Goal: Task Accomplishment & Management: Complete application form

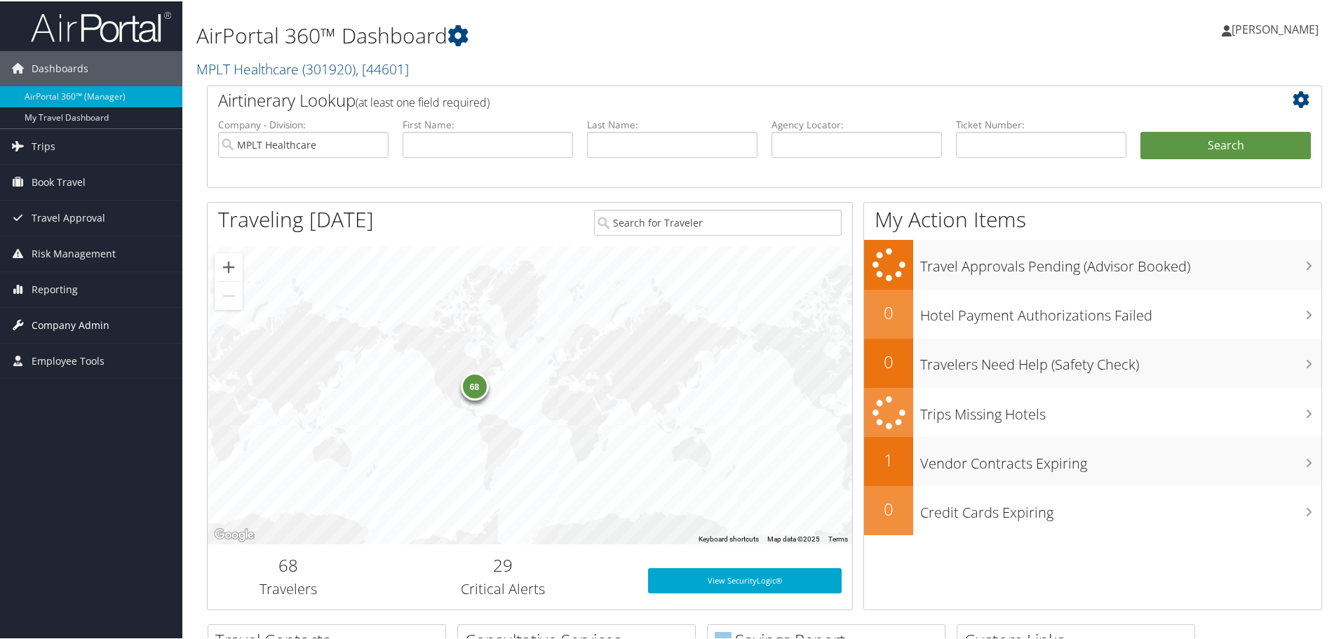
click at [81, 317] on span "Company Admin" at bounding box center [71, 323] width 78 height 35
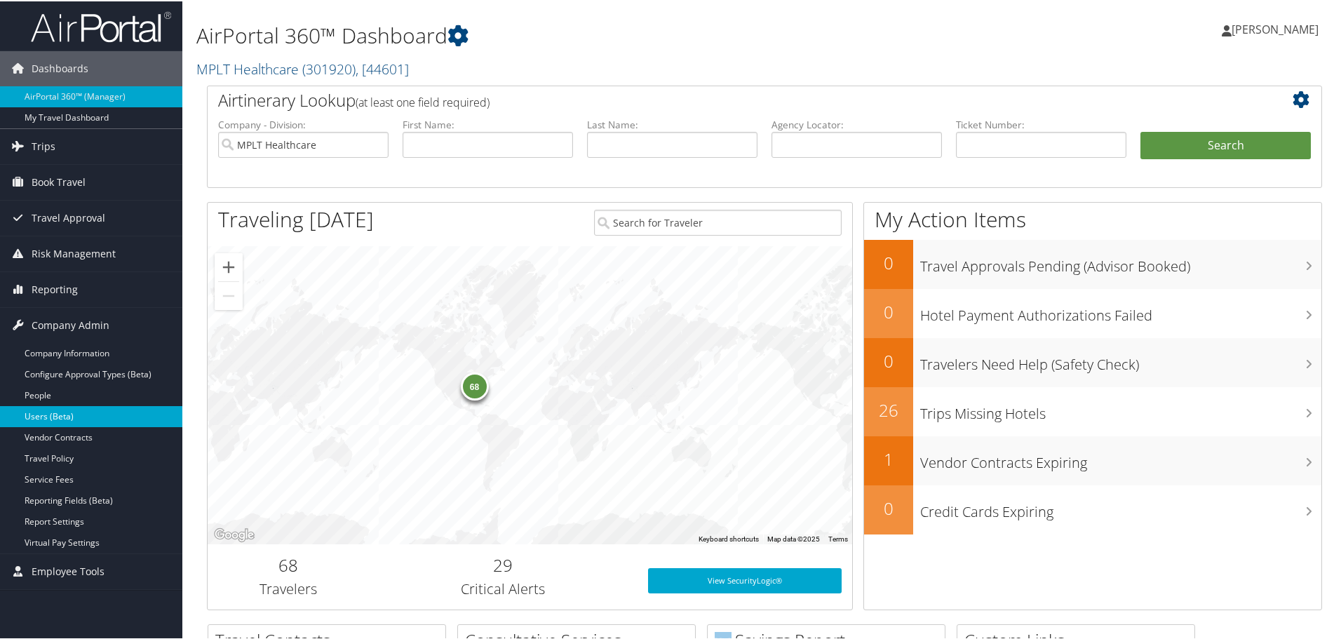
click at [74, 412] on link "Users (Beta)" at bounding box center [91, 415] width 182 height 21
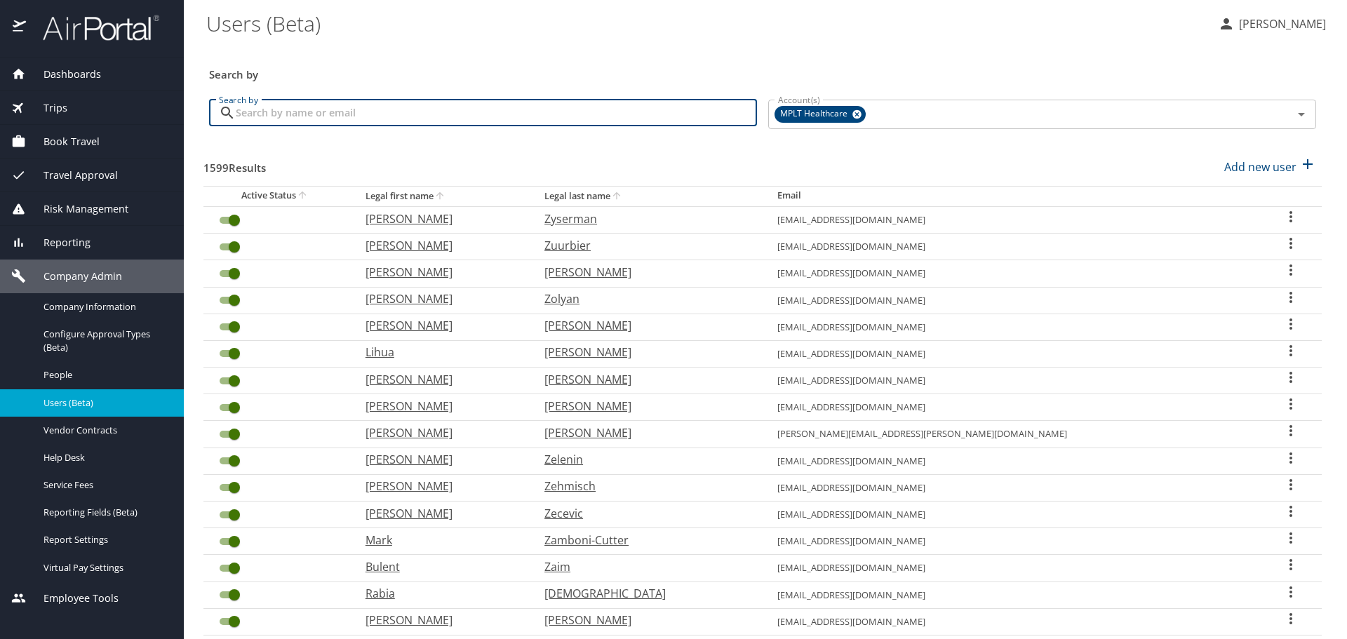
click at [521, 112] on input "Search by" at bounding box center [496, 113] width 521 height 27
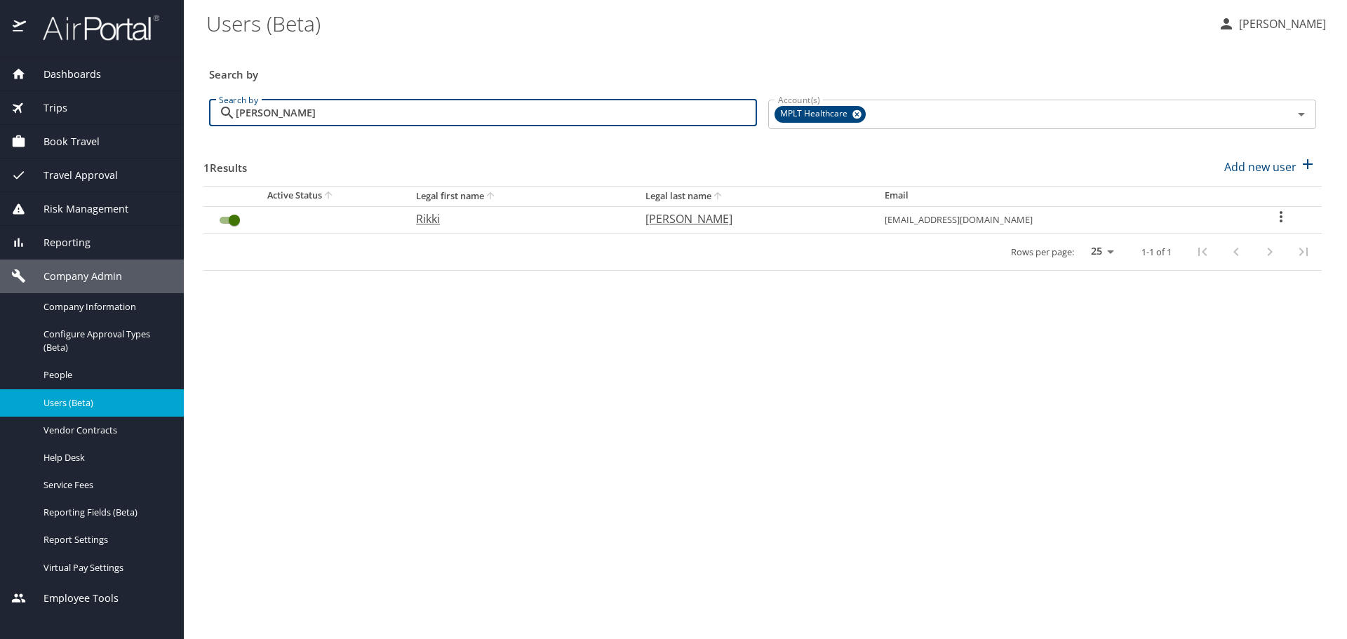
drag, startPoint x: 295, startPoint y: 109, endPoint x: 222, endPoint y: 113, distance: 73.7
click at [222, 113] on div "Baldwin Search by" at bounding box center [483, 113] width 548 height 27
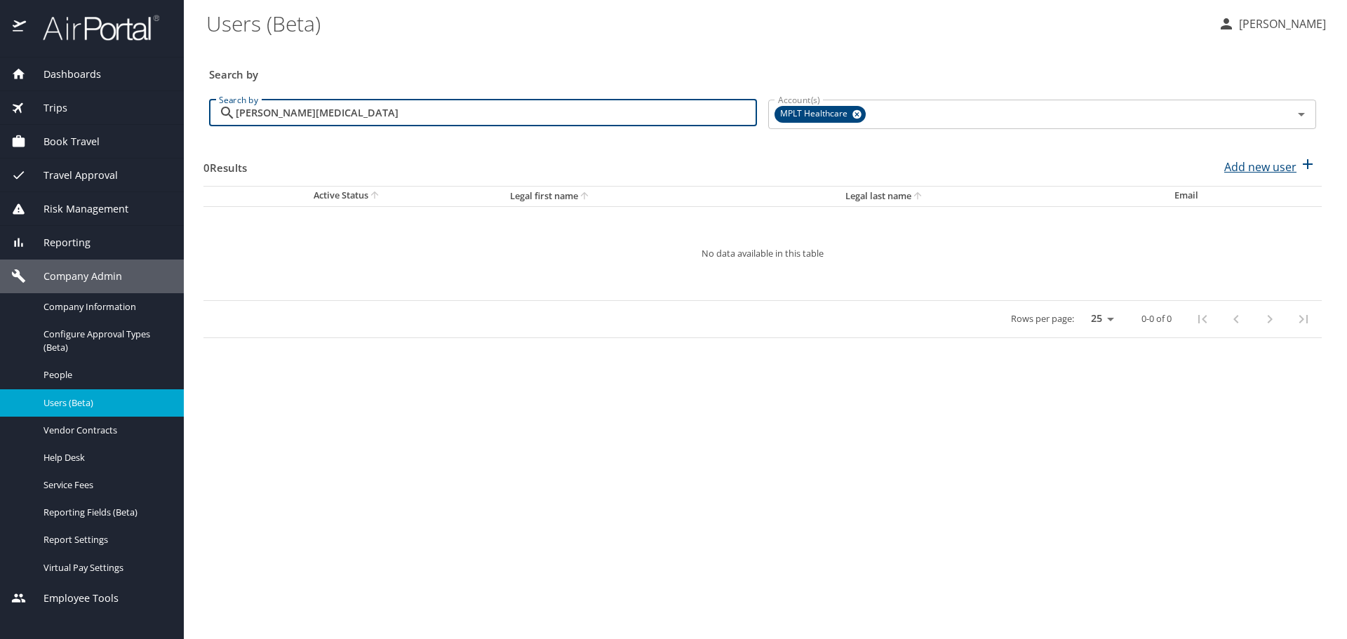
type input "susan bal"
click at [1269, 168] on p "Add new user" at bounding box center [1260, 167] width 72 height 17
select select "US"
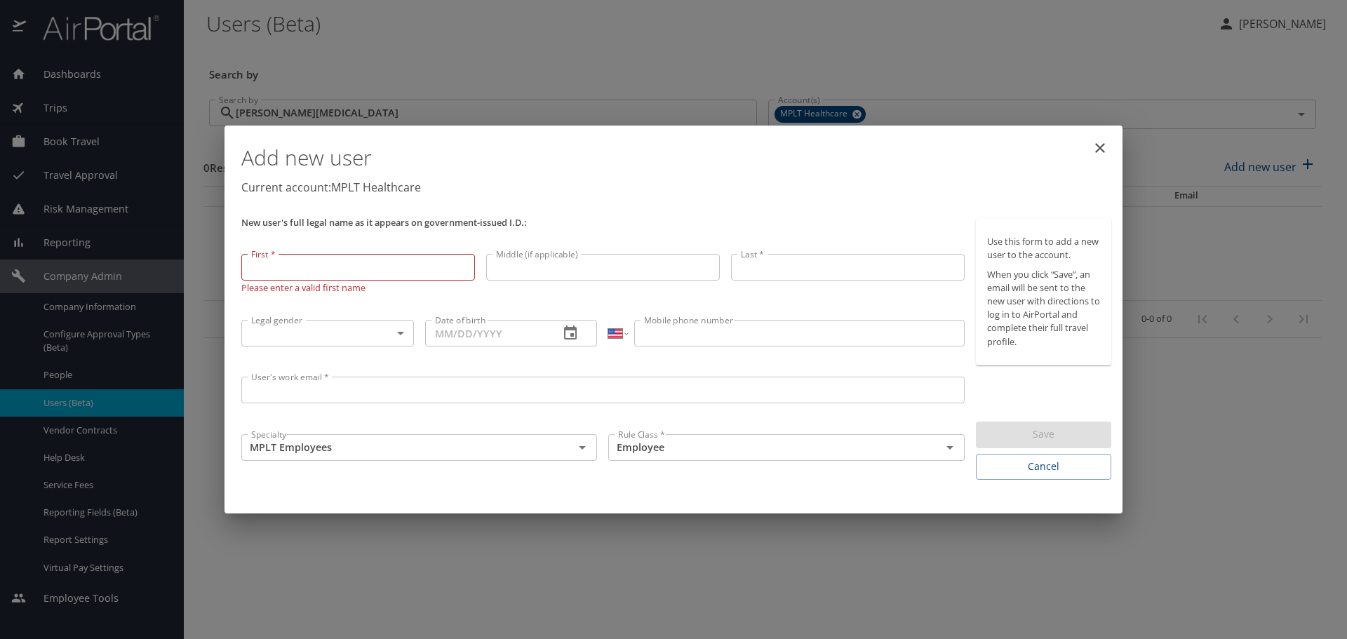
click at [388, 264] on input "First *" at bounding box center [358, 267] width 234 height 27
paste input "Susan"
type input "Susan"
click at [500, 266] on input "Middle (if applicable)" at bounding box center [603, 268] width 234 height 27
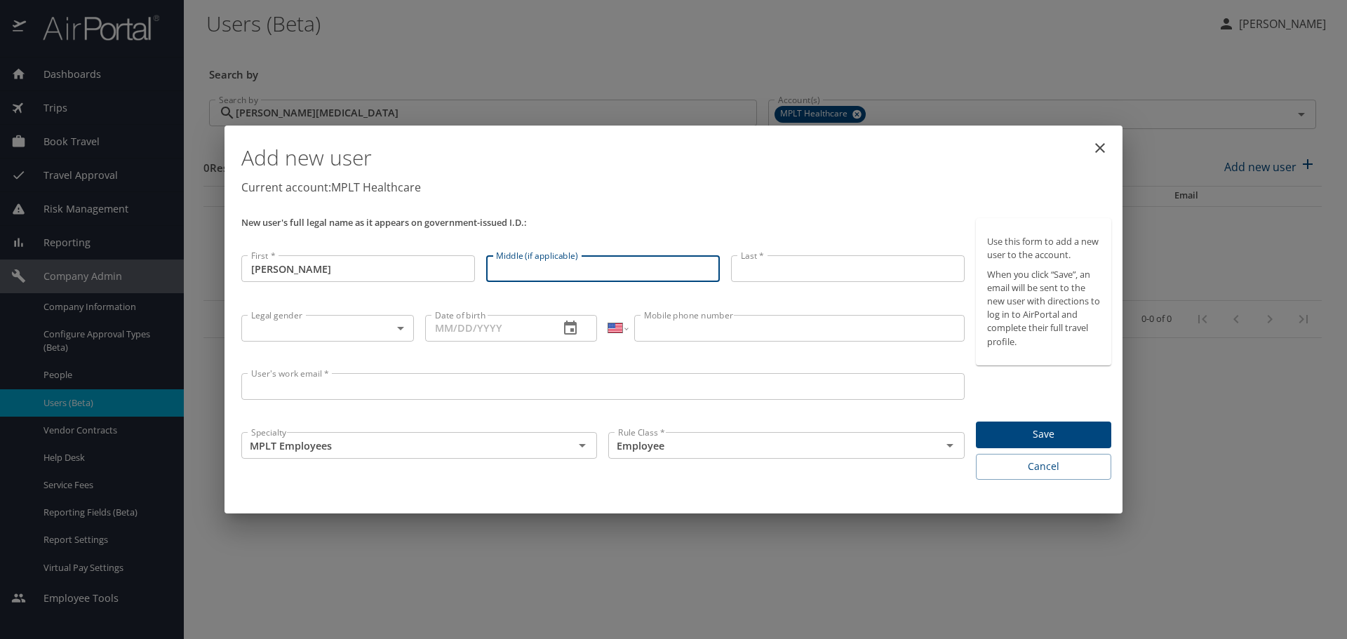
paste input "Lynette"
type input "Lynette"
click at [750, 275] on input "Last *" at bounding box center [848, 268] width 234 height 27
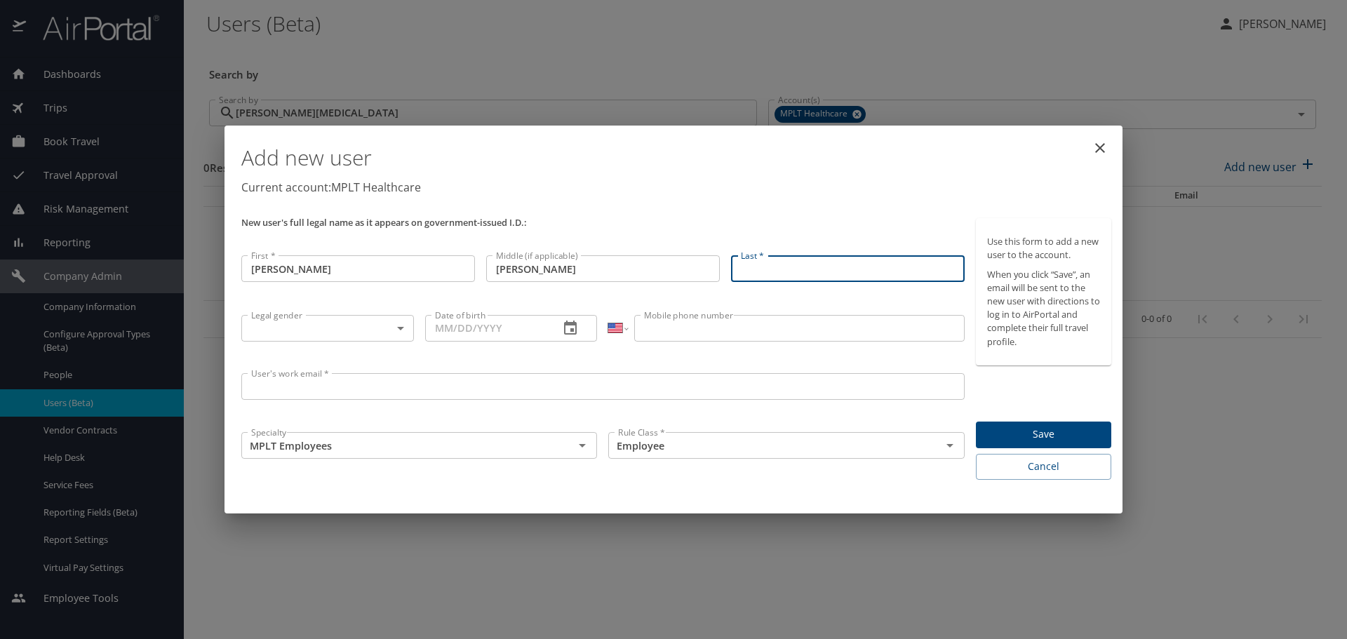
paste input "Baldwin"
type input "Baldwin"
click at [383, 329] on body "Dashboards AirPortal 360™ Manager My Travel Dashboard Trips Airtinerary® Lookup…" at bounding box center [673, 319] width 1347 height 639
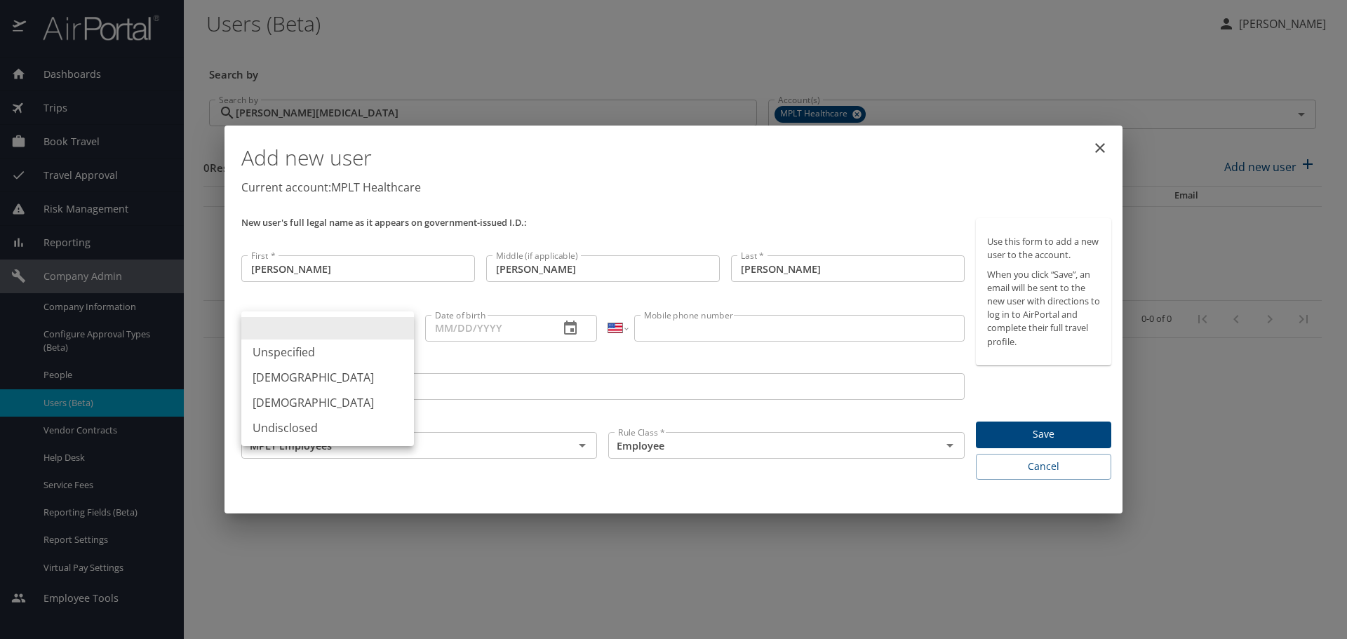
click at [286, 398] on li "Female" at bounding box center [327, 402] width 173 height 25
type input "Female"
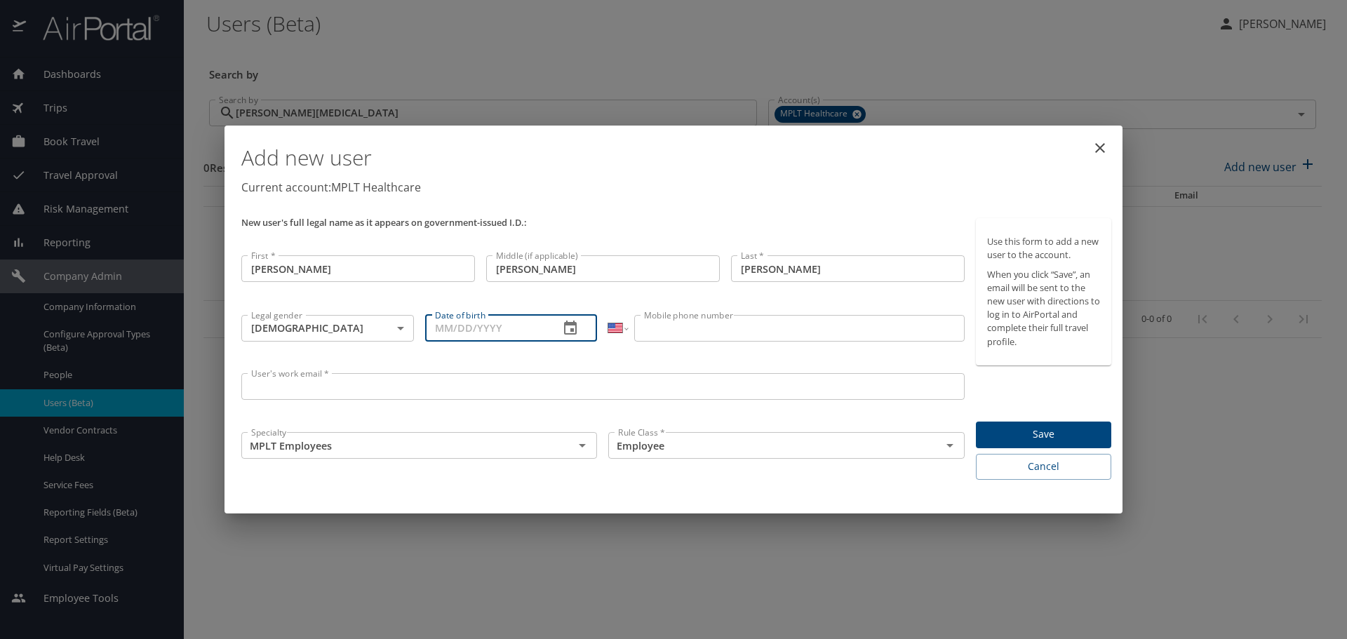
drag, startPoint x: 435, startPoint y: 332, endPoint x: 469, endPoint y: 326, distance: 34.3
click at [435, 332] on input "Date of birth" at bounding box center [486, 328] width 123 height 27
paste input "75/19/60__"
drag, startPoint x: 487, startPoint y: 327, endPoint x: 429, endPoint y: 328, distance: 57.5
click at [429, 328] on input "75/19/60__" at bounding box center [486, 328] width 123 height 27
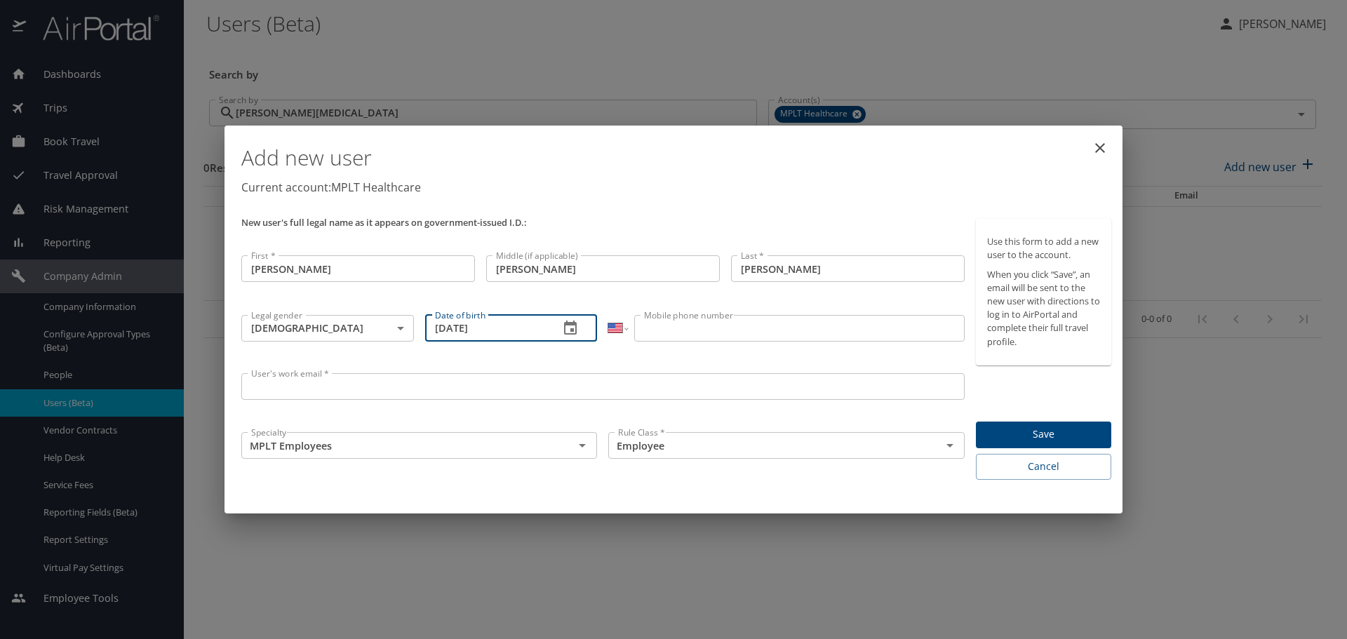
type input "07/05/1960"
click at [680, 327] on input "Mobile phone number" at bounding box center [799, 328] width 330 height 27
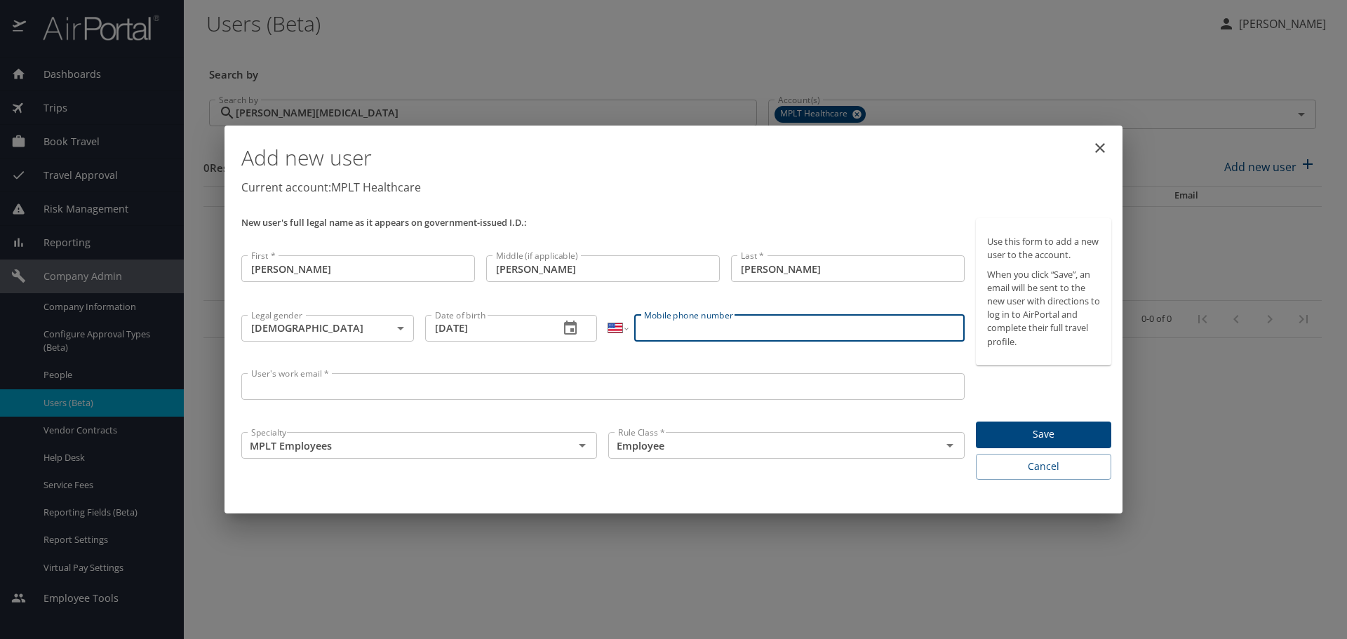
click at [647, 327] on input "Mobile phone number" at bounding box center [799, 328] width 330 height 27
paste input "(832) 722-7464"
type input "(832) 722-7464"
click at [260, 391] on input "User's work email *" at bounding box center [602, 386] width 723 height 27
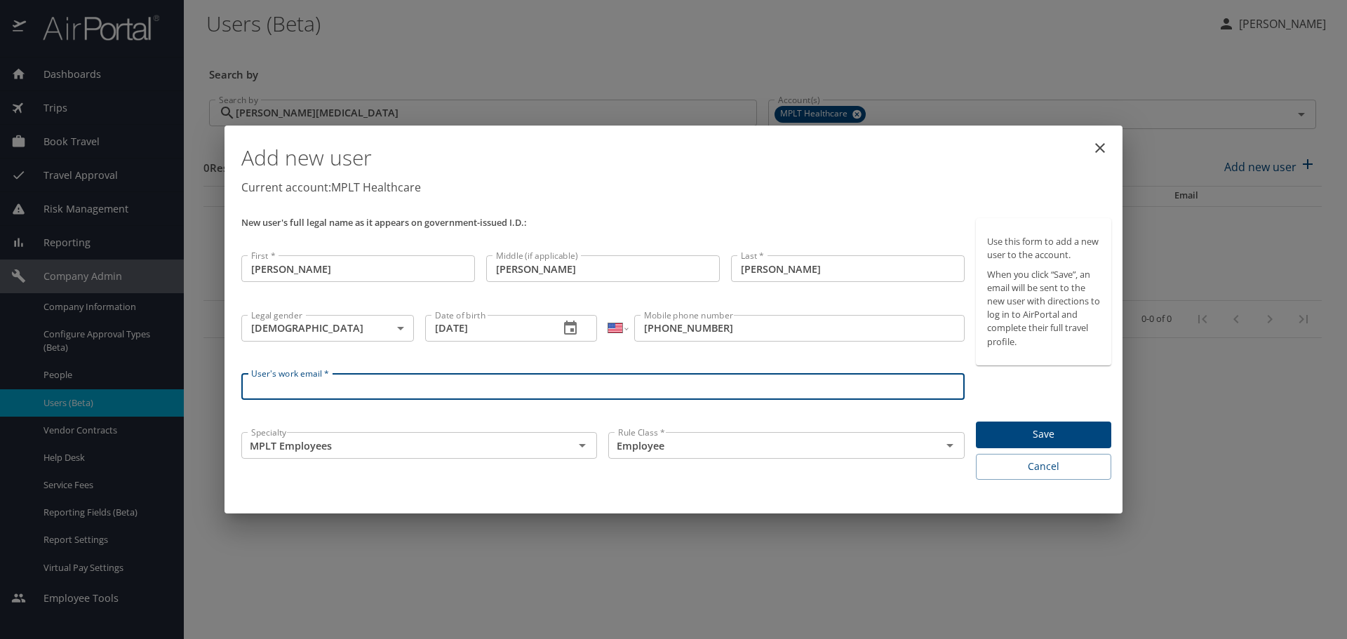
paste input "sbaldwin008@comcast.net"
click at [360, 387] on input "sbaldwin008@comcast.net" at bounding box center [602, 386] width 723 height 27
click at [586, 447] on icon "Open" at bounding box center [582, 445] width 17 height 17
type input "sbaldwin008@mplthealthcare.net"
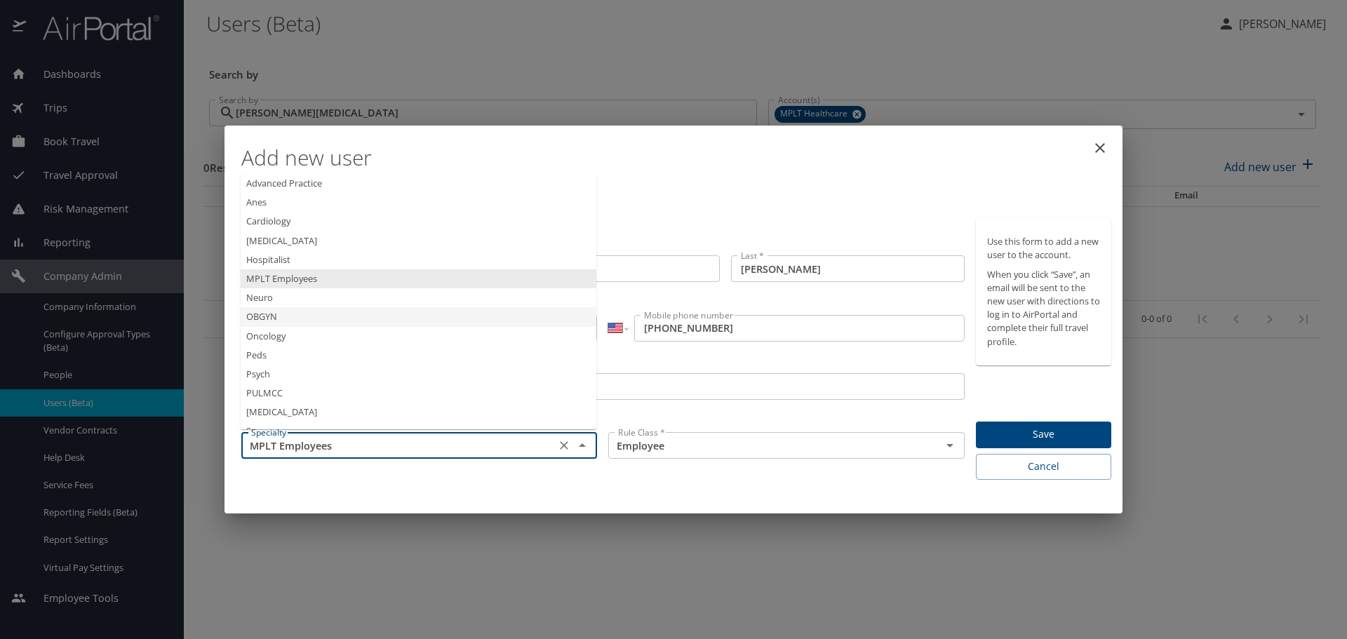
scroll to position [18, 0]
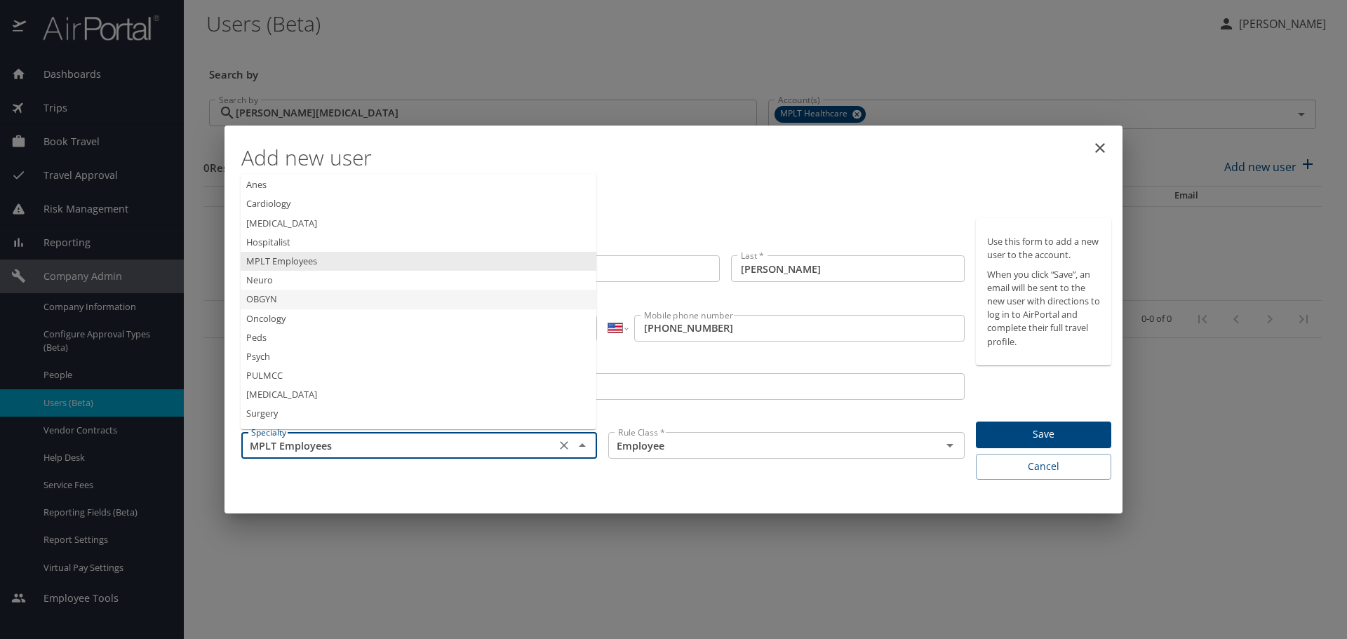
click at [309, 301] on li "OBGYN" at bounding box center [419, 299] width 356 height 19
type input "OBGYN"
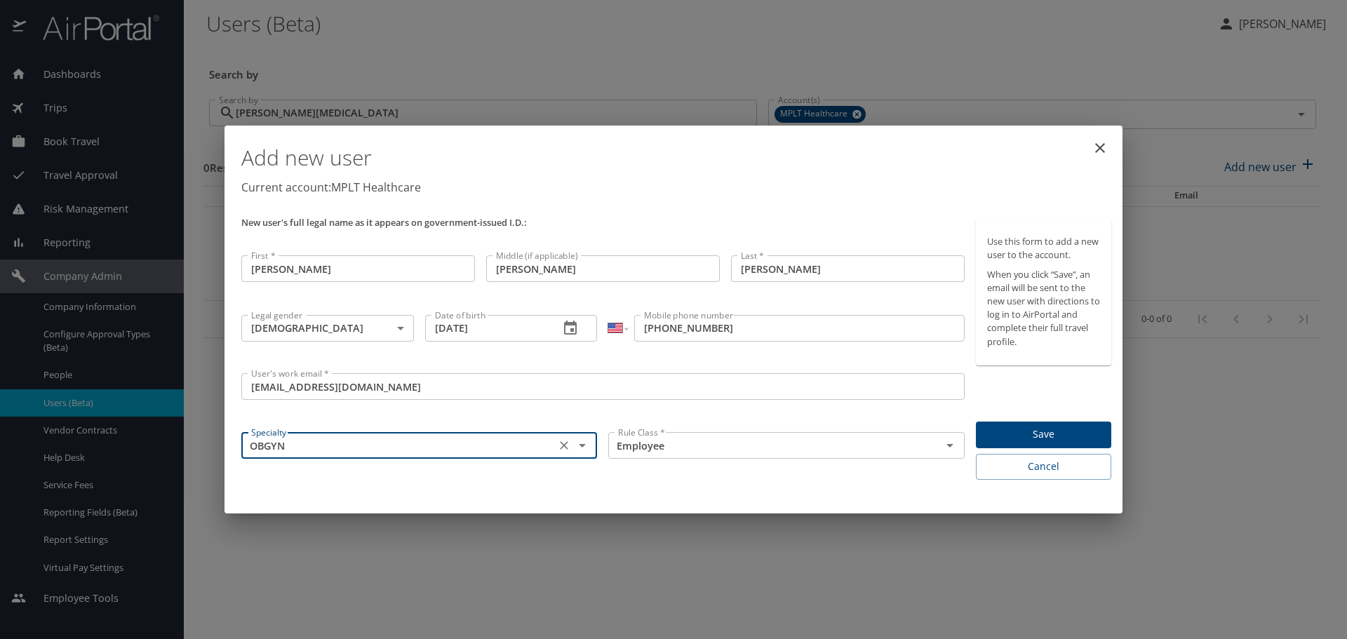
click at [251, 269] on input "Susan" at bounding box center [358, 268] width 234 height 27
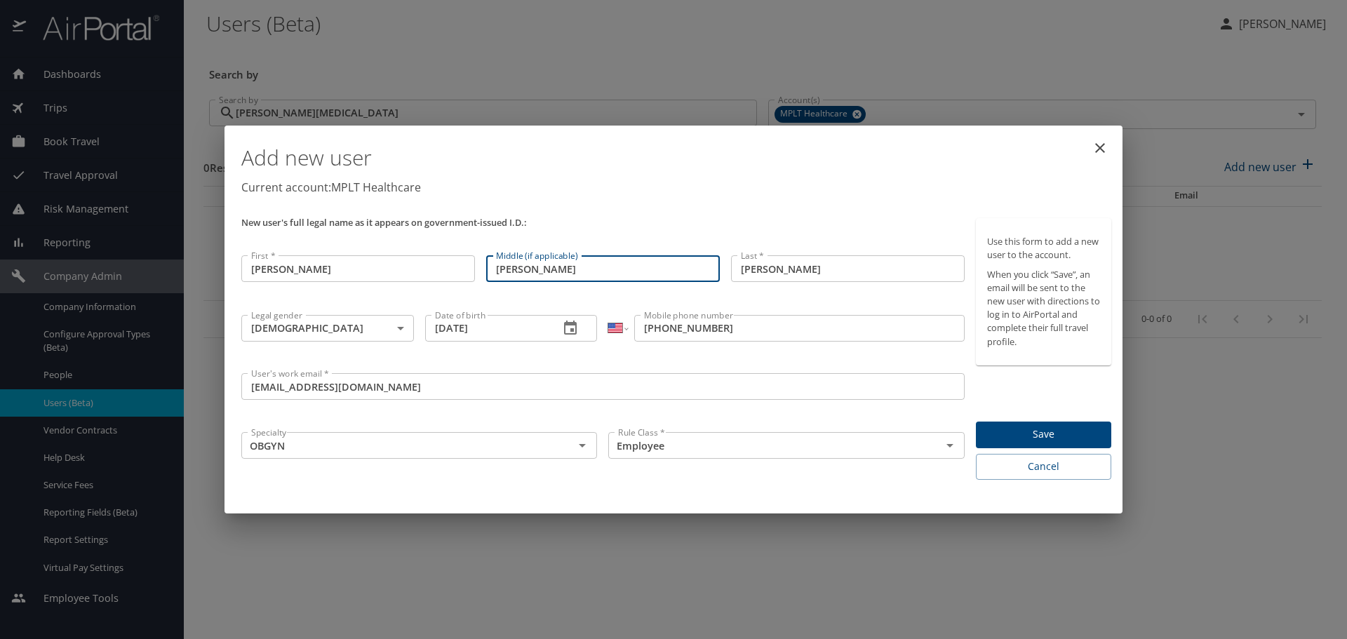
click at [494, 271] on input "Lynette" at bounding box center [603, 268] width 234 height 27
click at [740, 270] on input "Baldwin" at bounding box center [848, 268] width 234 height 27
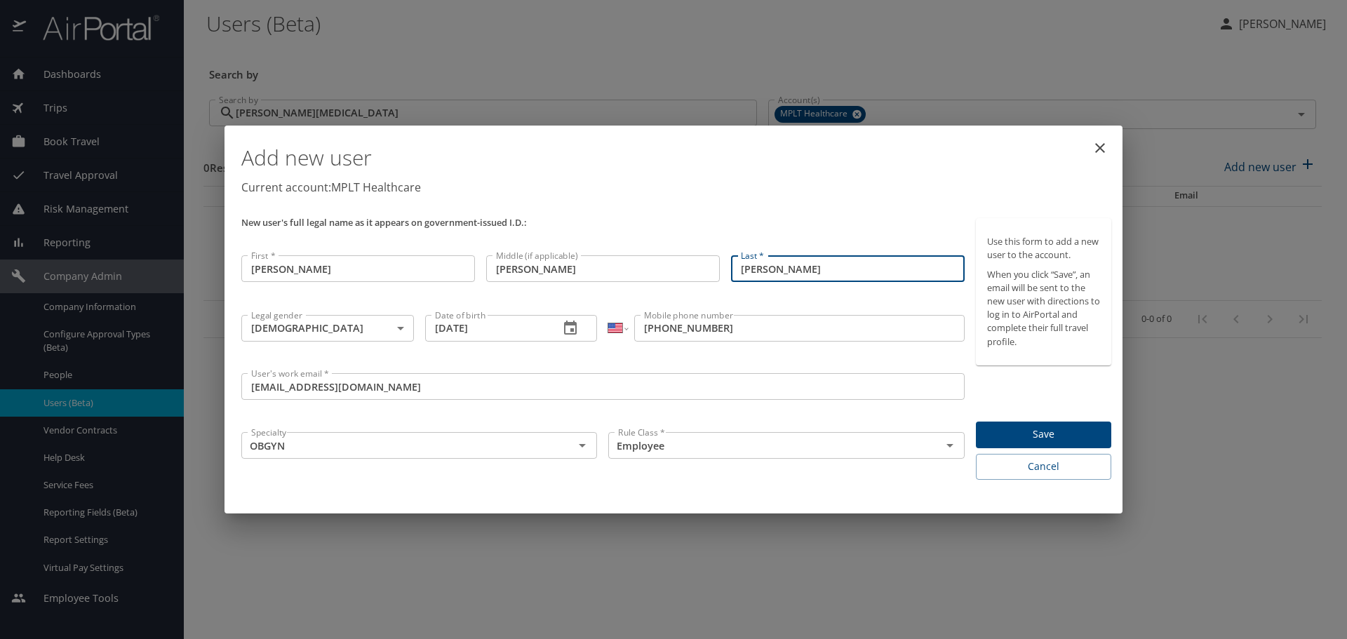
click at [250, 390] on input "sbaldwin008@mplthealthcare.net" at bounding box center [602, 386] width 723 height 27
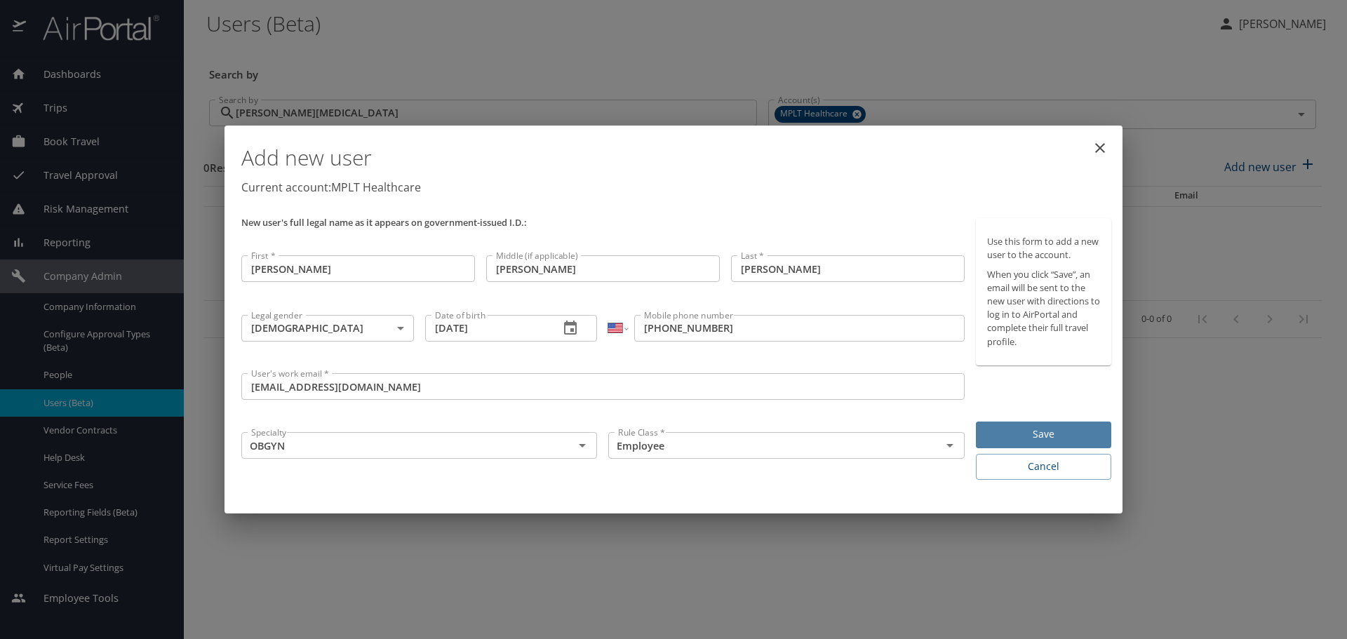
click at [987, 431] on span "Save" at bounding box center [1043, 435] width 113 height 18
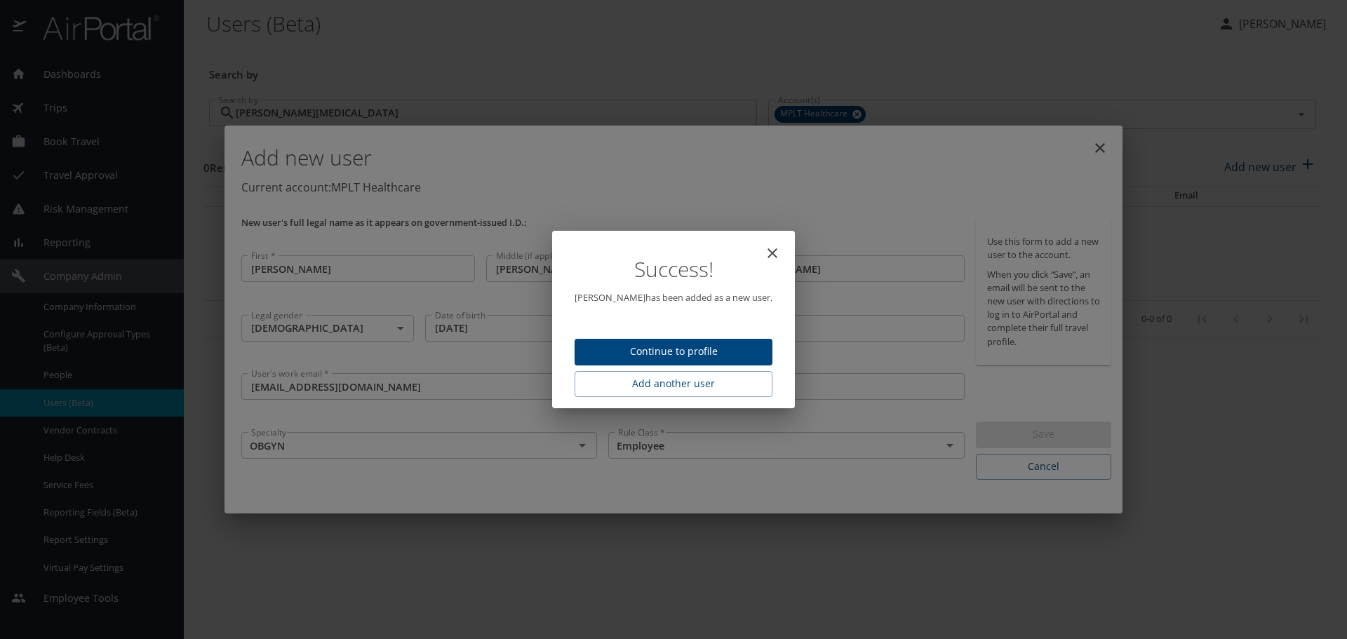
click at [736, 347] on span "Continue to profile" at bounding box center [673, 352] width 175 height 18
select select "US"
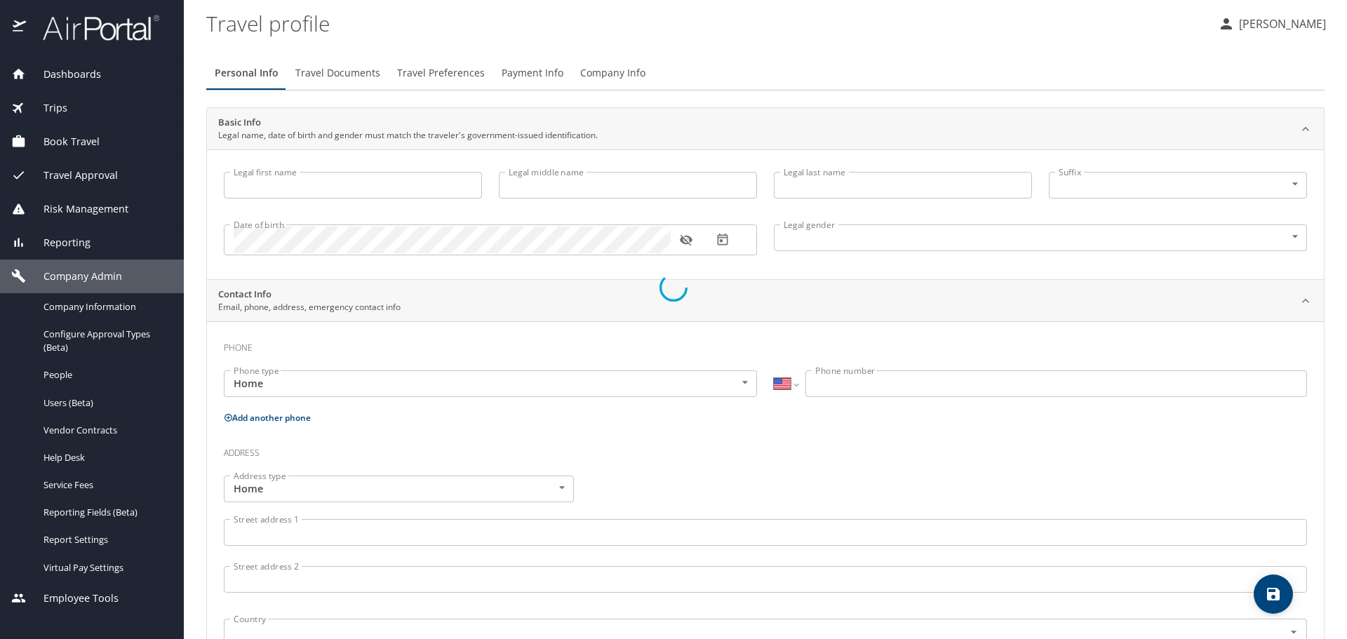
select select "US"
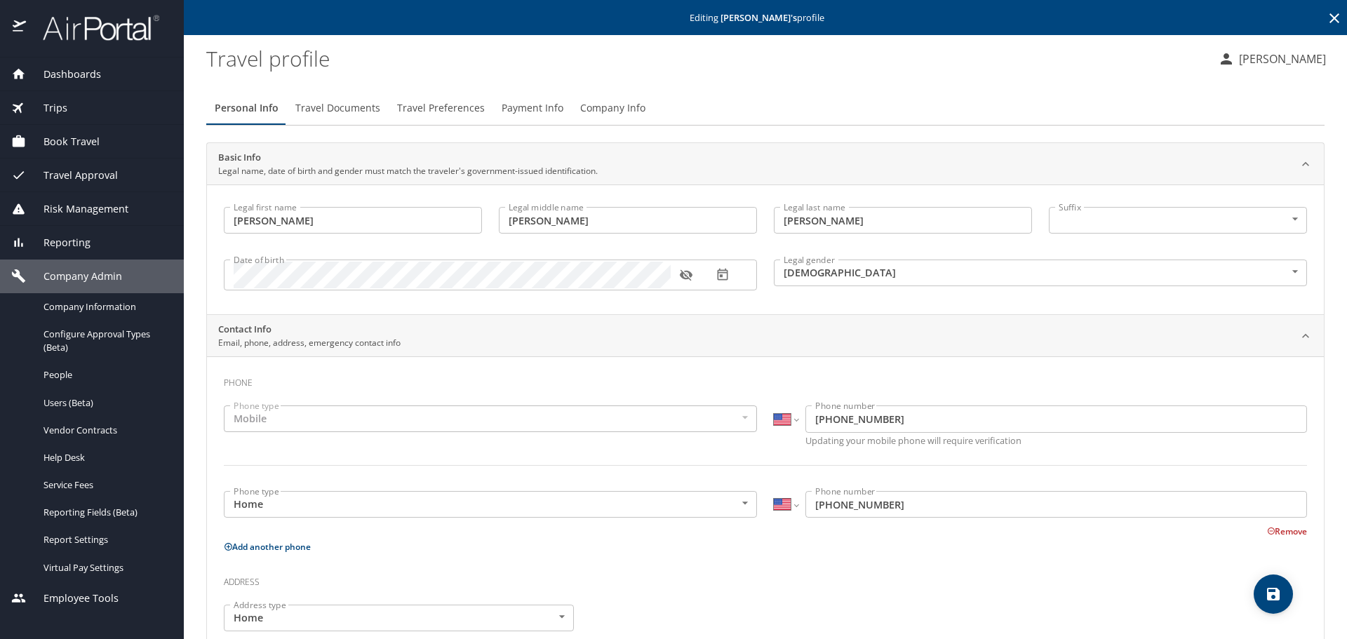
type input "Susan"
type input "Lynette"
type input "Baldwin"
type input "Female"
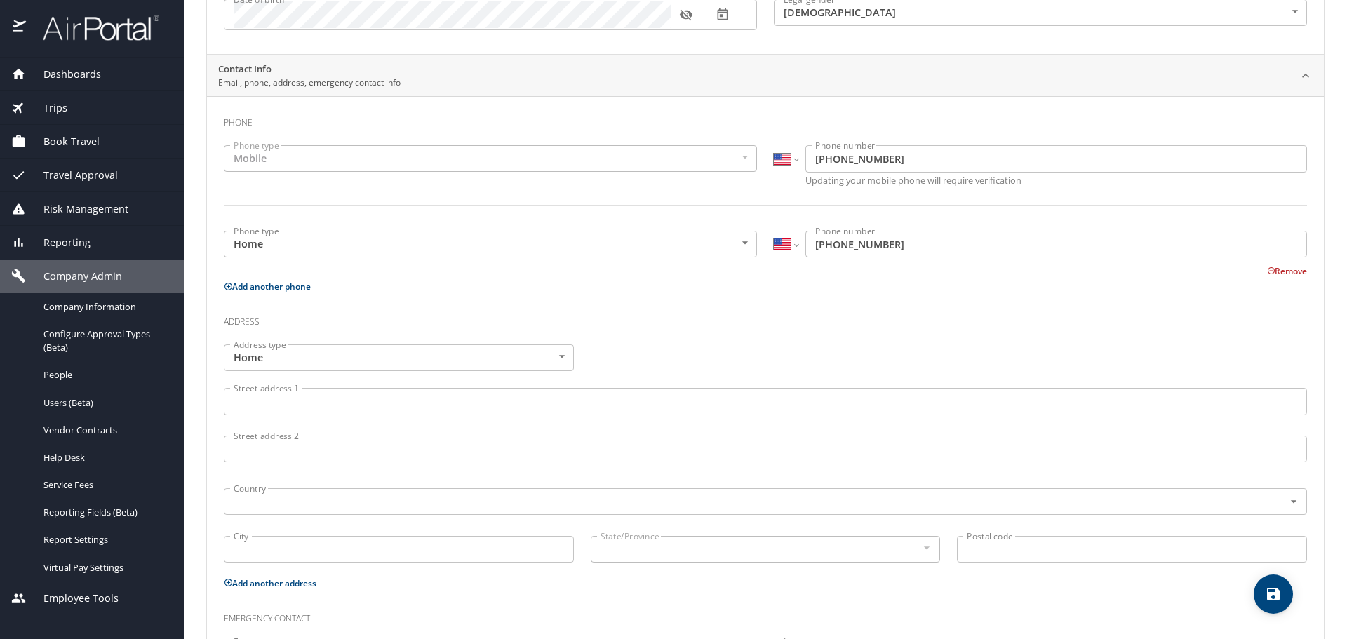
scroll to position [281, 0]
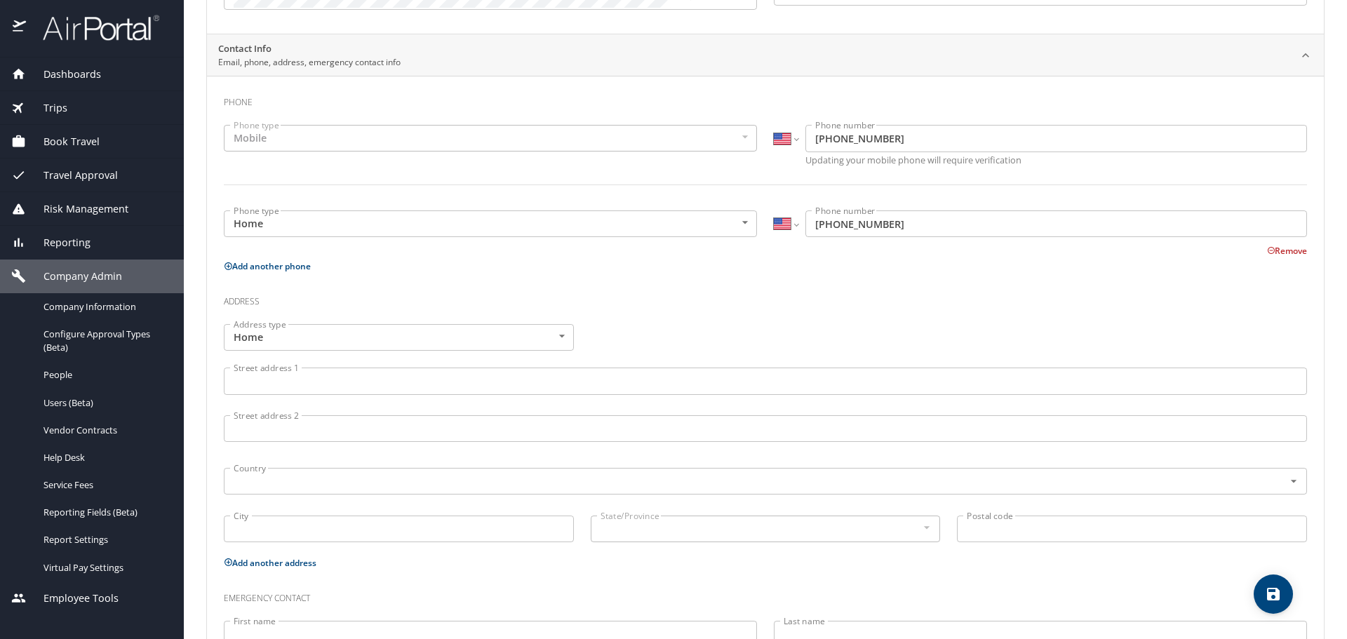
click at [341, 380] on input "Street address 1" at bounding box center [765, 381] width 1083 height 27
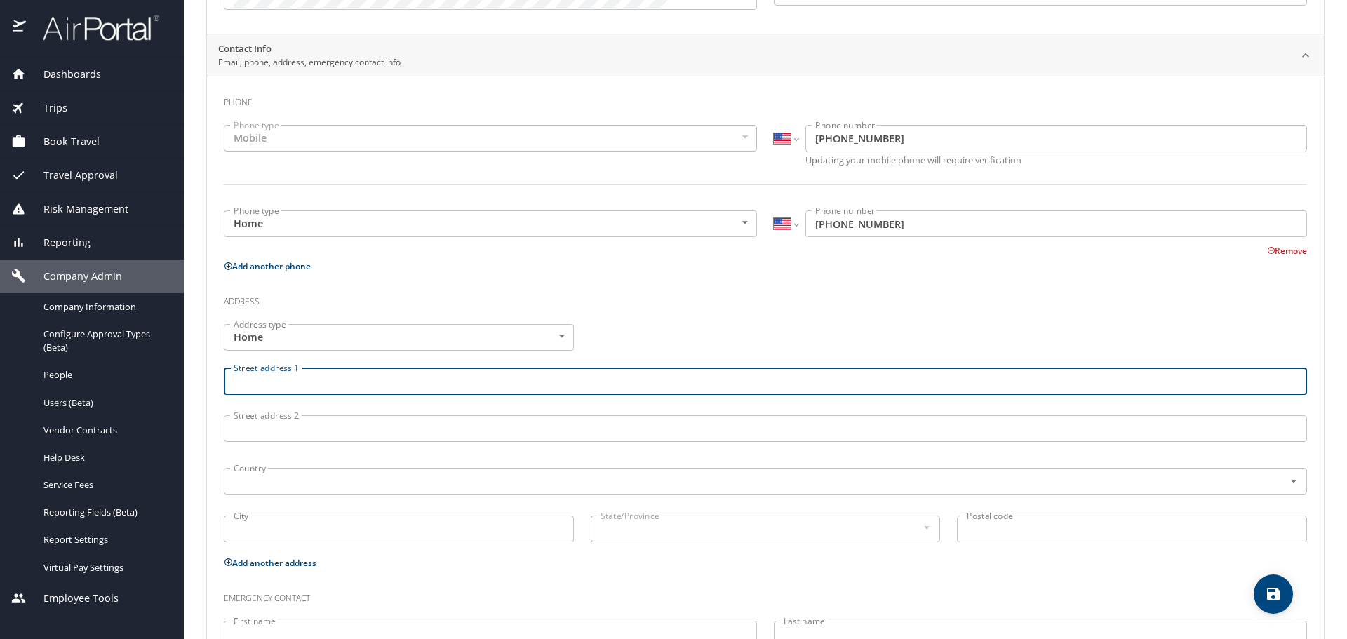
paste input "4015 Waterwood Dr"
type input "4015 Waterwood Dr"
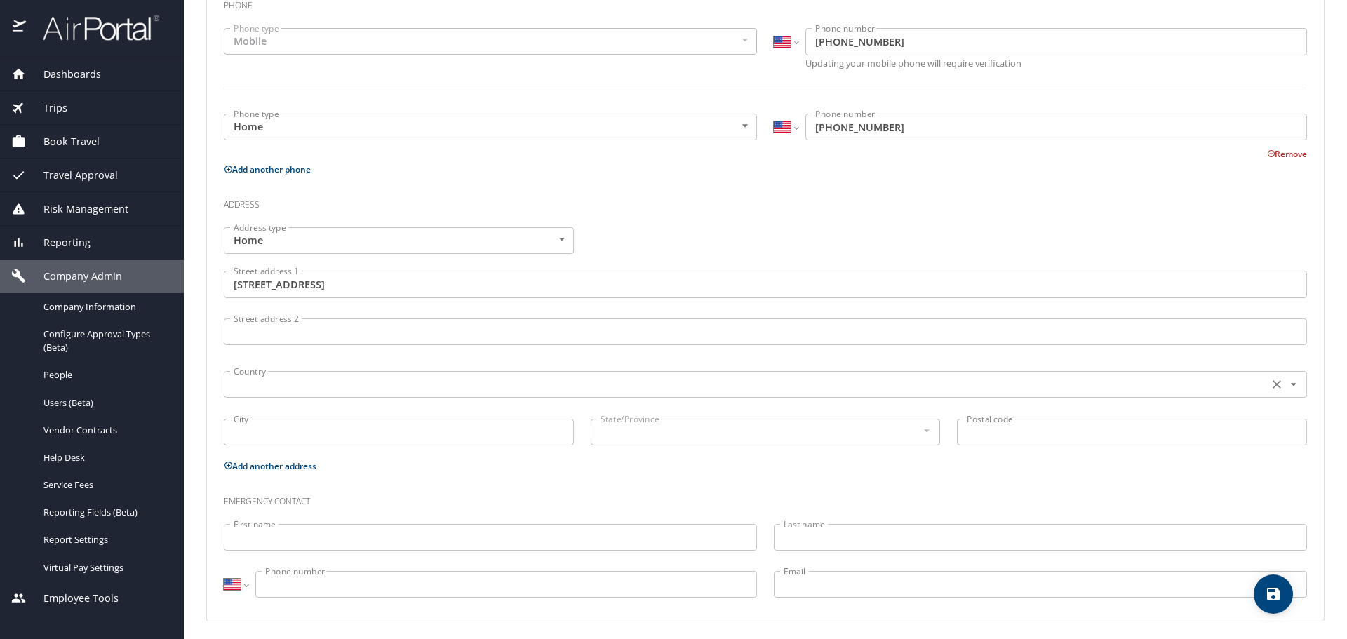
scroll to position [382, 0]
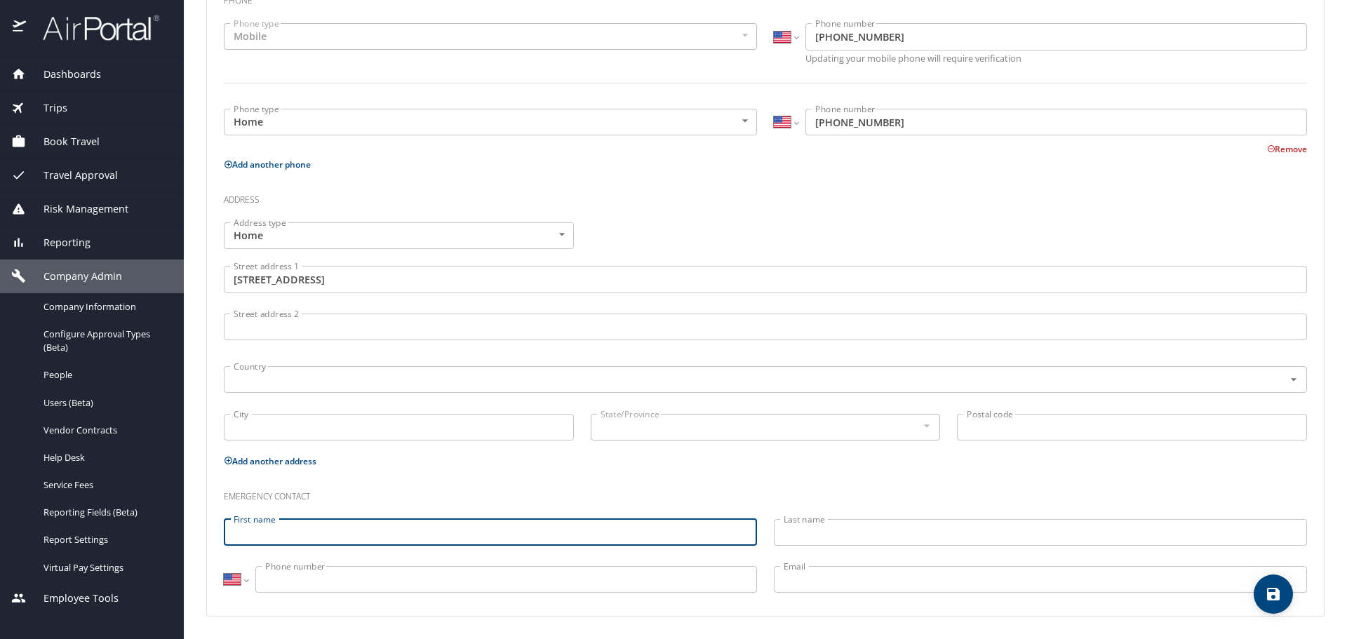
click at [358, 534] on input "First name" at bounding box center [490, 532] width 533 height 27
paste input "Lena Sidney(Mother)"
drag, startPoint x: 258, startPoint y: 532, endPoint x: 290, endPoint y: 534, distance: 31.6
click at [290, 534] on input "Lena Sidney(Mother)" at bounding box center [490, 532] width 533 height 27
type input "Lena(Mother)"
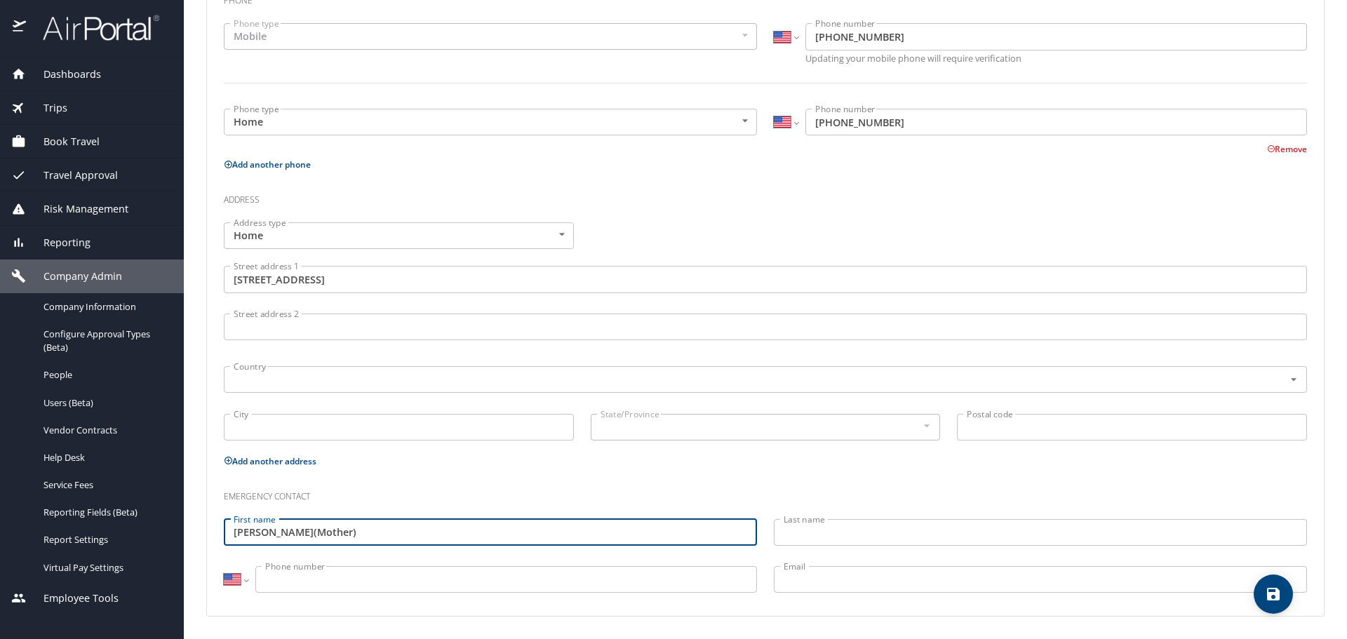
click at [786, 535] on input "Last name" at bounding box center [1040, 532] width 533 height 27
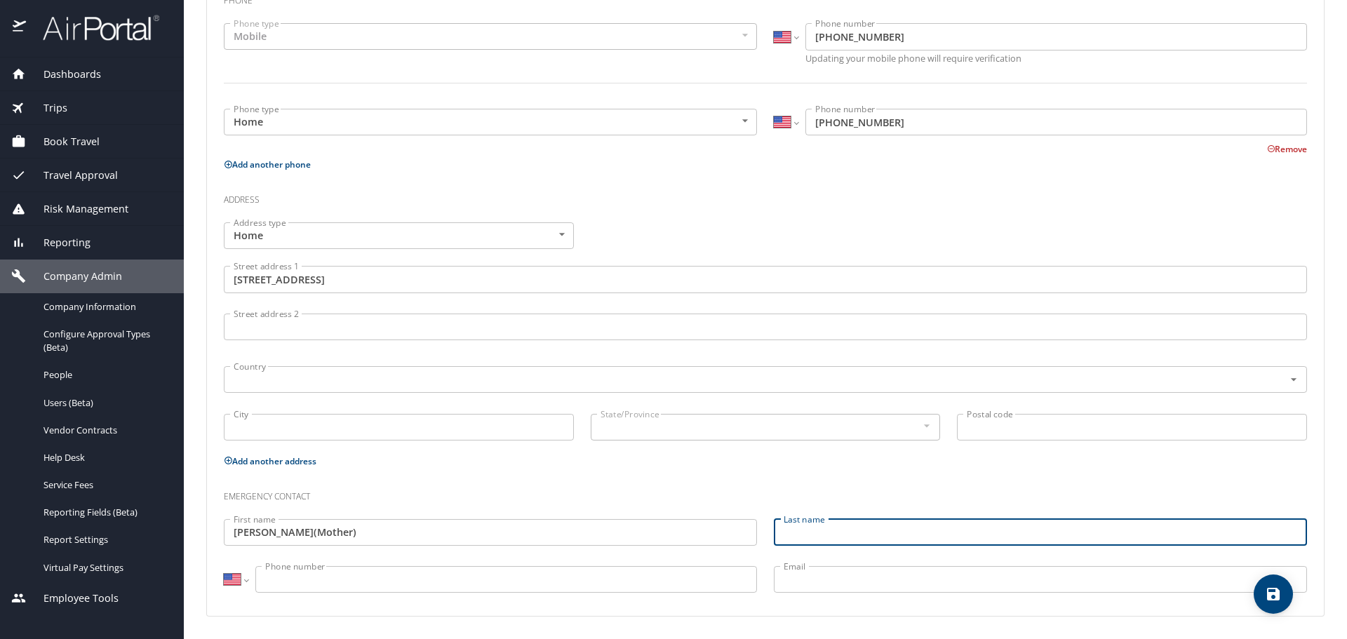
paste input "Sidney"
type input "Sidney"
click at [316, 533] on input "Lena(Mother)" at bounding box center [490, 532] width 533 height 27
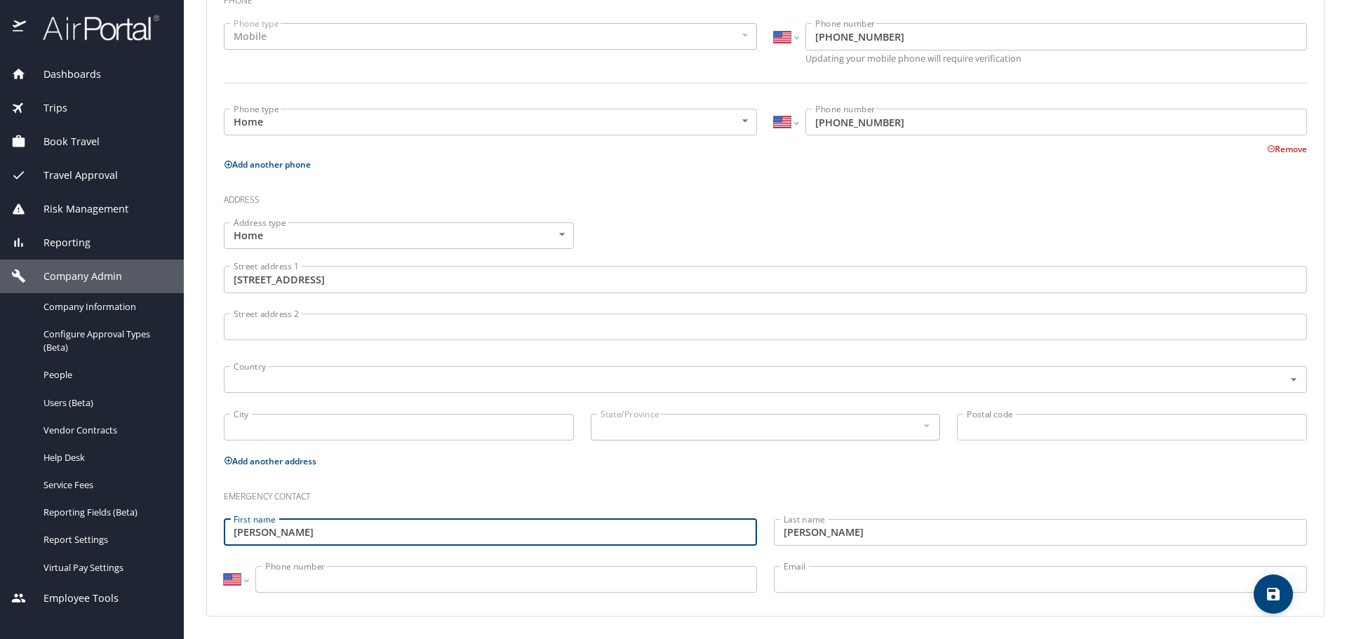
type input "Lena"
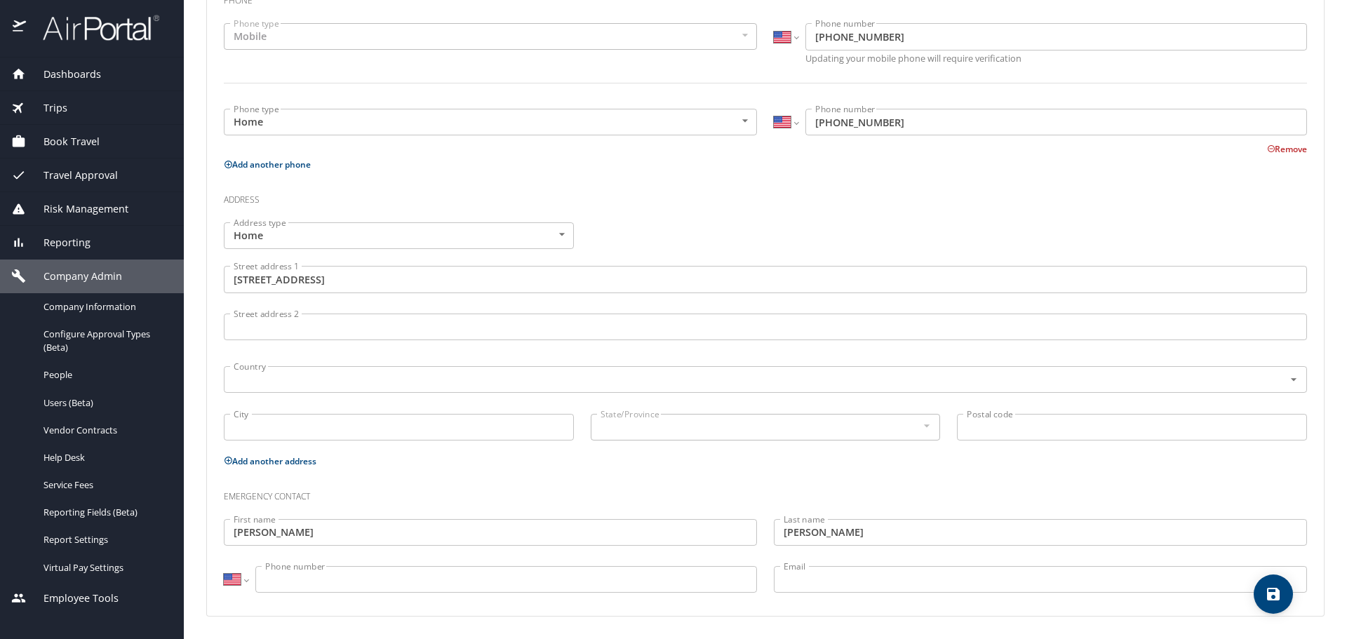
click at [276, 583] on input "Phone number" at bounding box center [505, 579] width 501 height 27
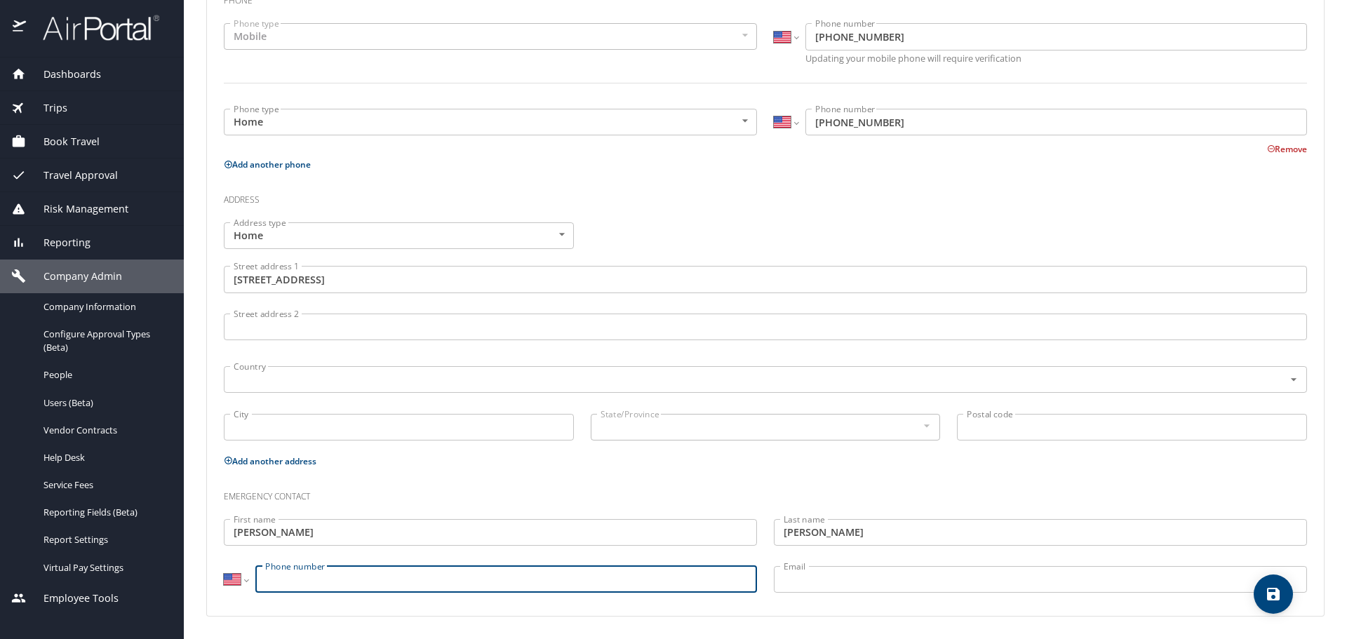
paste input "(281) 286-7375"
type input "(281) 286-7375"
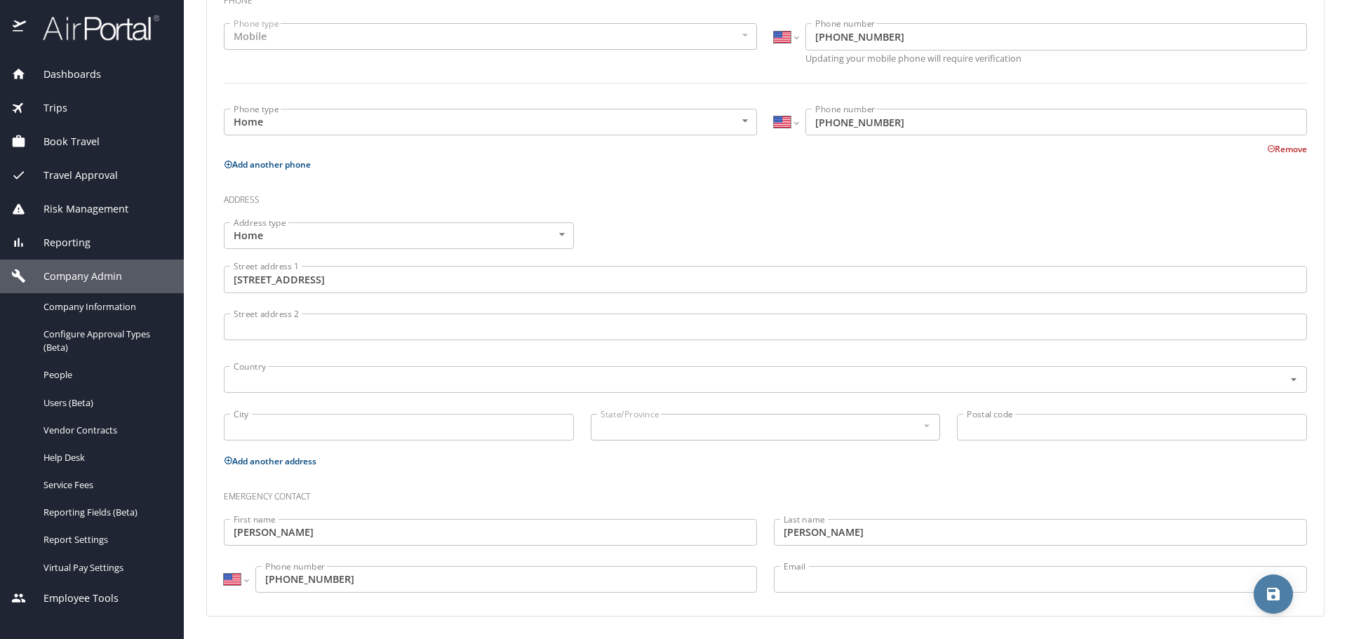
click at [1279, 595] on icon "save" at bounding box center [1273, 594] width 13 height 13
select select "US"
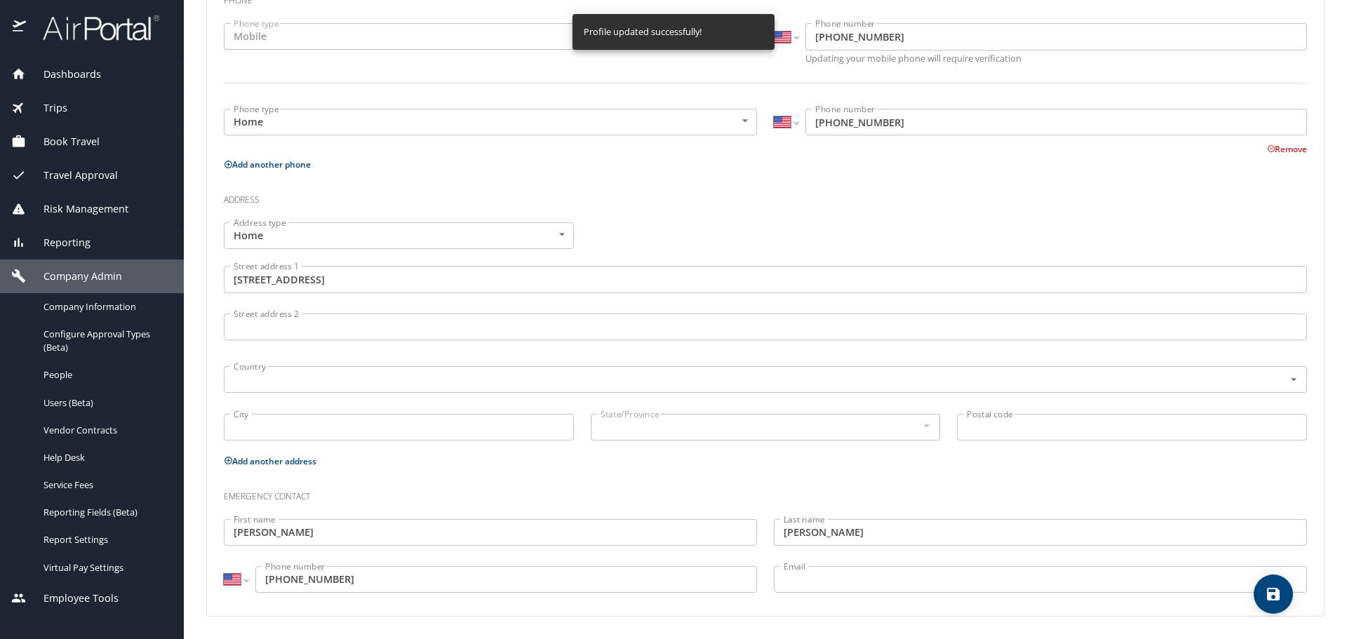
select select "US"
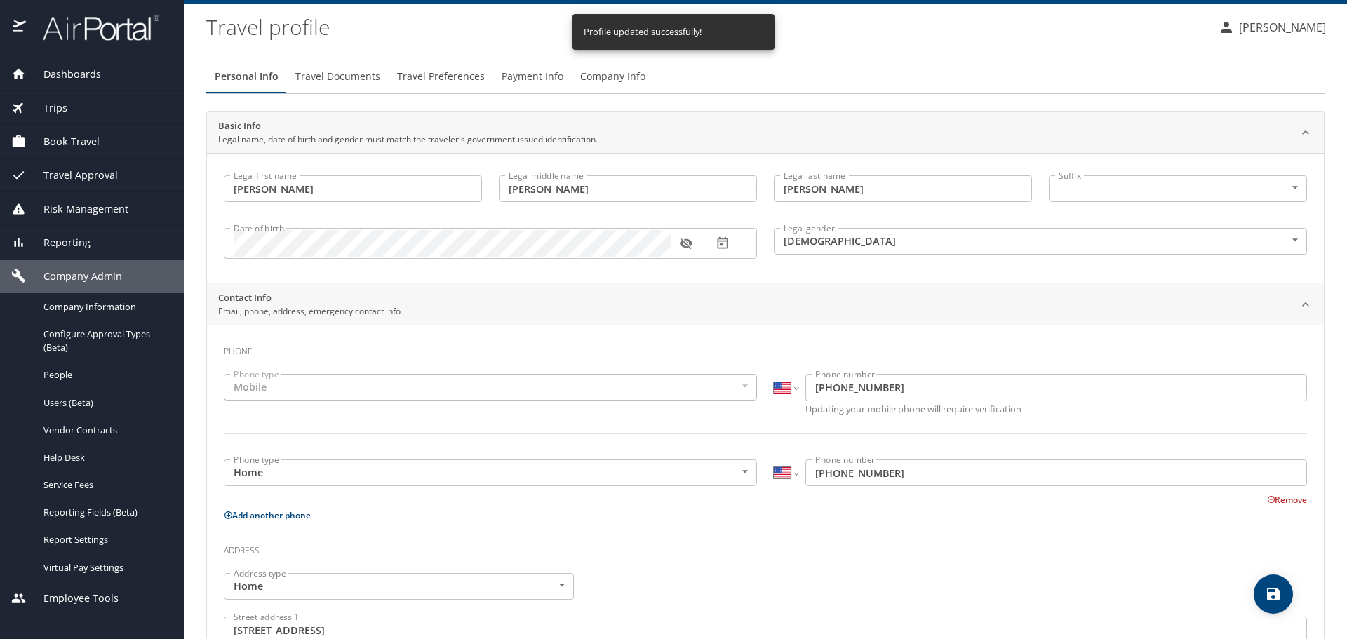
scroll to position [0, 0]
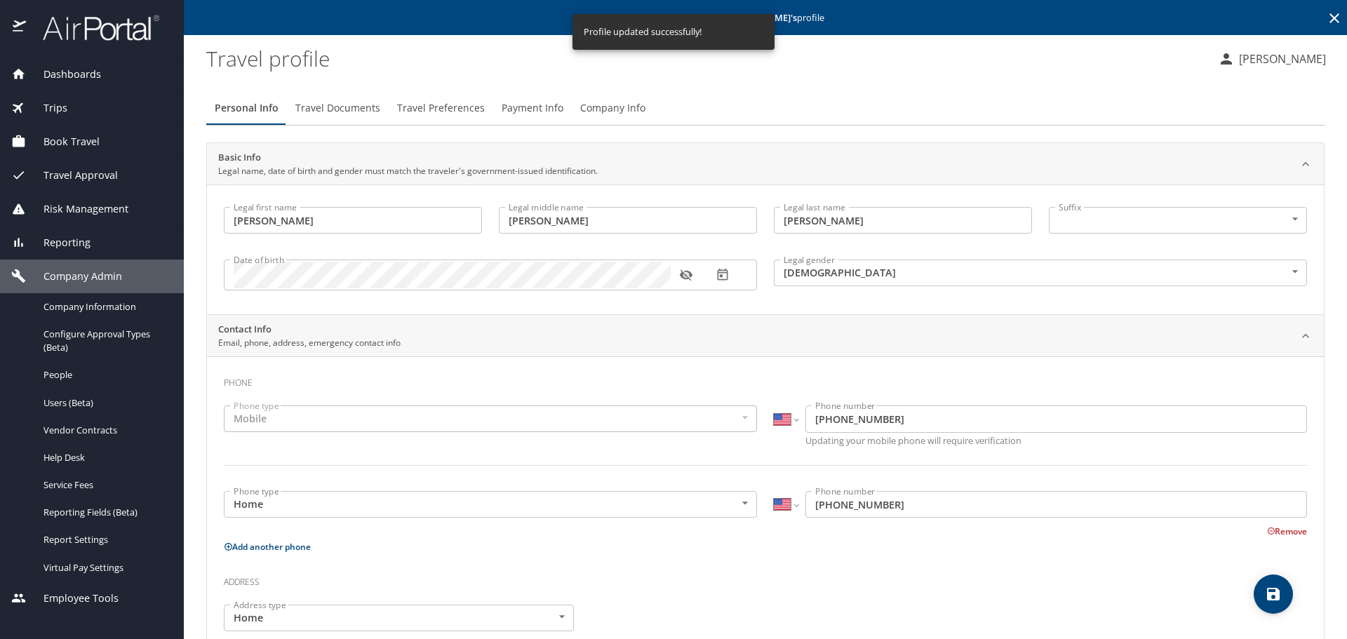
click at [419, 104] on span "Travel Preferences" at bounding box center [441, 109] width 88 height 18
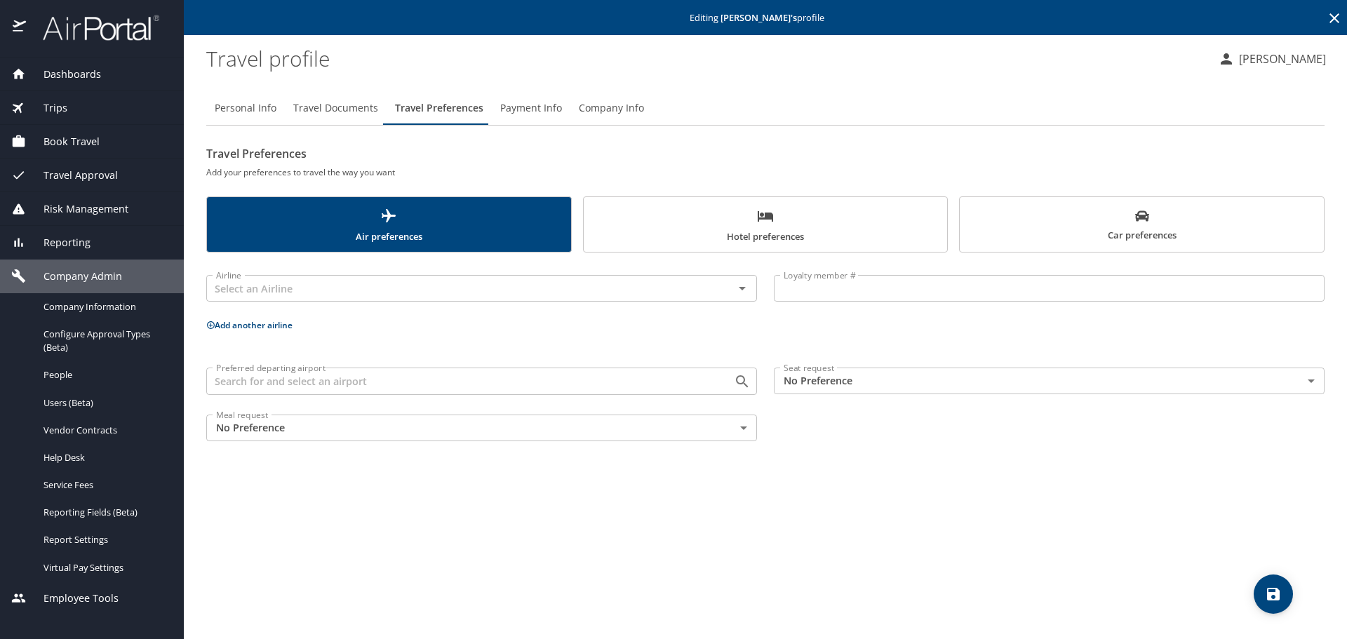
click at [274, 384] on input "Preferred departing airport" at bounding box center [460, 381] width 501 height 18
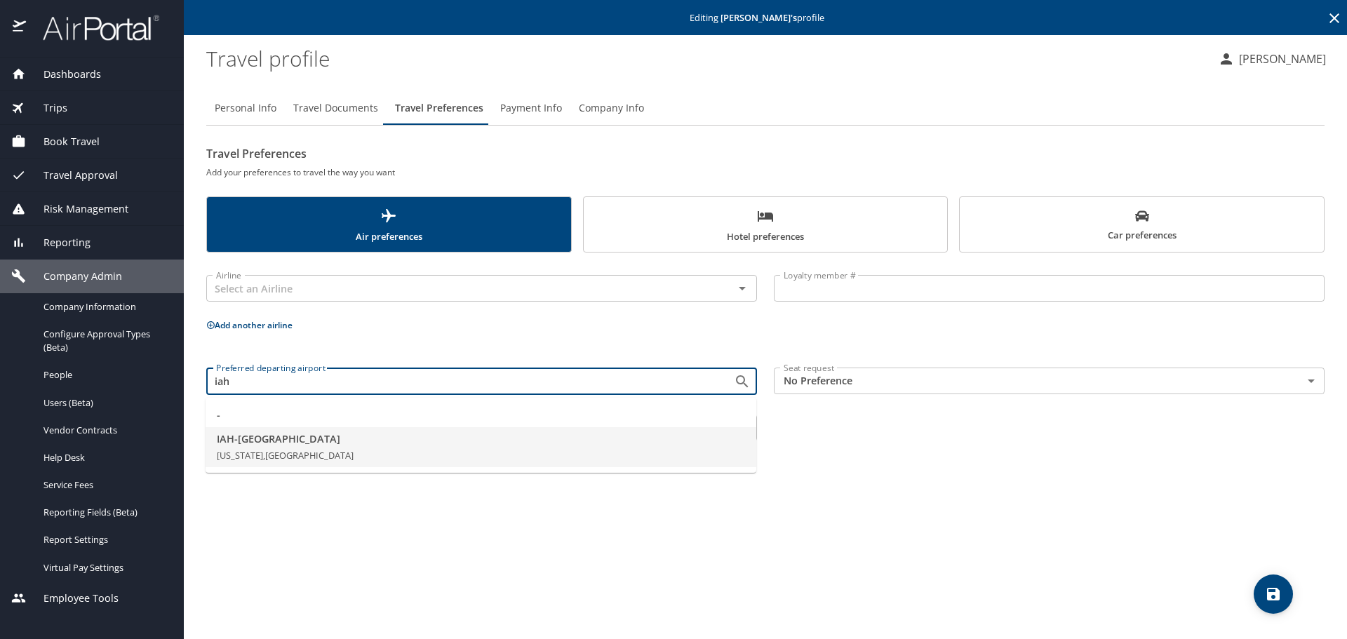
click at [268, 450] on span "Texas, United States of America" at bounding box center [285, 455] width 137 height 13
type input "IAH - Houston"
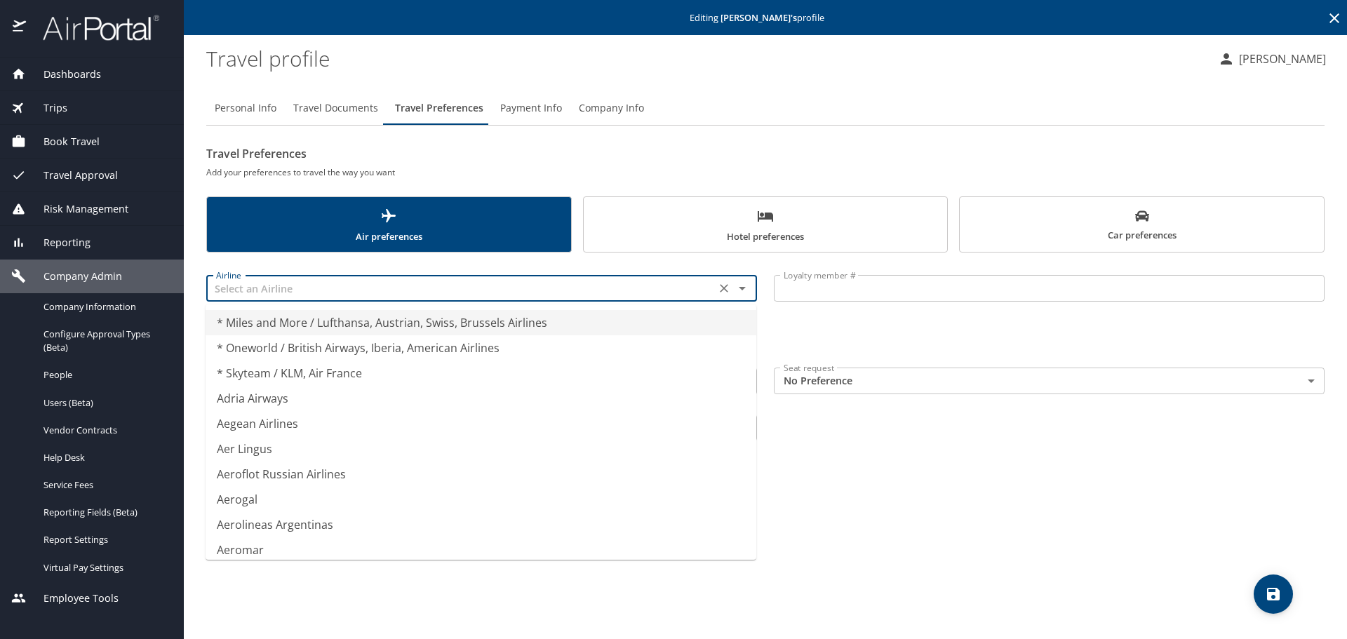
click at [276, 295] on input "text" at bounding box center [460, 288] width 501 height 18
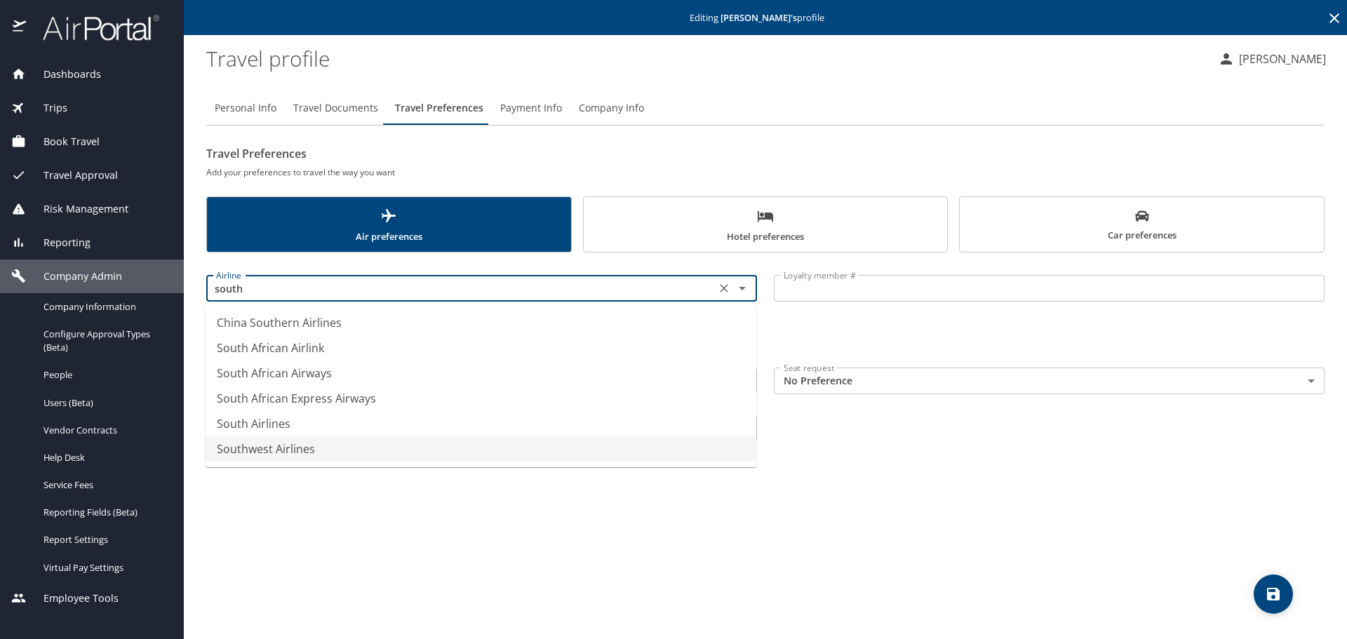
click at [295, 445] on li "Southwest Airlines" at bounding box center [480, 448] width 551 height 25
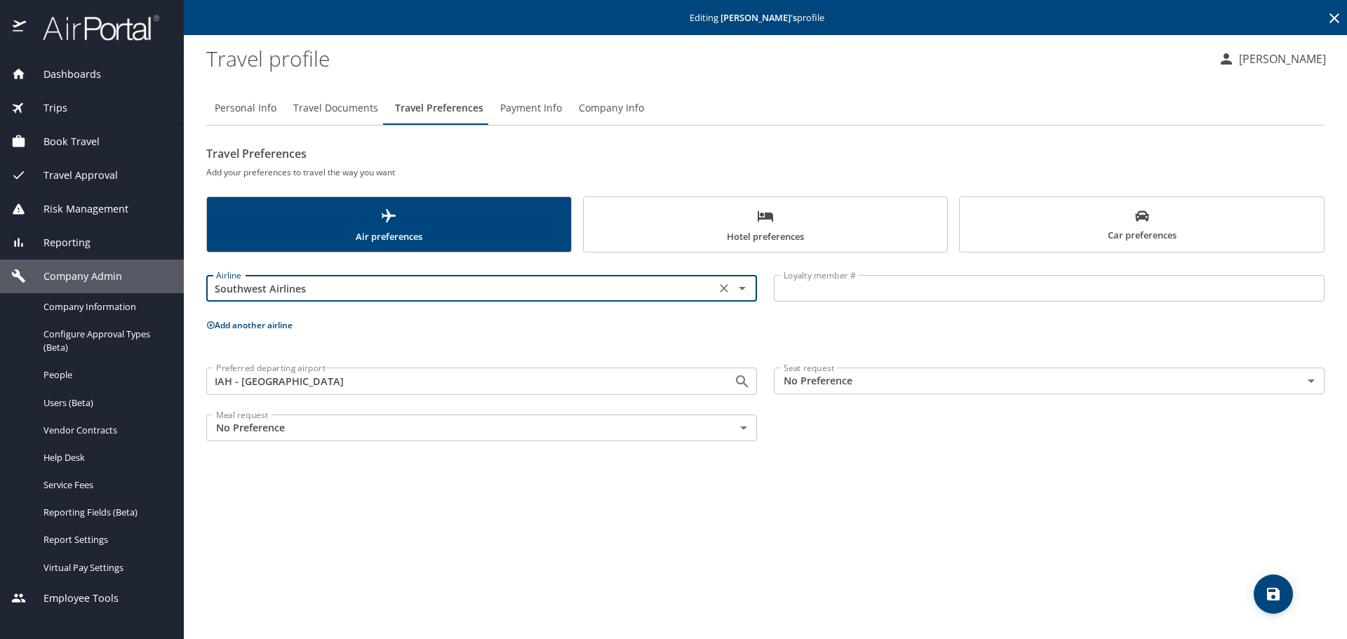
type input "Southwest Airlines"
click at [827, 292] on input "Loyalty member #" at bounding box center [1049, 288] width 551 height 27
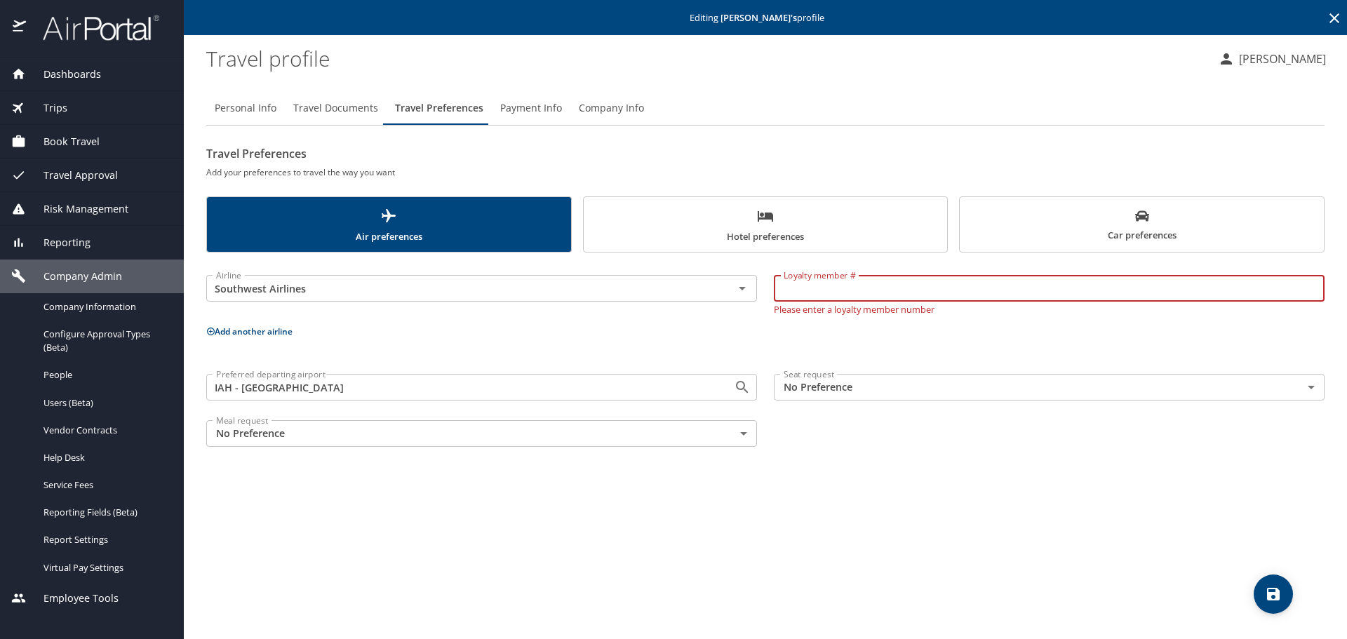
paste input "353673121"
type input "353673121"
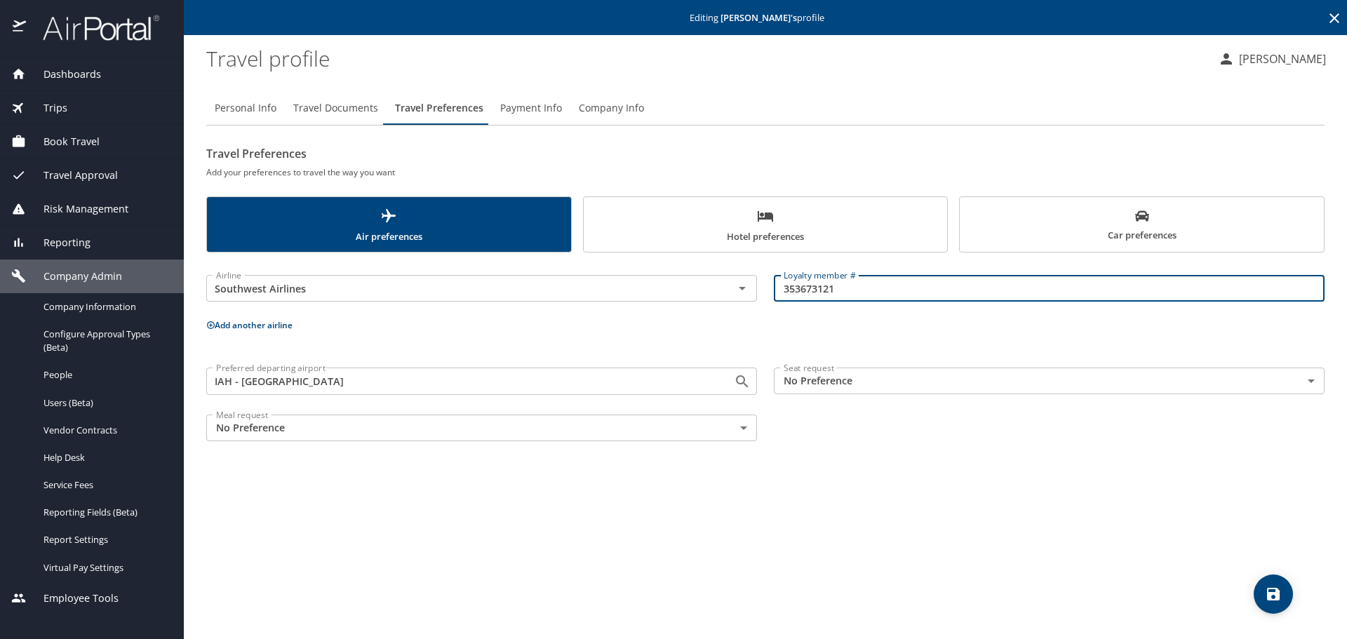
click at [211, 326] on icon at bounding box center [211, 325] width 8 height 8
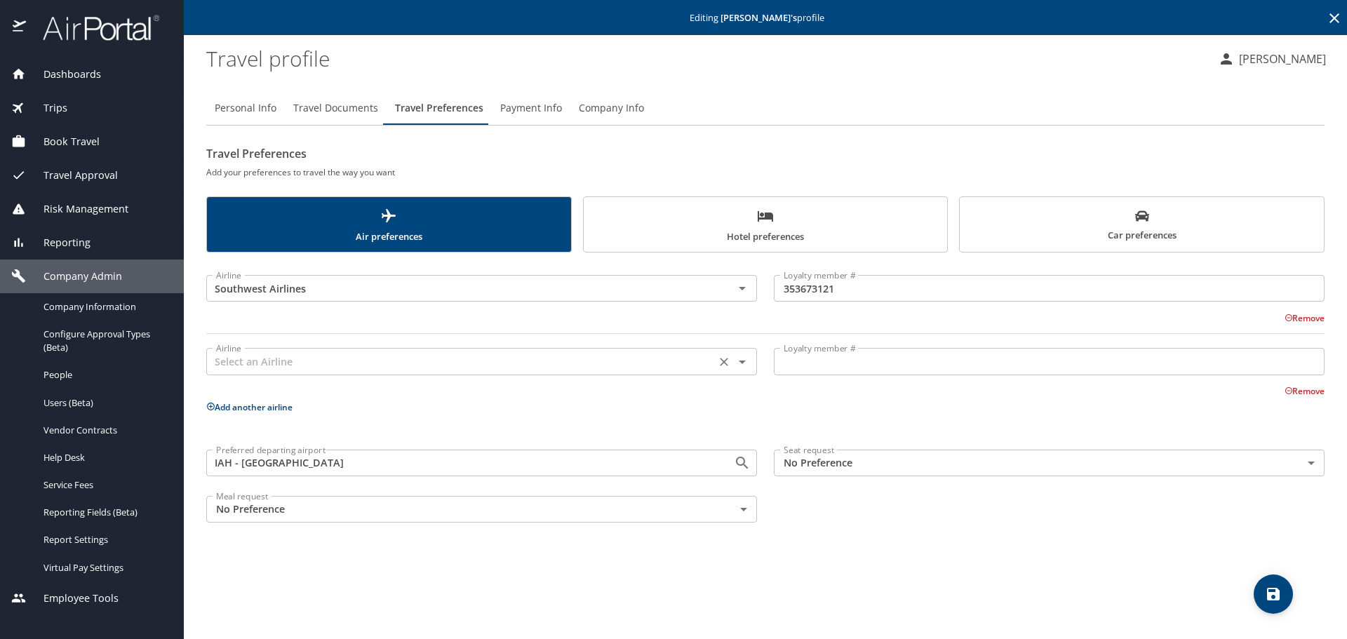
click at [287, 363] on input "text" at bounding box center [460, 361] width 501 height 18
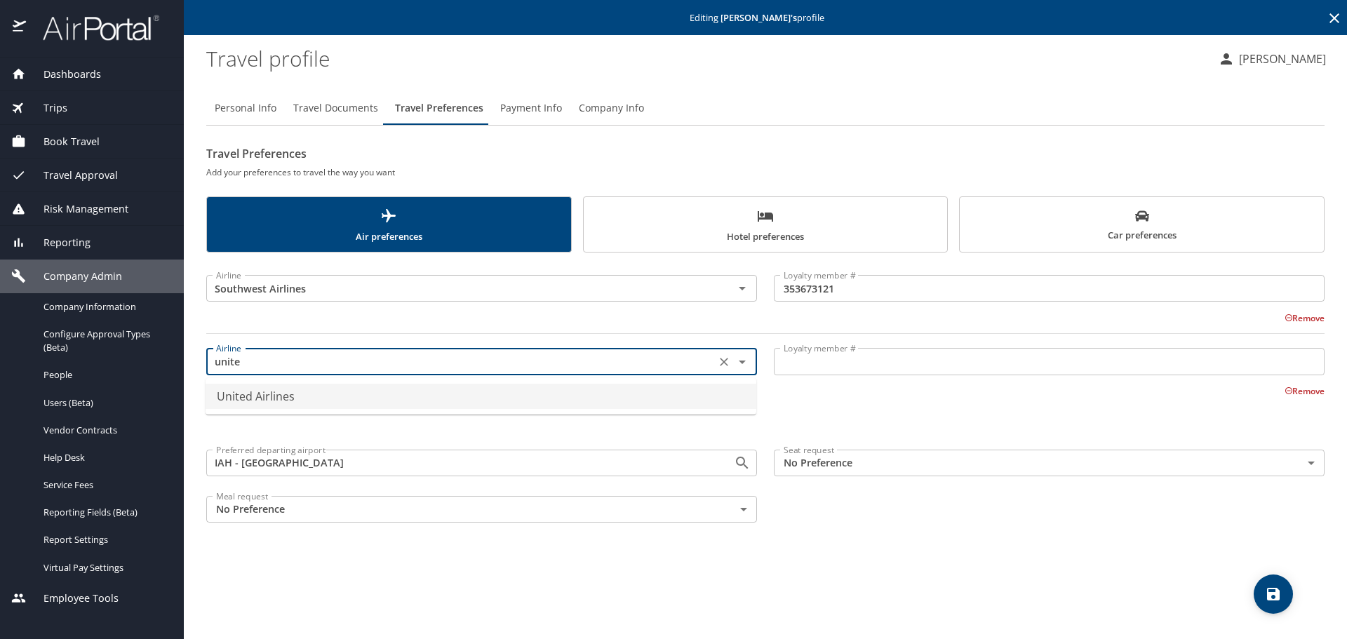
click at [293, 398] on li "United Airlines" at bounding box center [480, 396] width 551 height 25
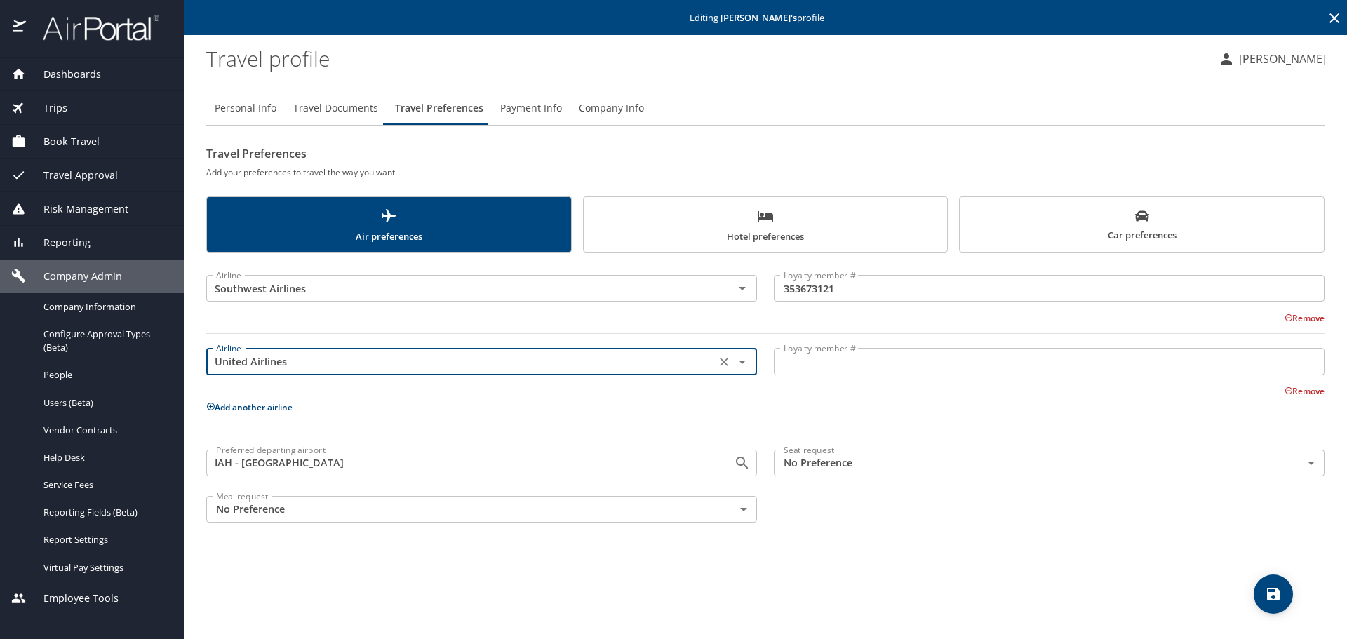
type input "United Airlines"
click at [783, 360] on input "Loyalty member #" at bounding box center [1049, 361] width 551 height 27
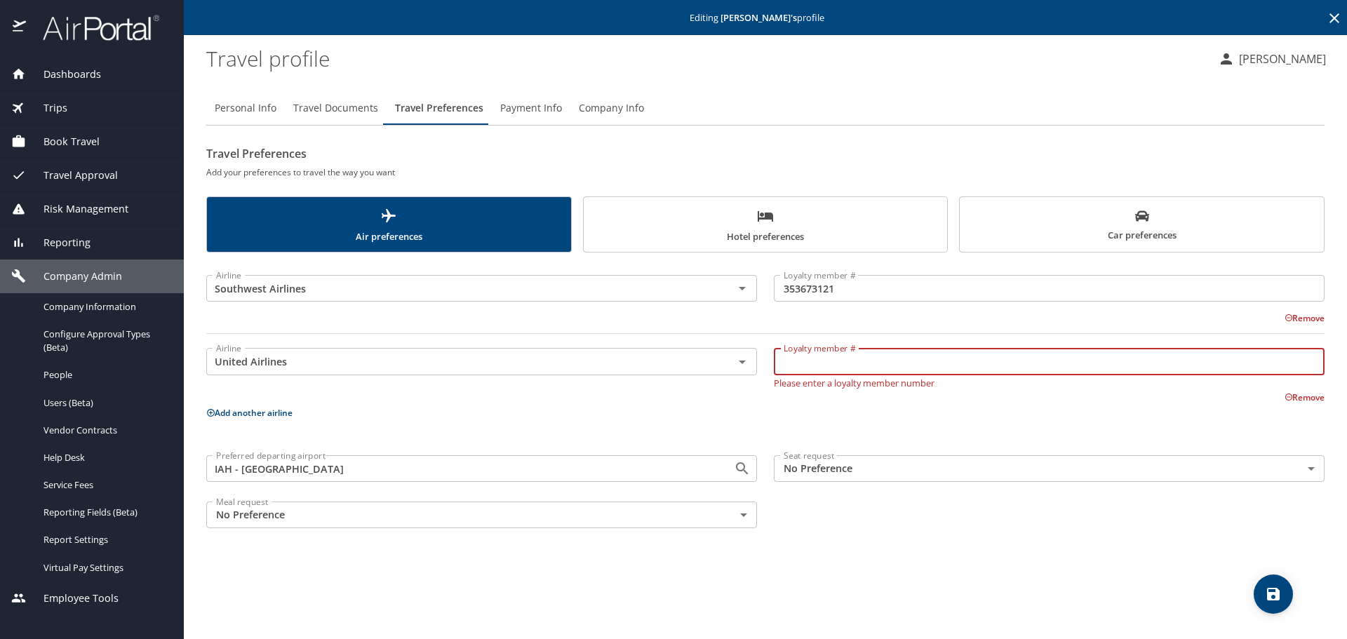
paste input "DL290170"
type input "DL290170"
click at [1277, 592] on icon "save" at bounding box center [1273, 594] width 13 height 13
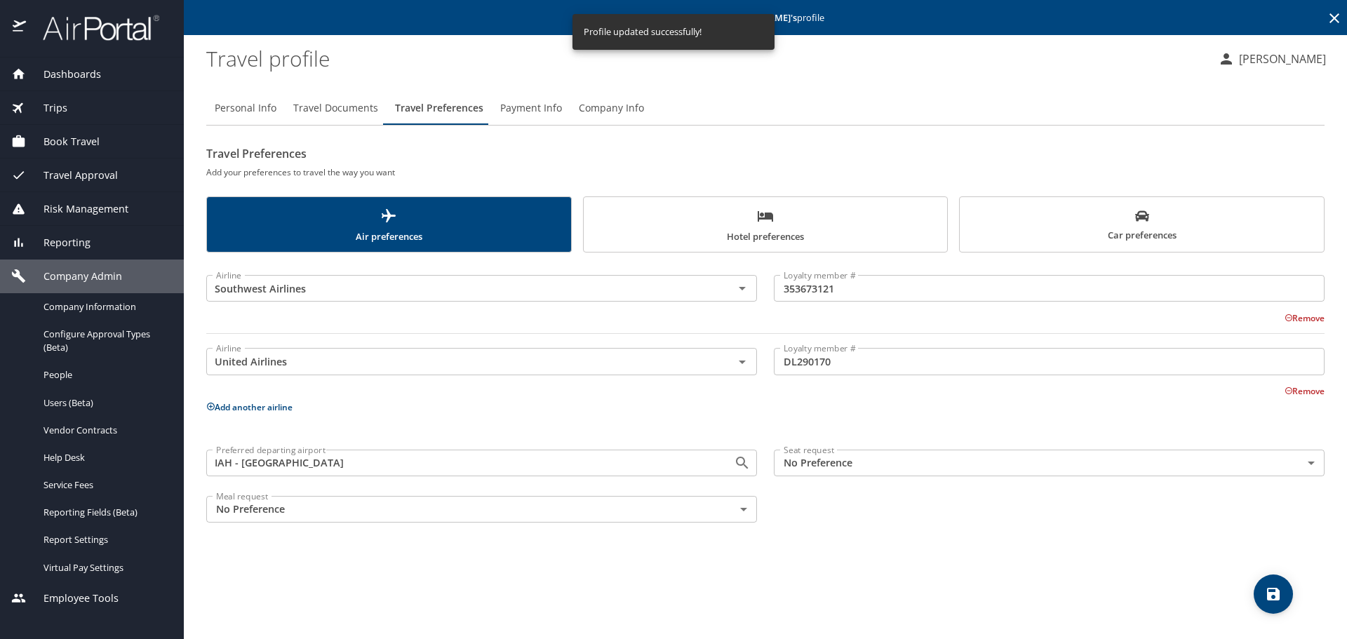
click at [739, 222] on span "Hotel preferences" at bounding box center [765, 226] width 347 height 37
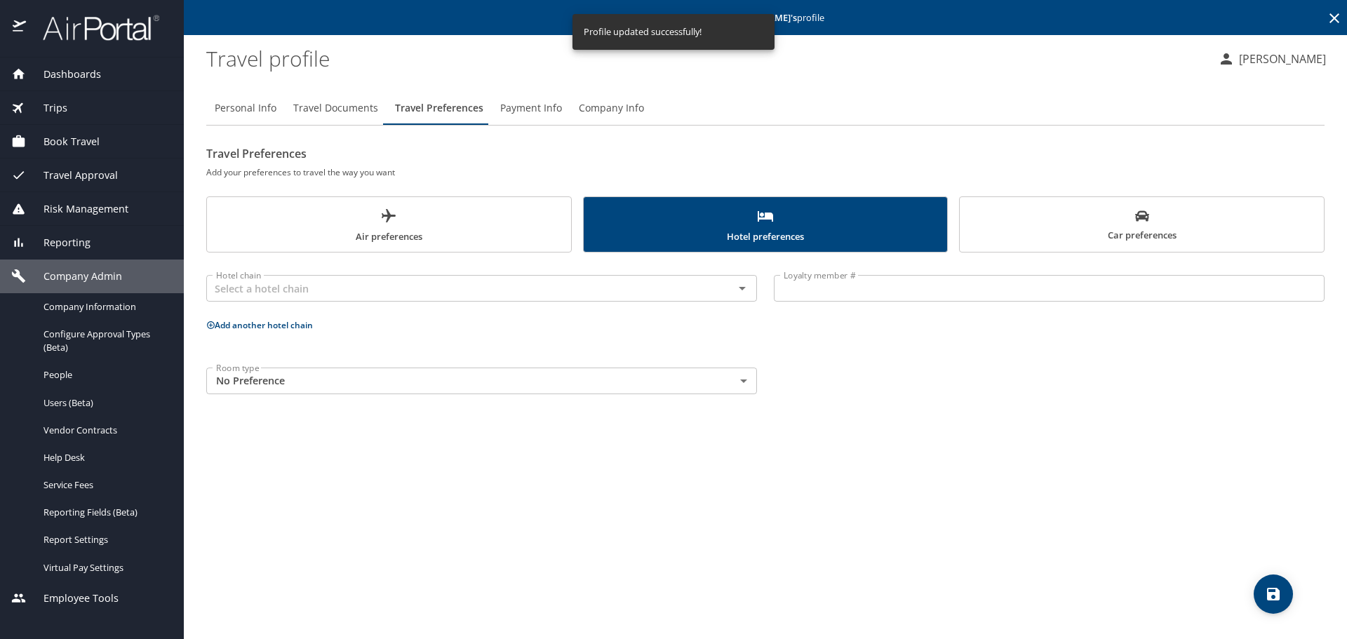
click at [649, 383] on body "Dashboards AirPortal 360™ Manager My Travel Dashboard Trips Airtinerary® Lookup…" at bounding box center [673, 319] width 1347 height 639
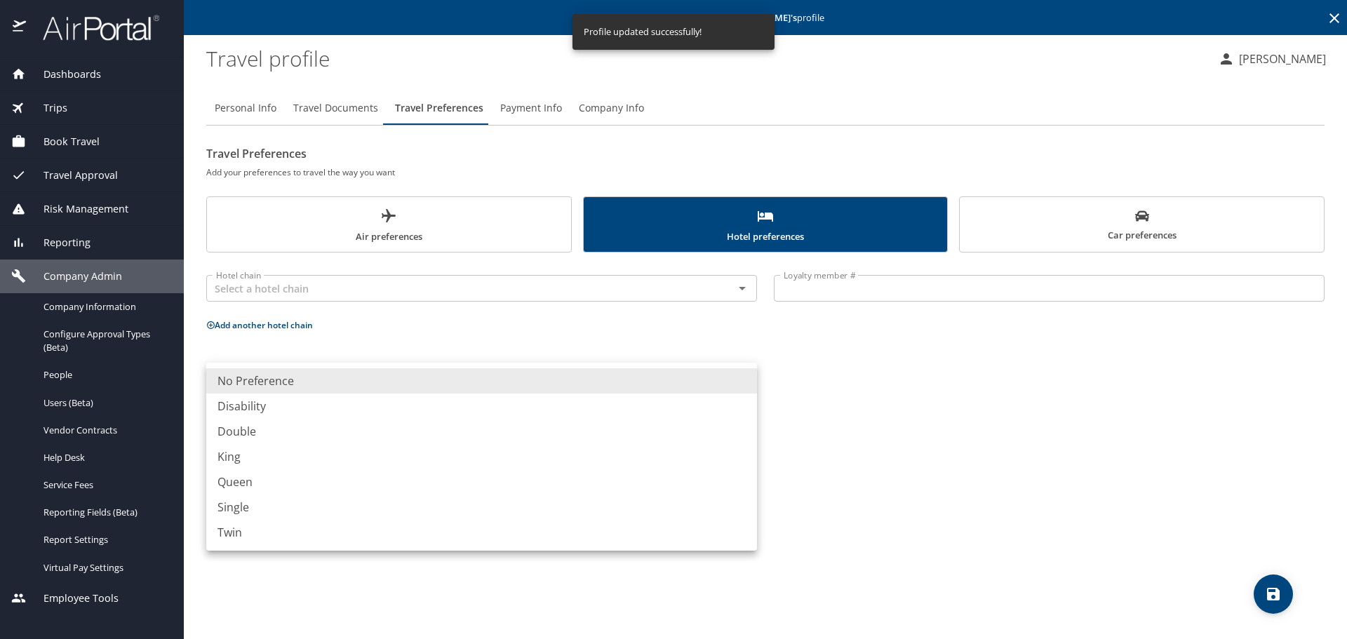
click at [227, 459] on li "King" at bounding box center [481, 456] width 551 height 25
type input "King"
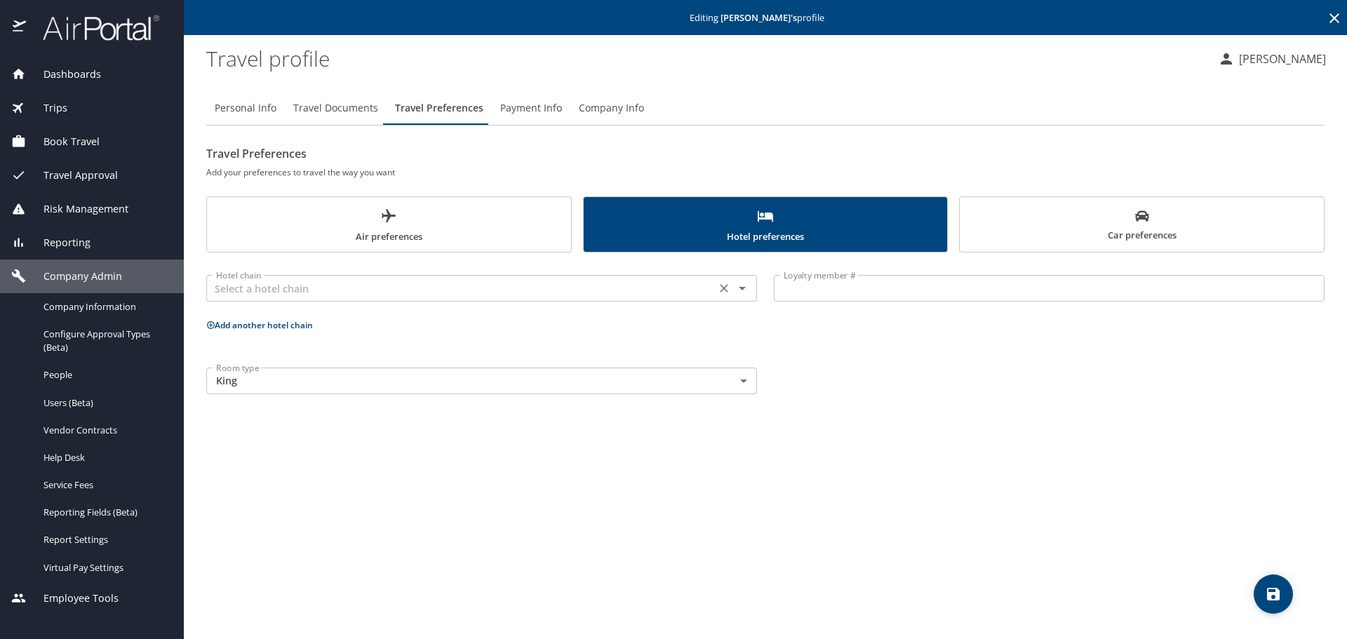
click at [577, 285] on input "text" at bounding box center [460, 288] width 501 height 18
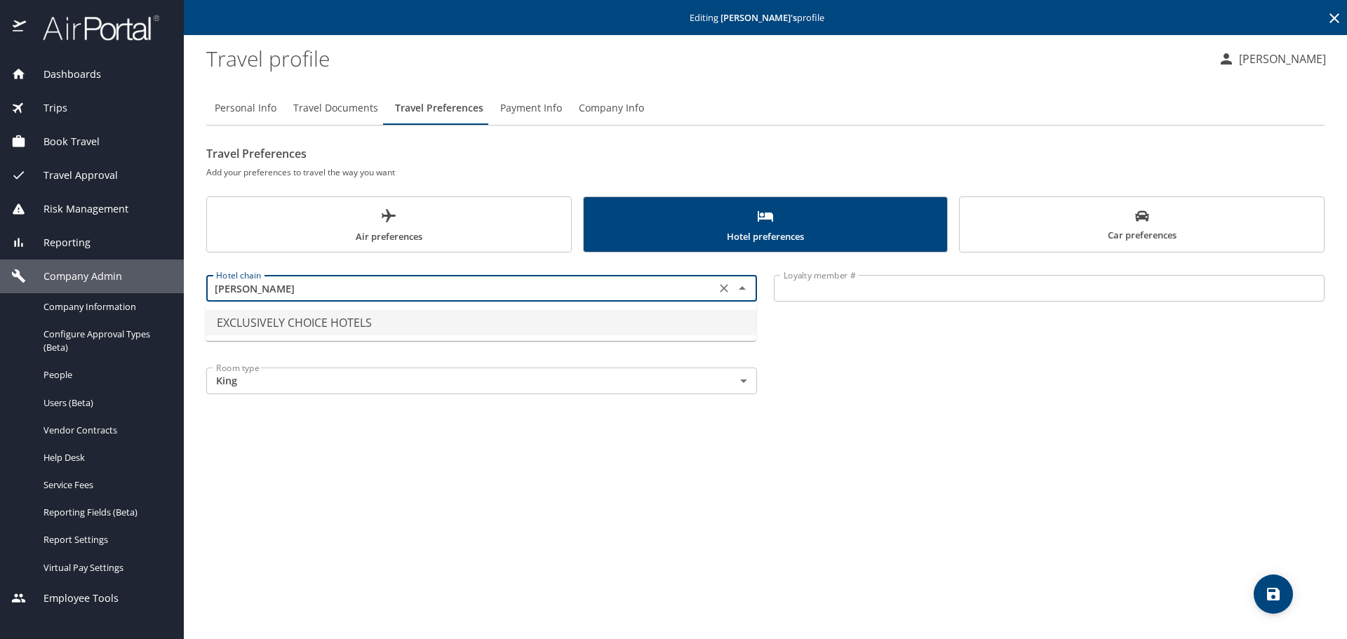
click at [351, 325] on li "EXCLUSIVELY CHOICE HOTELS" at bounding box center [480, 322] width 551 height 25
type input "EXCLUSIVELY CHOICE HOTELS"
click at [796, 285] on input "Loyalty member #" at bounding box center [1049, 288] width 551 height 27
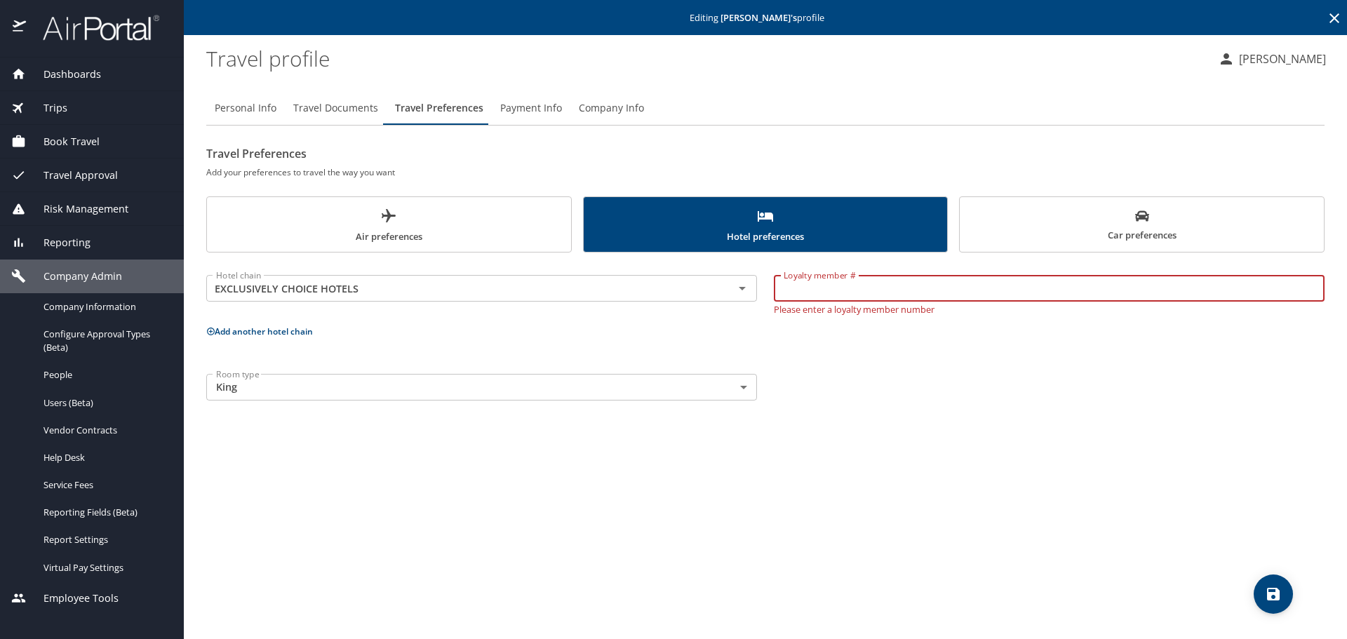
paste input "SXB66082"
type input "SXB66082"
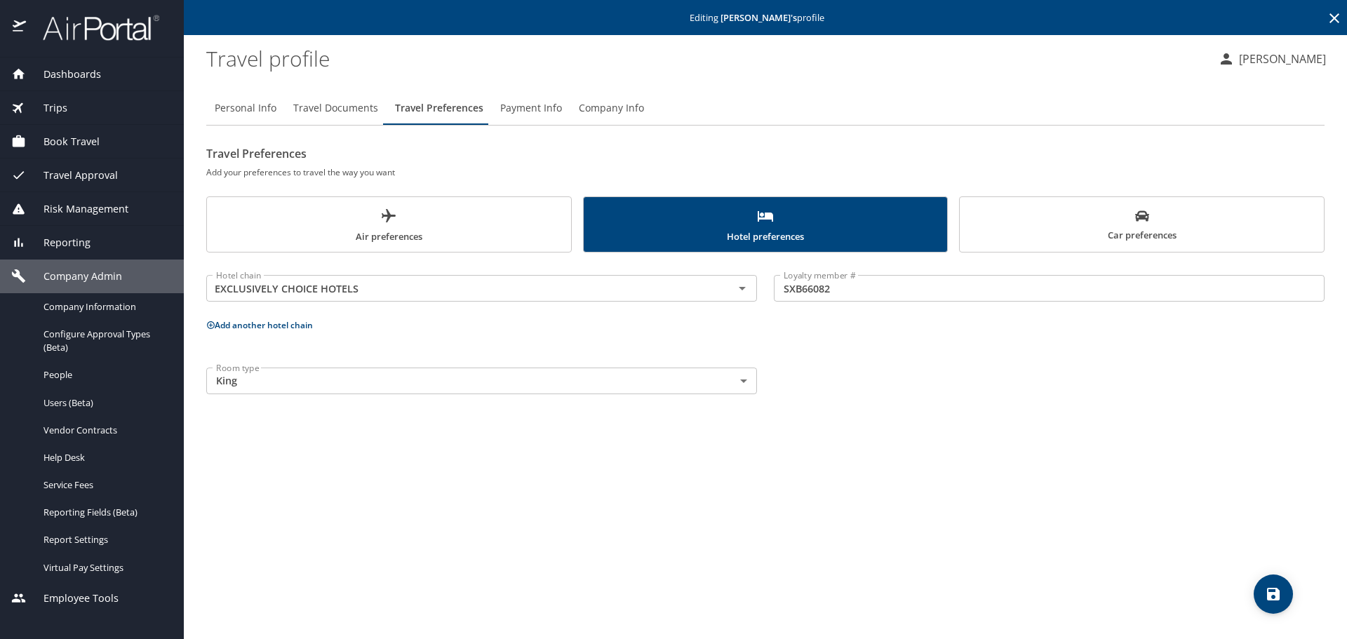
click at [210, 325] on icon at bounding box center [211, 325] width 8 height 8
click at [276, 383] on input "text" at bounding box center [460, 378] width 501 height 18
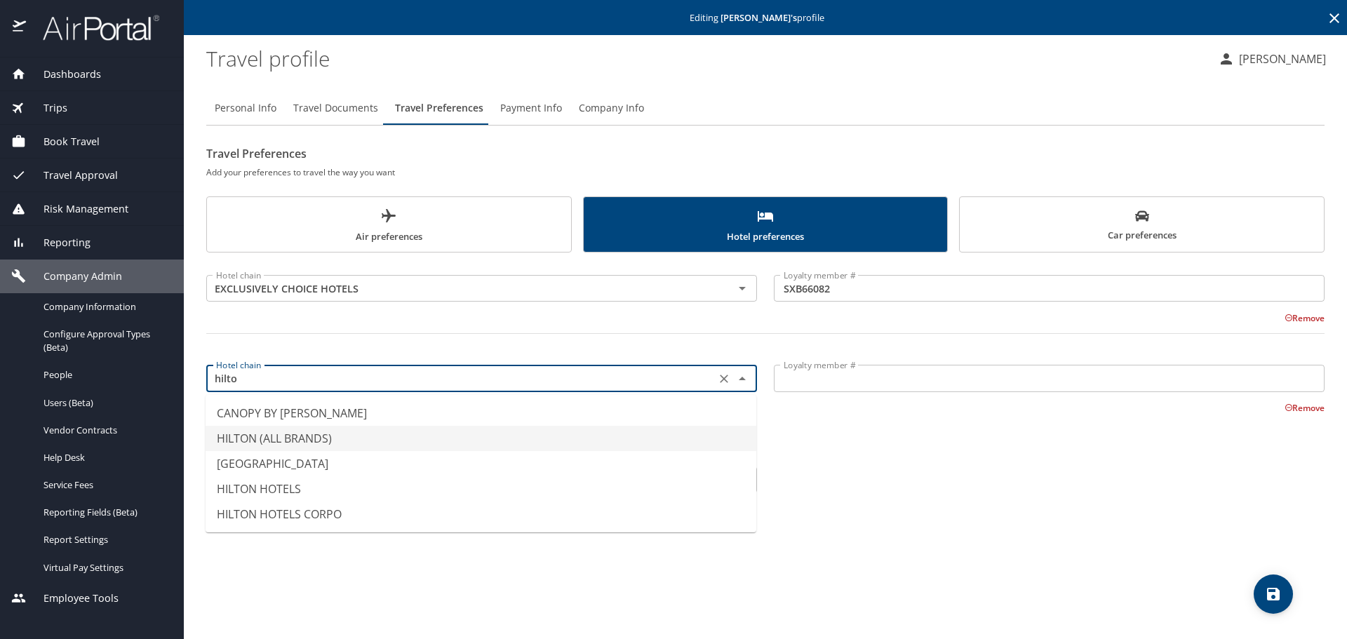
click at [282, 429] on li "HILTON (ALL BRANDS)" at bounding box center [480, 438] width 551 height 25
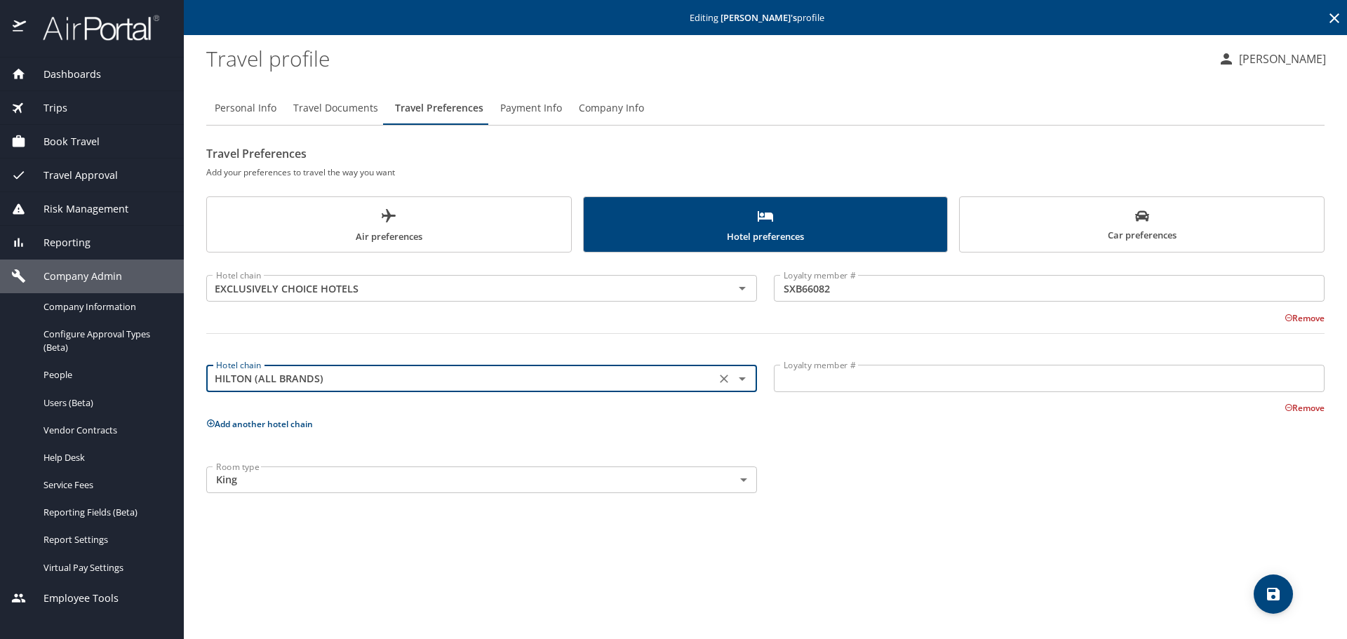
type input "HILTON (ALL BRANDS)"
click at [839, 379] on input "Loyalty member #" at bounding box center [1049, 378] width 551 height 27
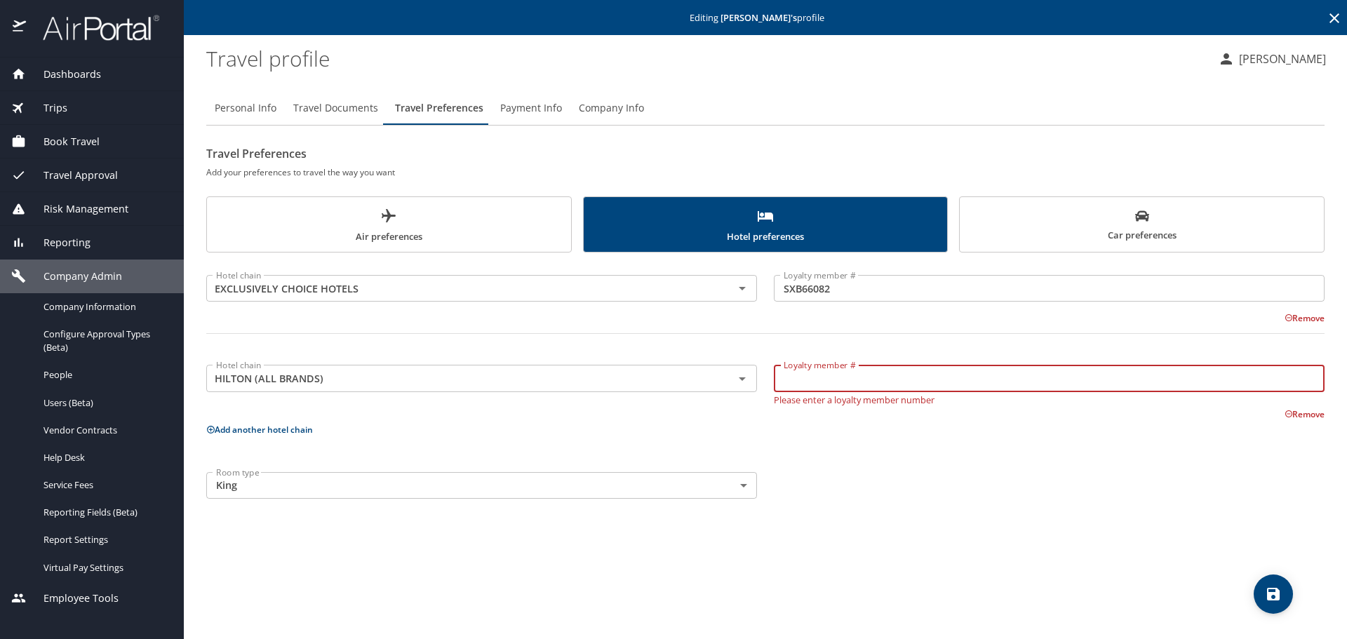
paste input "858969157"
type input "858969157"
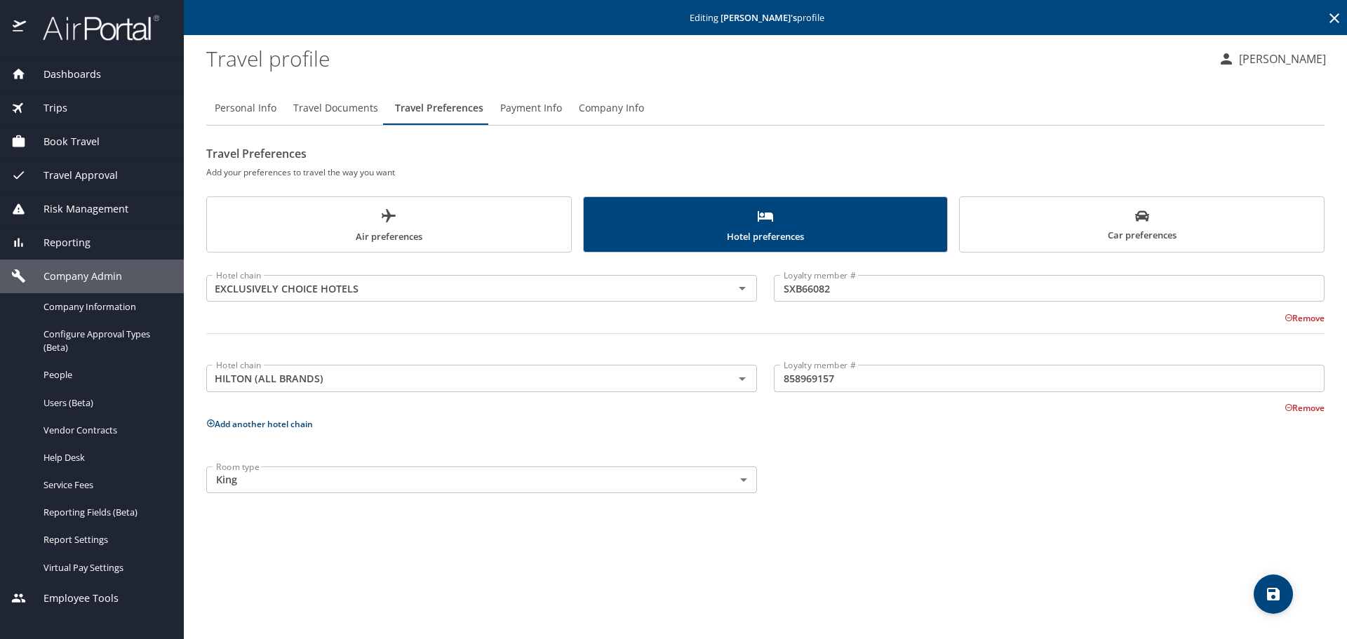
click at [210, 423] on icon at bounding box center [211, 423] width 8 height 8
click at [276, 464] on input "text" at bounding box center [460, 468] width 501 height 18
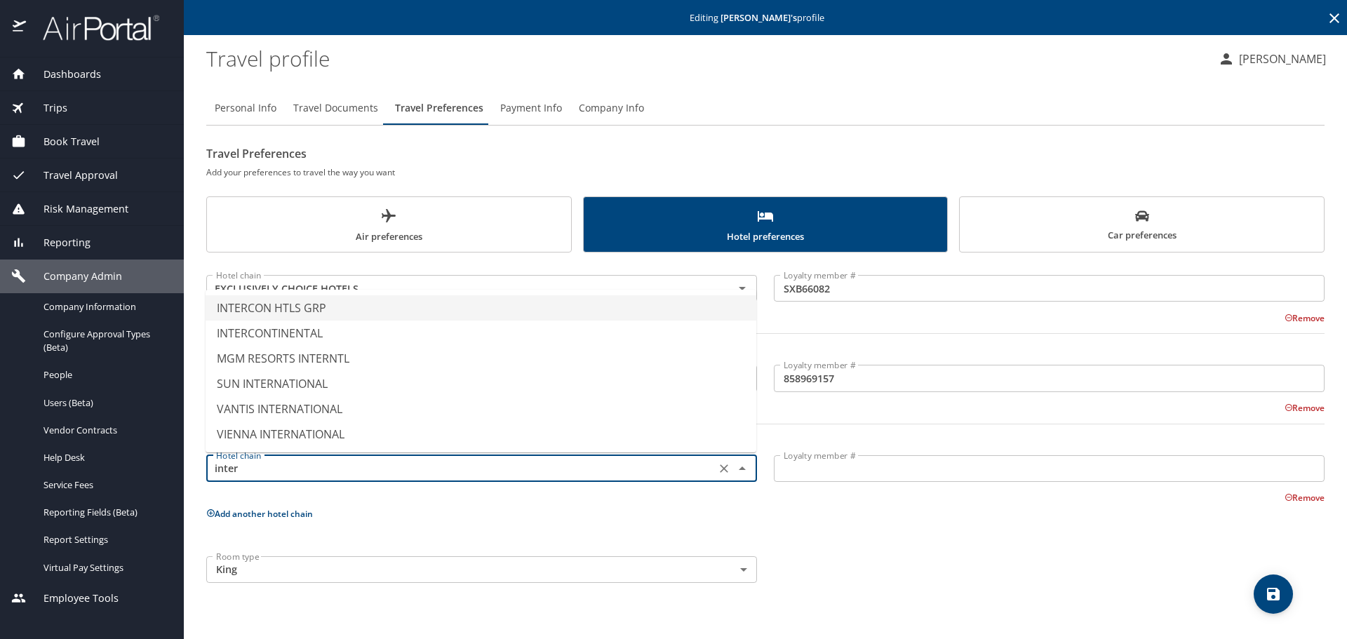
click at [378, 311] on li "INTERCON HTLS GRP" at bounding box center [480, 307] width 551 height 25
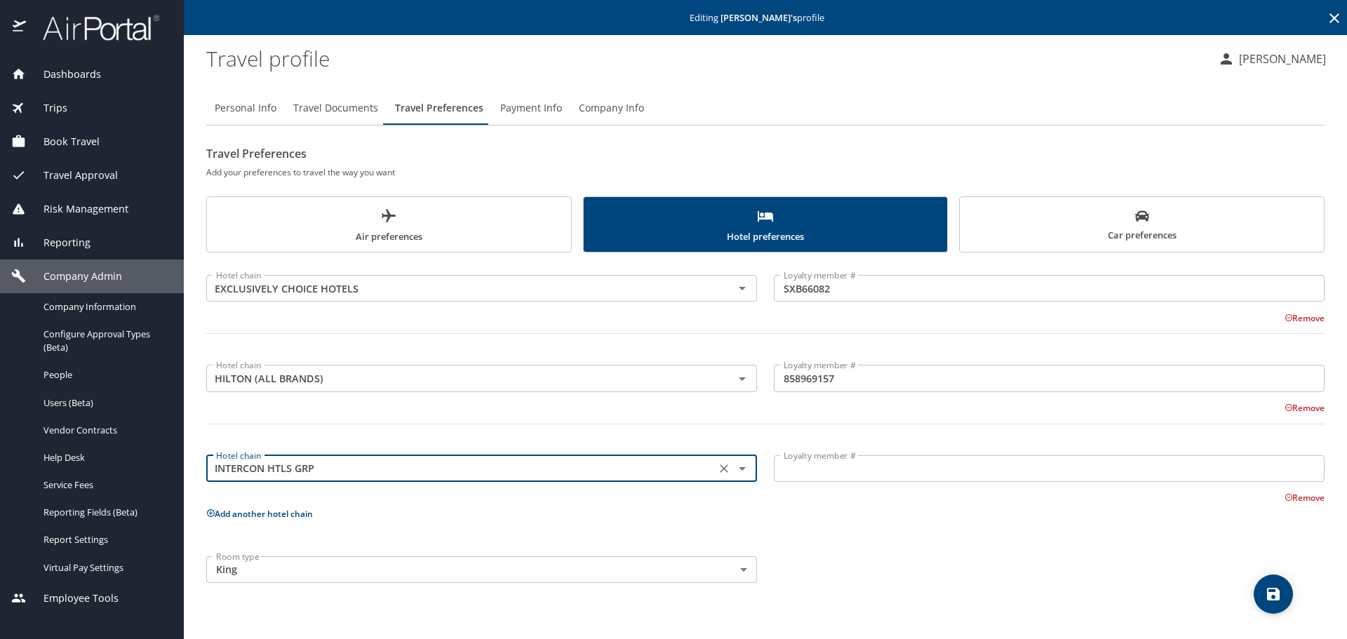
type input "INTERCON HTLS GRP"
click at [789, 469] on input "Loyalty member #" at bounding box center [1049, 468] width 551 height 27
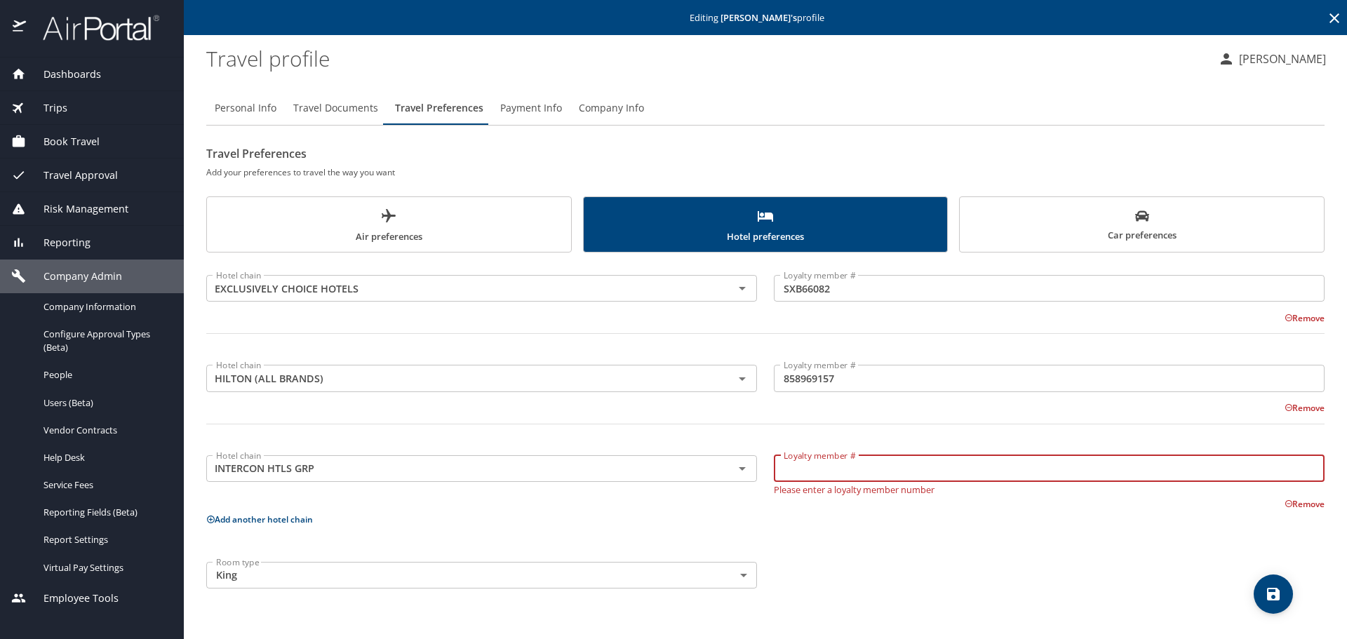
paste input "257260640"
type input "257260640"
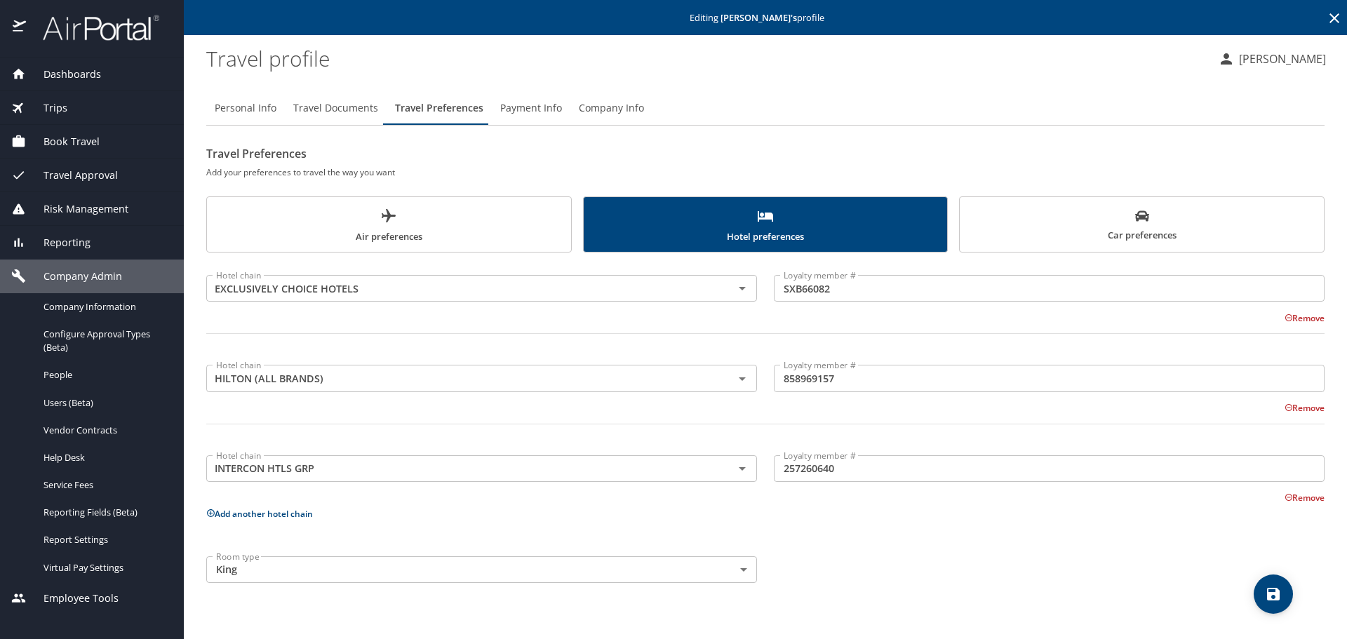
click at [209, 515] on icon at bounding box center [210, 512] width 9 height 9
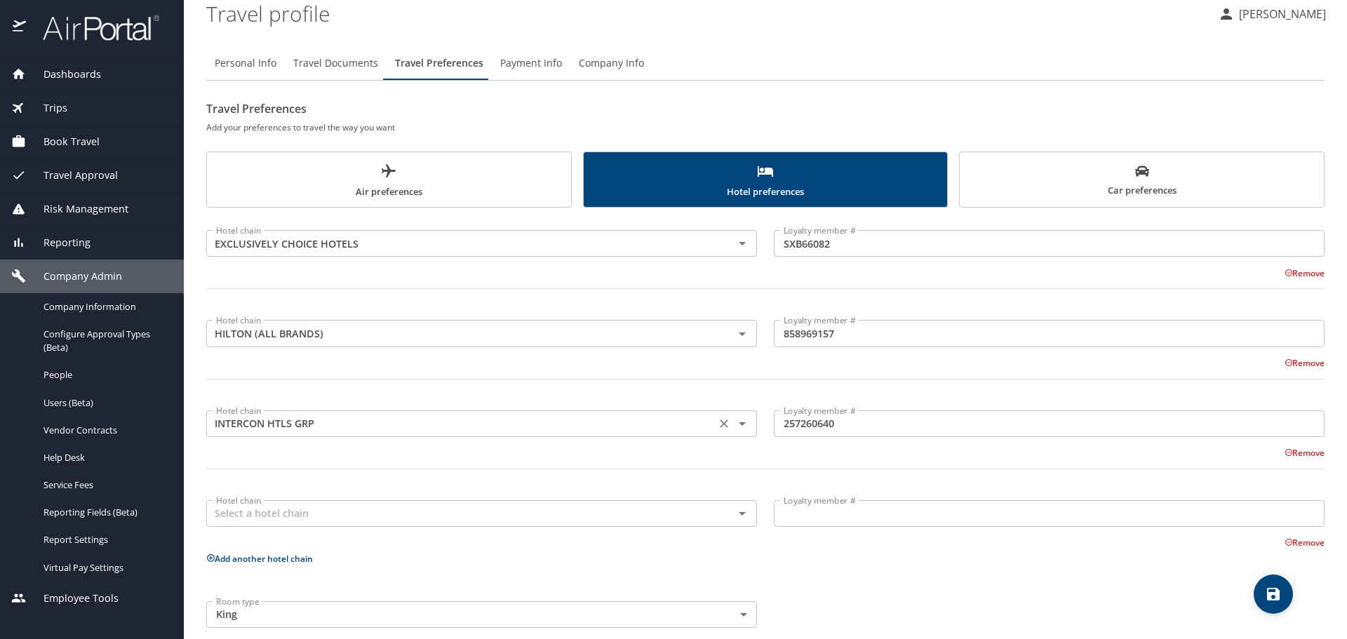
scroll to position [65, 0]
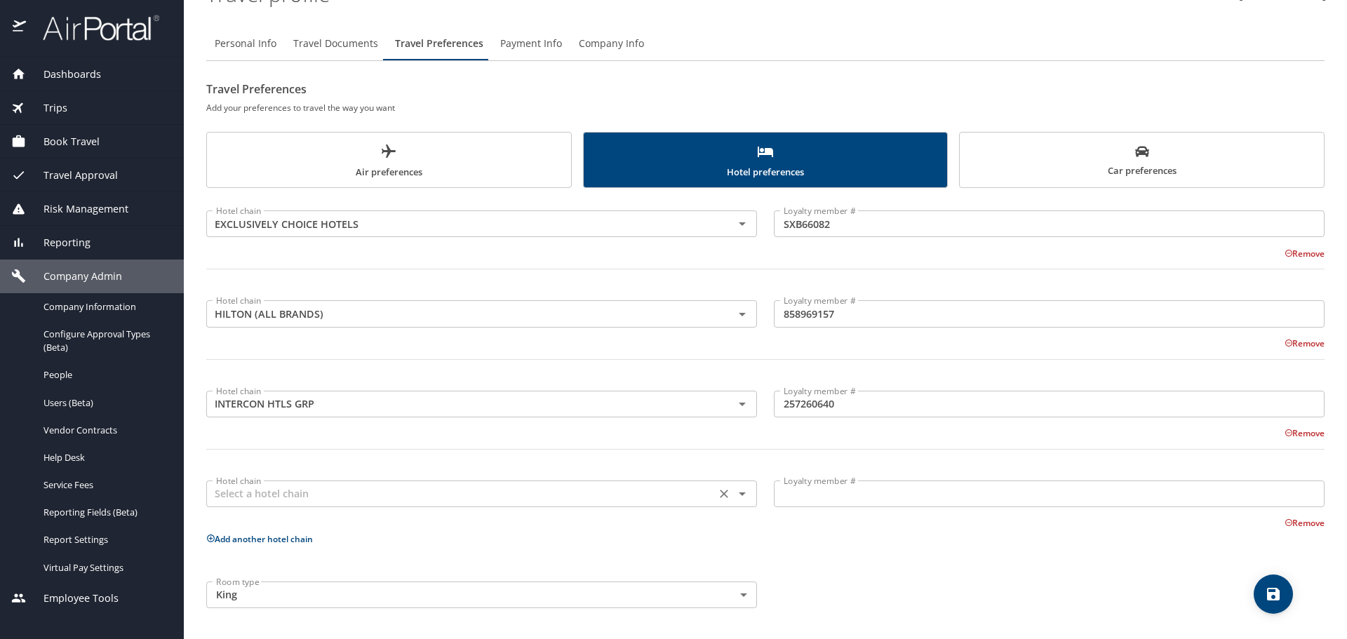
click at [346, 492] on input "text" at bounding box center [460, 494] width 501 height 18
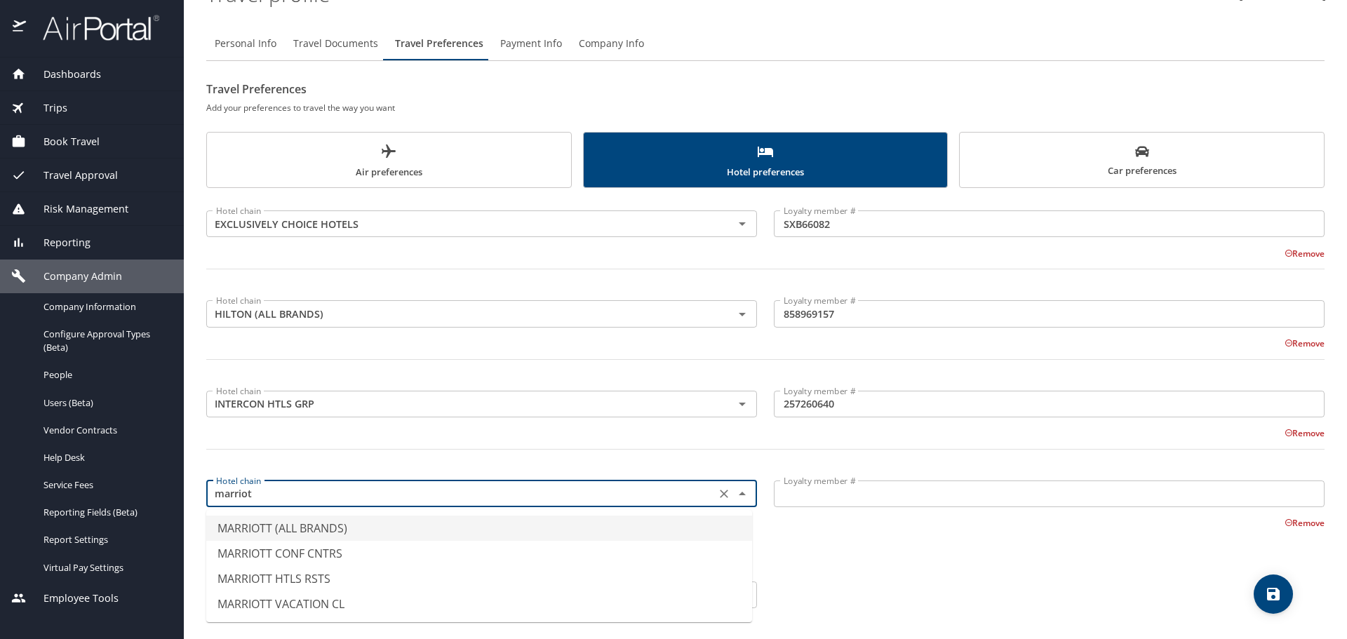
click at [365, 530] on li "MARRIOTT (ALL BRANDS)" at bounding box center [479, 527] width 546 height 25
type input "MARRIOTT (ALL BRANDS)"
click at [783, 492] on input "Loyalty member #" at bounding box center [1049, 493] width 551 height 27
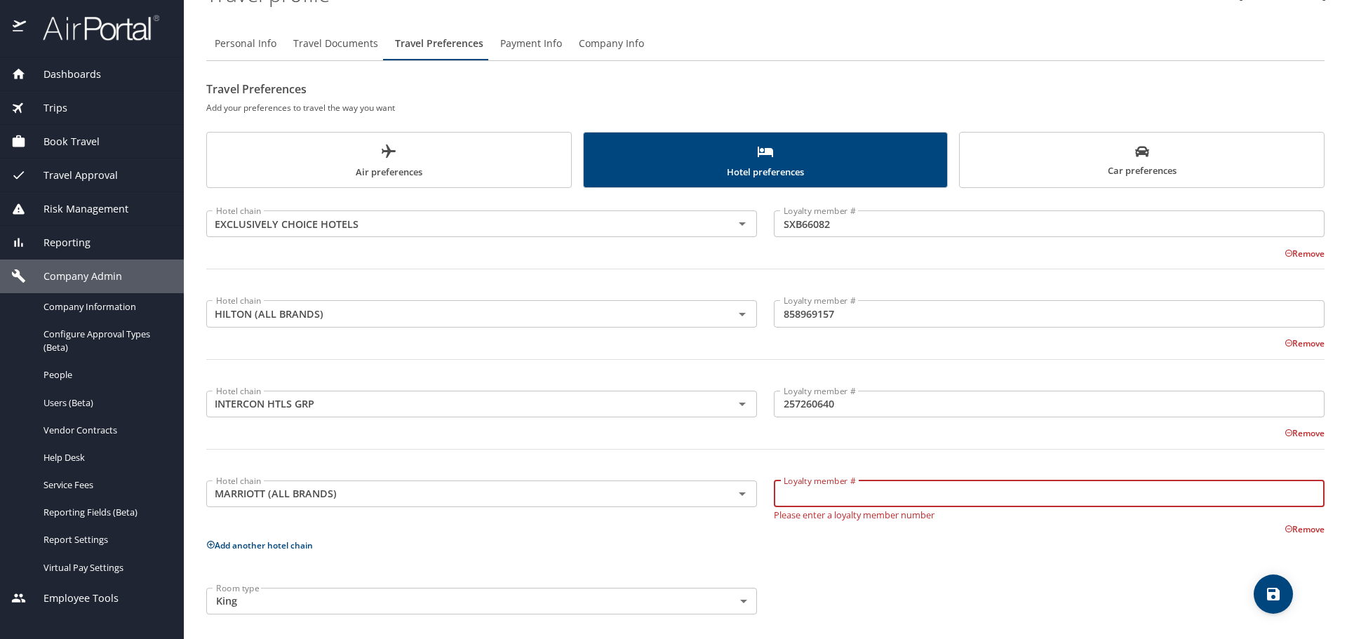
paste input "631903481"
type input "631903481"
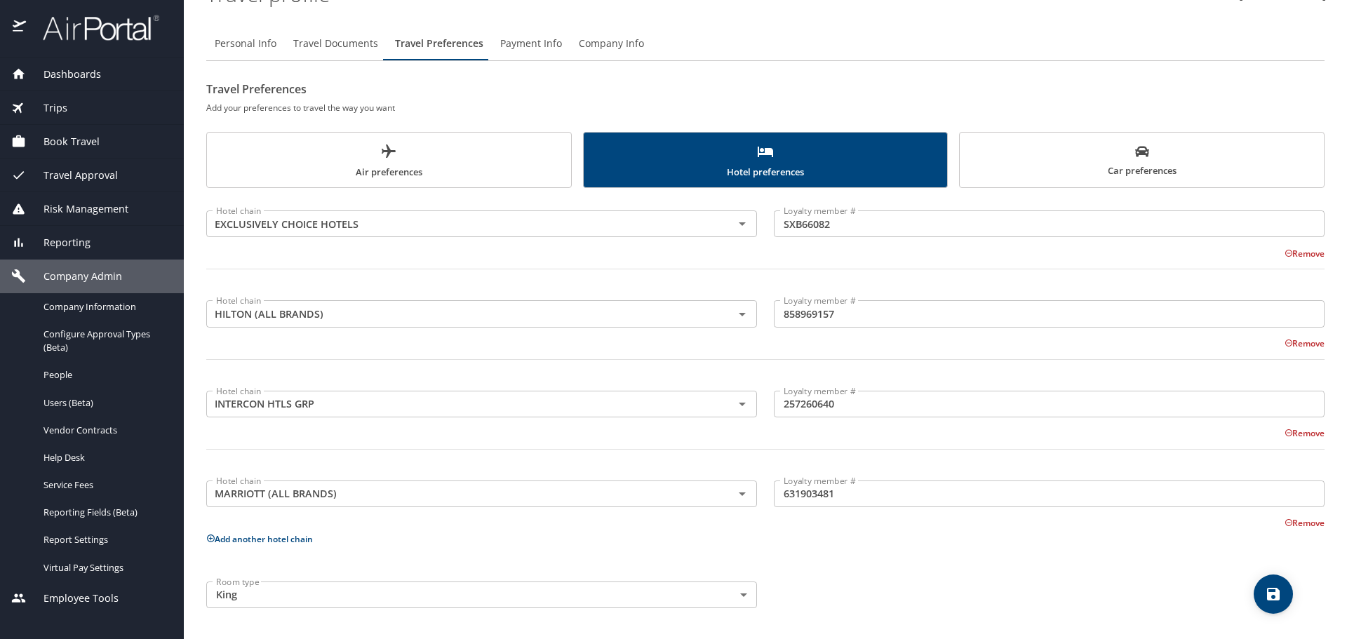
click at [209, 537] on icon at bounding box center [210, 538] width 9 height 9
click at [257, 578] on input "text" at bounding box center [460, 583] width 501 height 18
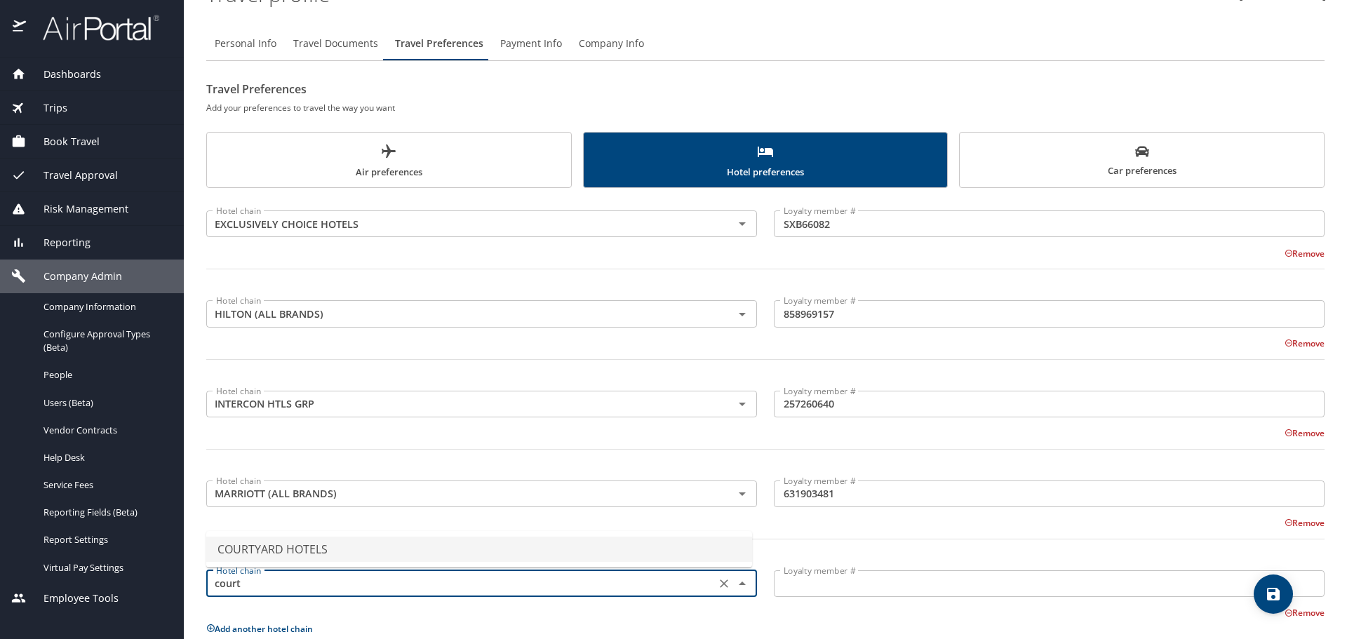
click at [284, 555] on li "COURTYARD HOTELS" at bounding box center [479, 549] width 546 height 25
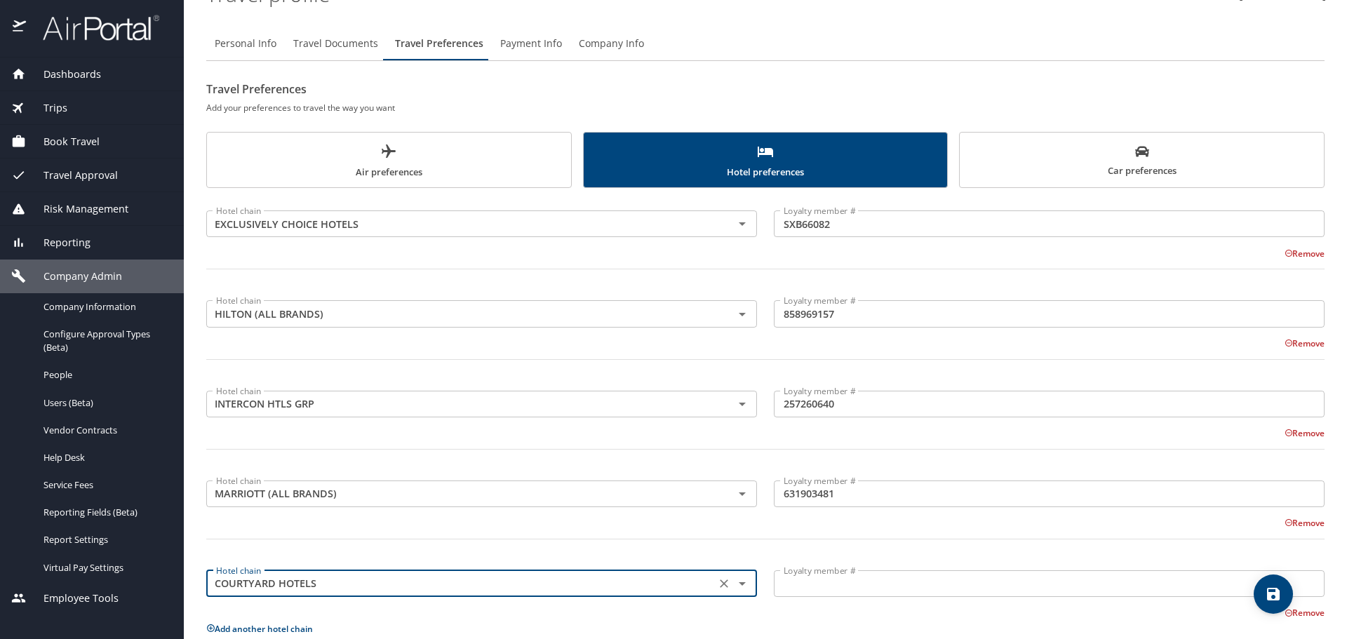
type input "COURTYARD HOTELS"
click at [787, 590] on input "Loyalty member #" at bounding box center [1049, 583] width 551 height 27
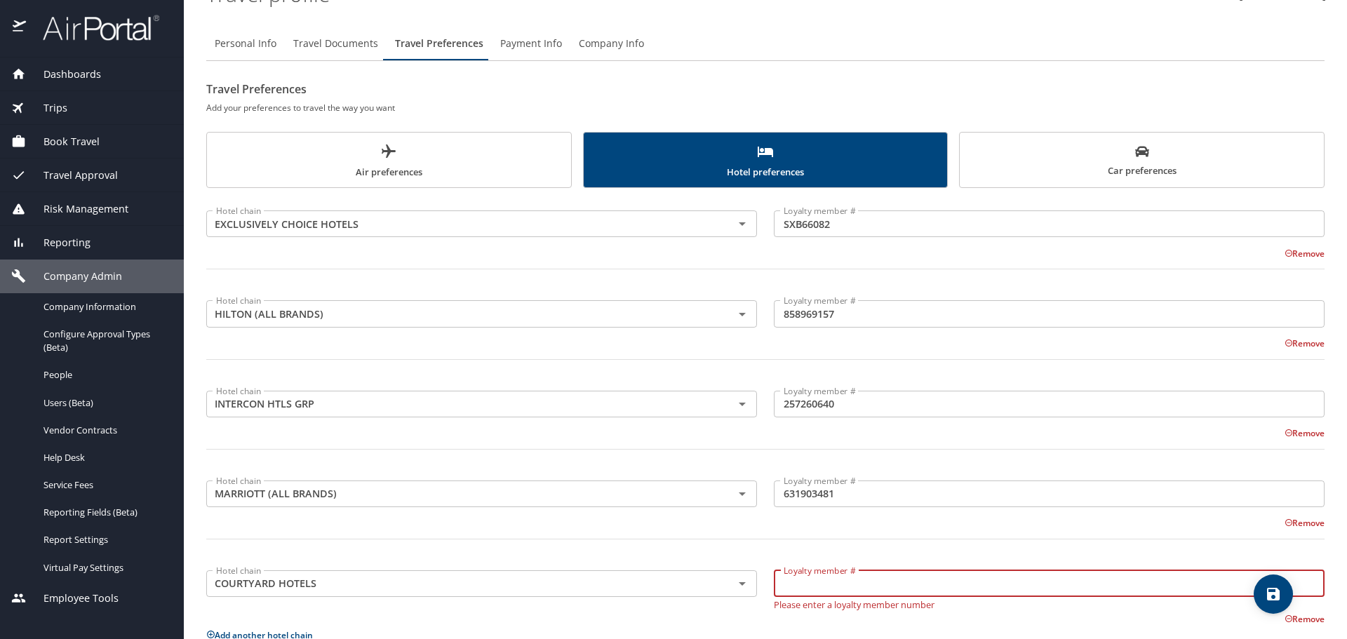
paste input "631903481"
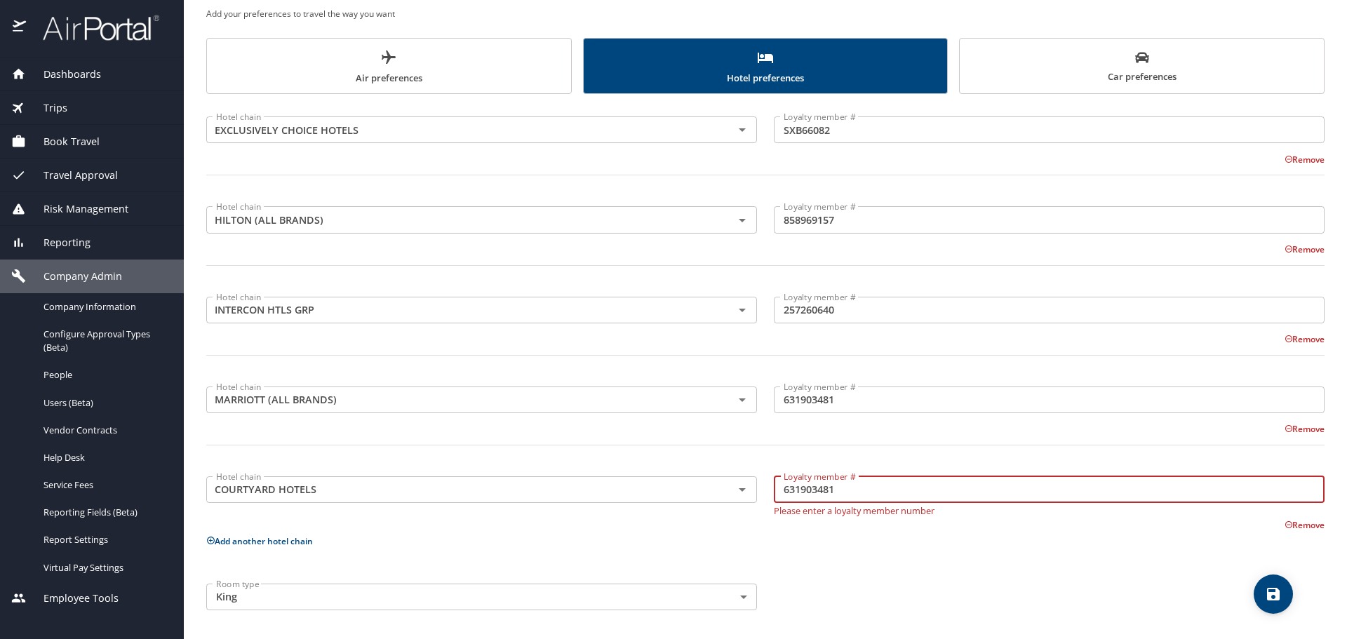
scroll to position [161, 0]
type input "631903481"
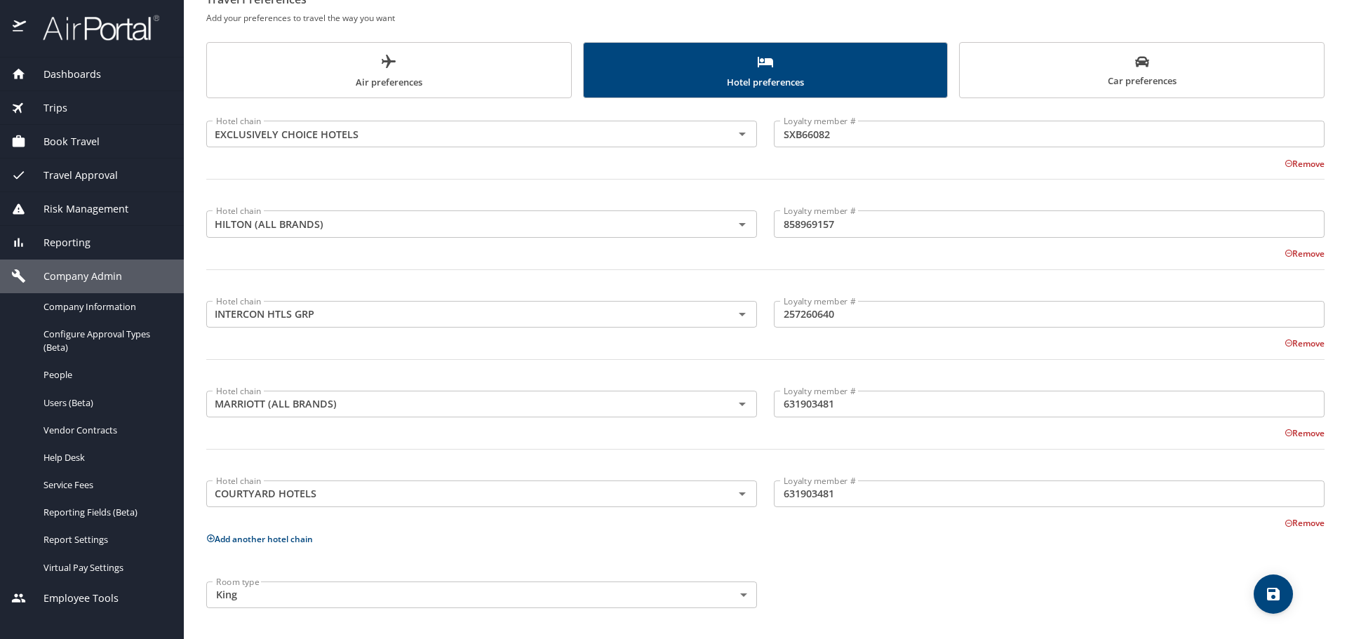
scroll to position [154, 0]
click at [210, 541] on icon at bounding box center [210, 538] width 9 height 9
click at [254, 584] on input "text" at bounding box center [460, 583] width 501 height 18
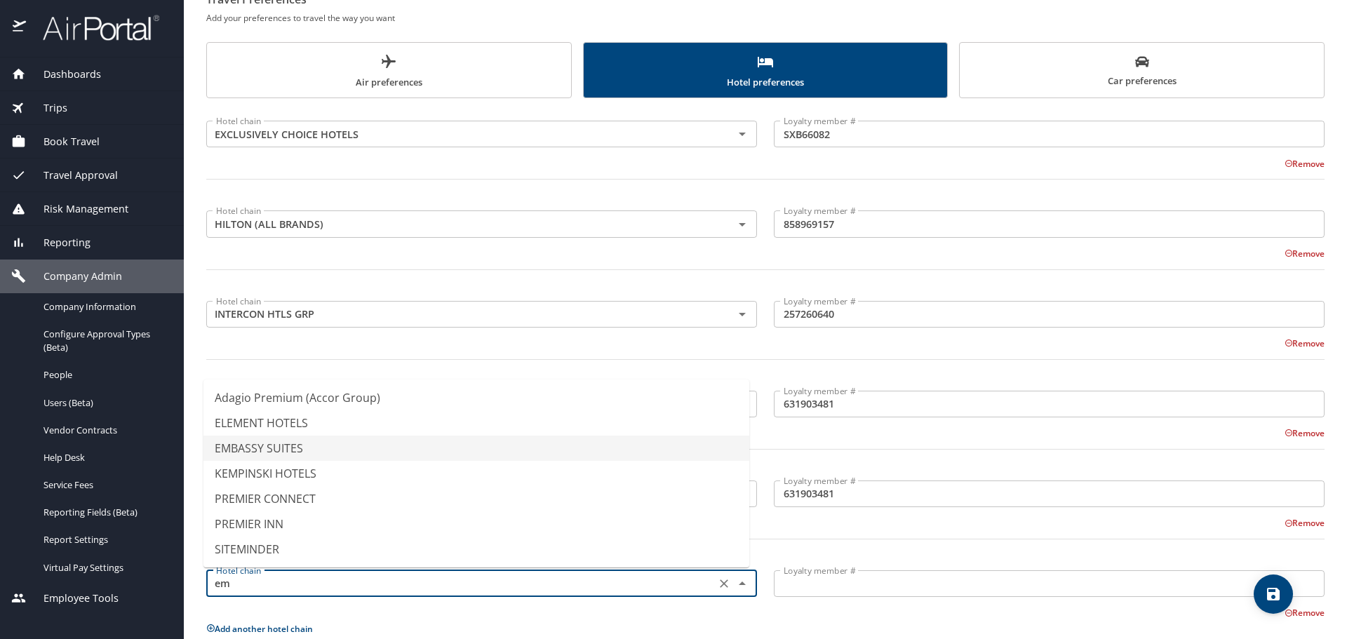
click at [310, 452] on li "EMBASSY SUITES" at bounding box center [476, 448] width 546 height 25
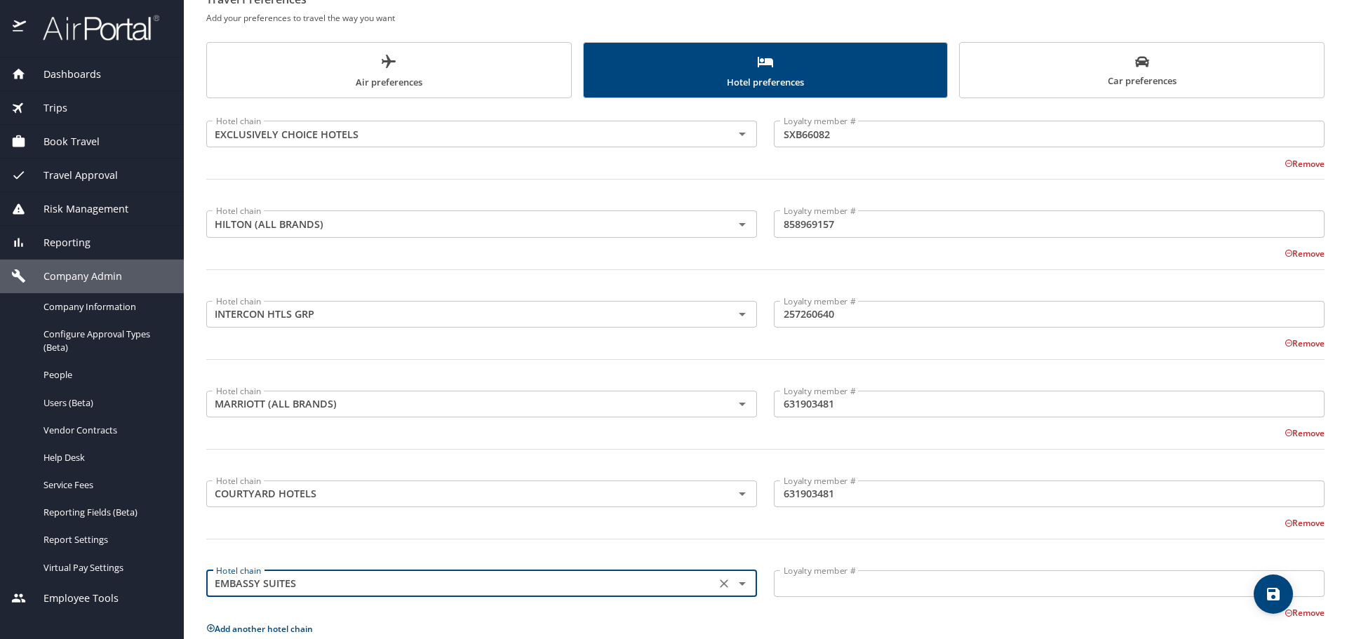
type input "EMBASSY SUITES"
click at [816, 584] on input "Loyalty member #" at bounding box center [1049, 583] width 551 height 27
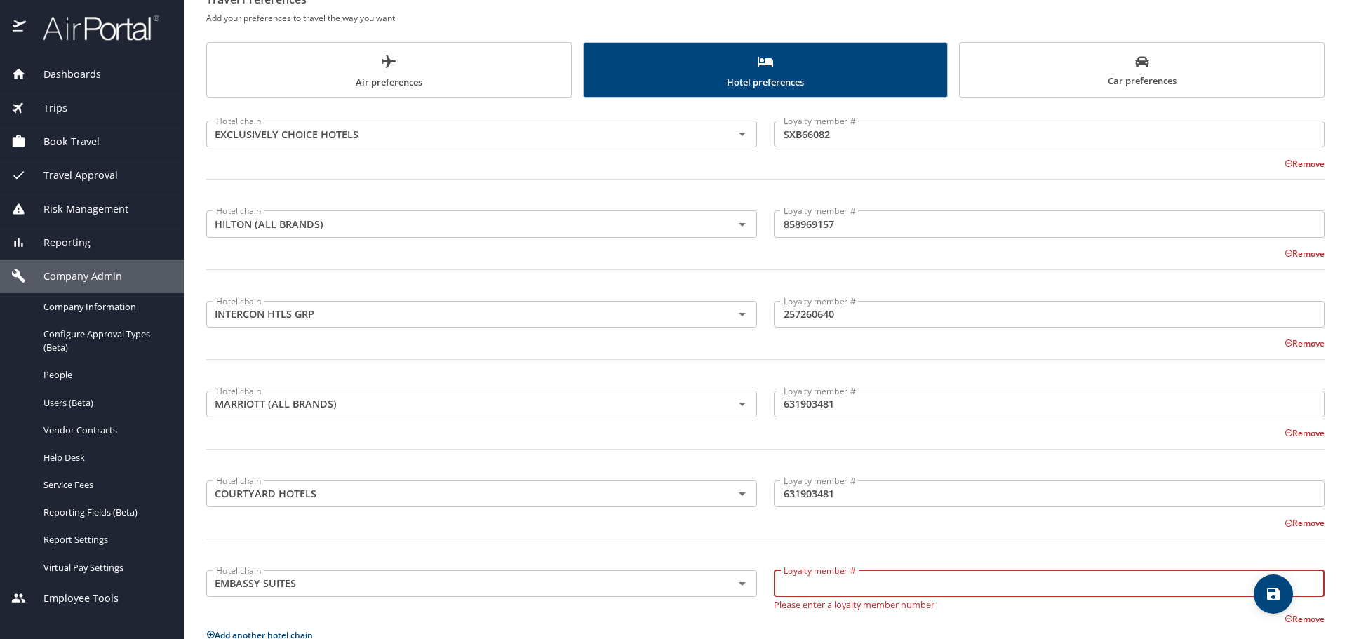
paste input "858969157"
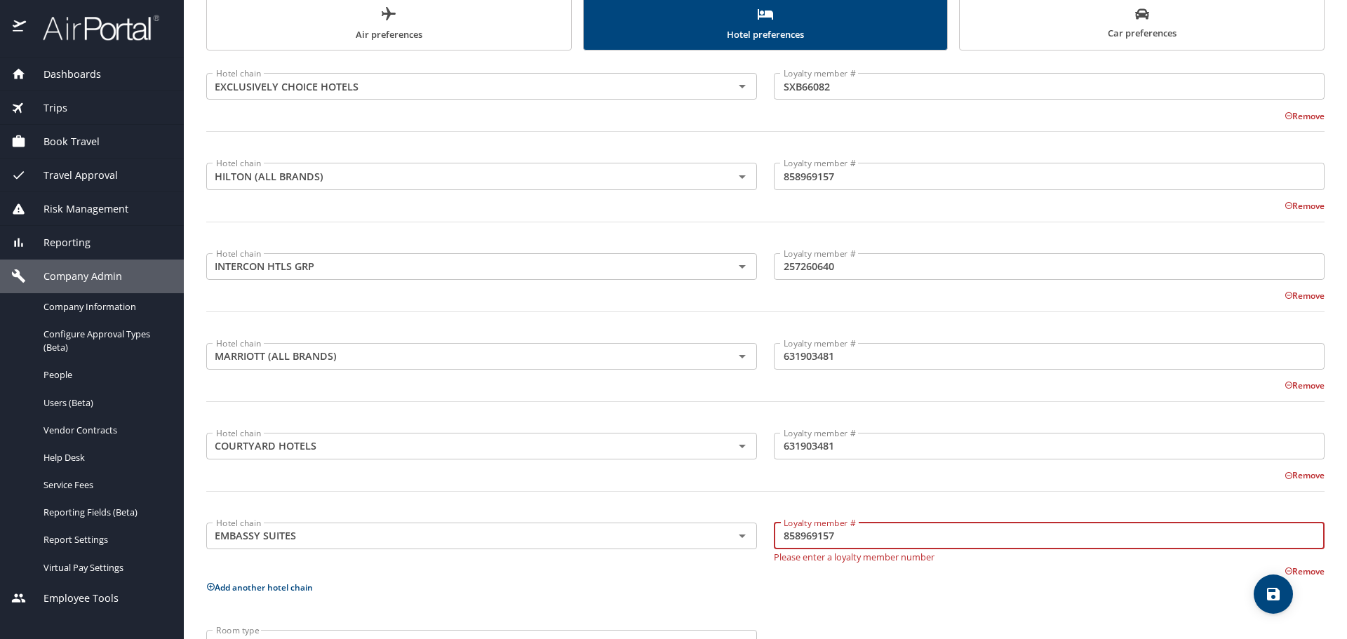
scroll to position [250, 0]
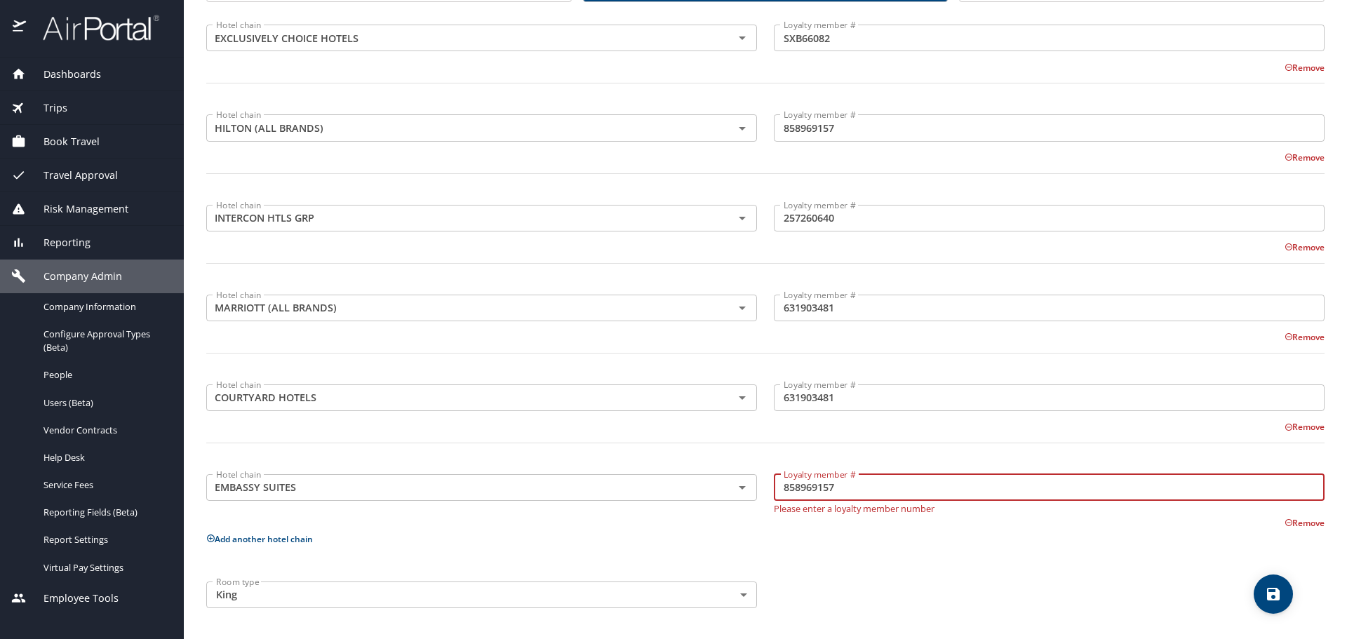
type input "858969157"
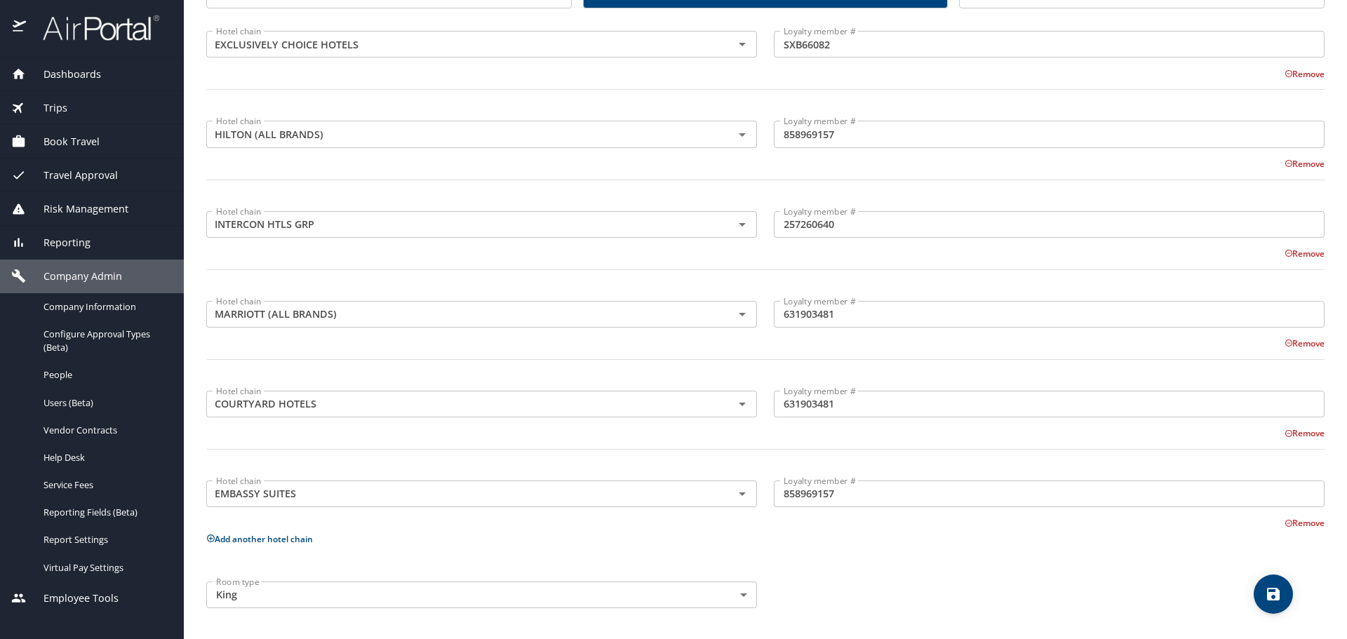
scroll to position [244, 0]
click at [210, 539] on icon at bounding box center [211, 539] width 8 height 8
click at [251, 584] on input "text" at bounding box center [460, 583] width 501 height 18
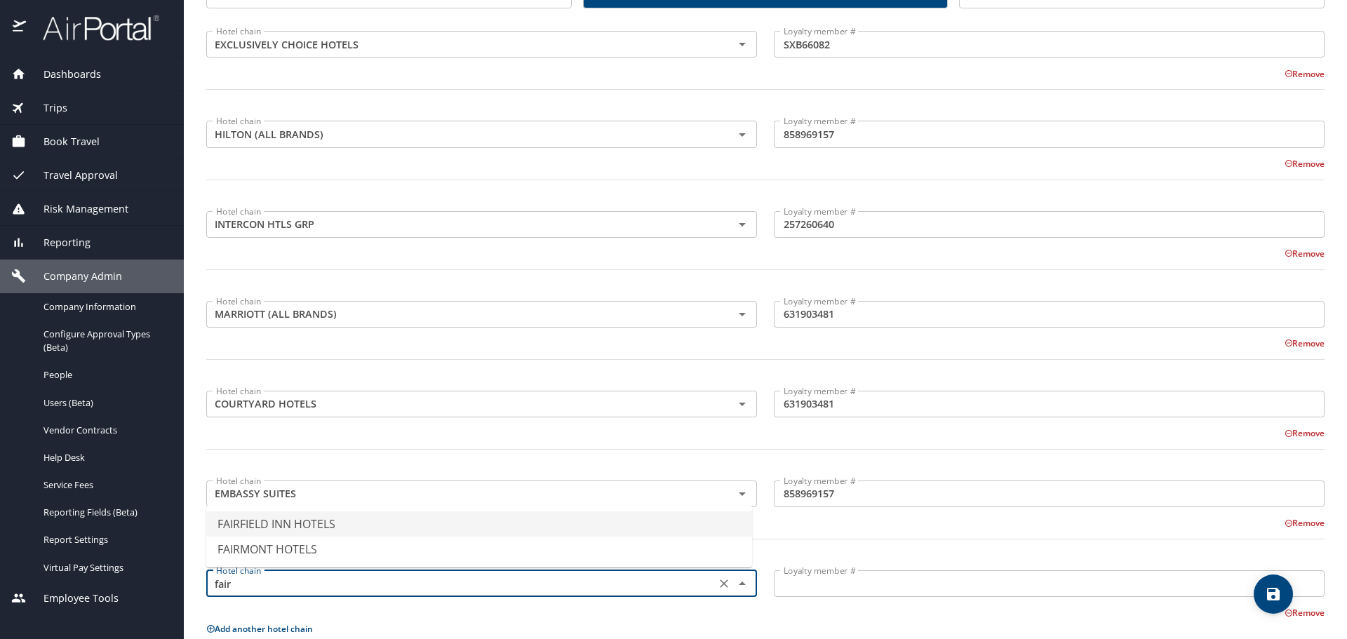
click at [325, 521] on li "FAIRFIELD INN HOTELS" at bounding box center [479, 523] width 546 height 25
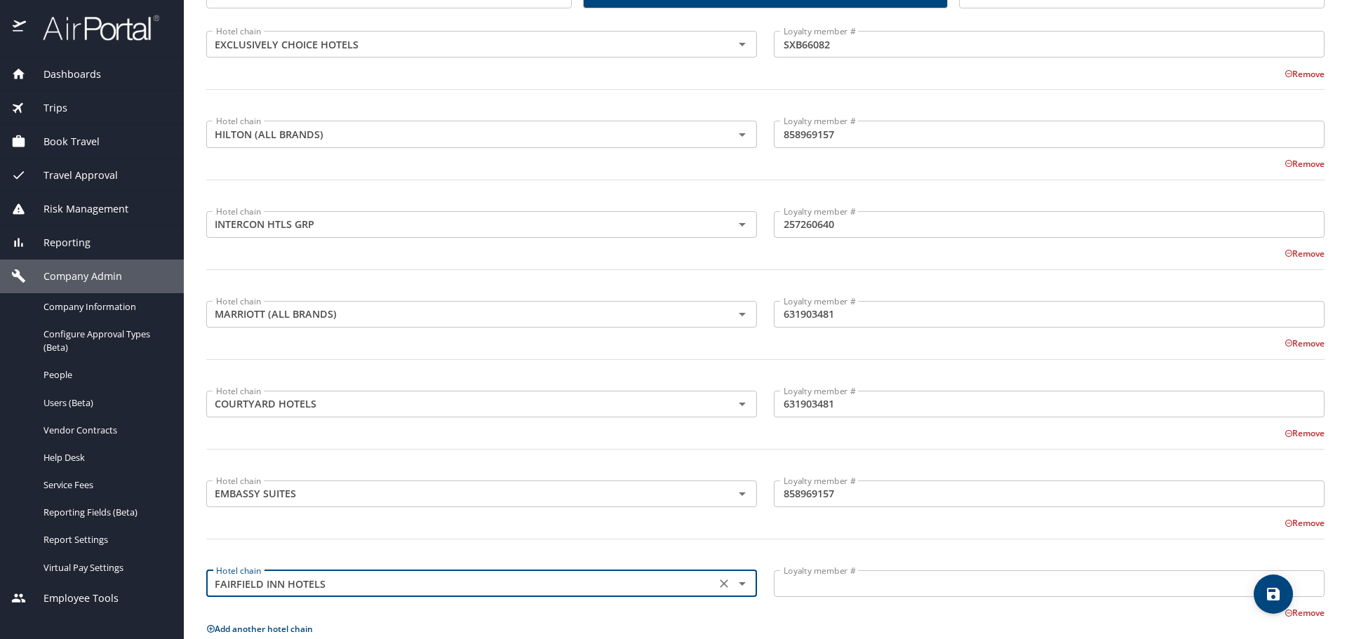
type input "FAIRFIELD INN HOTELS"
click at [804, 586] on input "Loyalty member #" at bounding box center [1049, 583] width 551 height 27
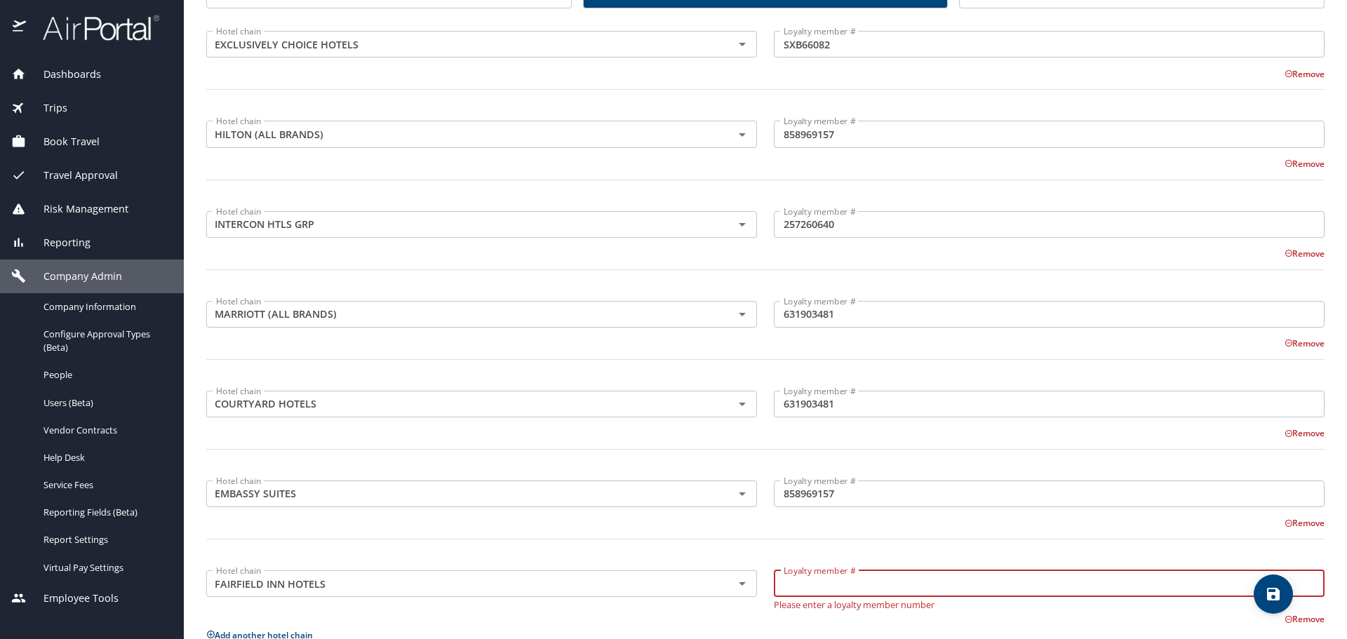
paste input "631903481"
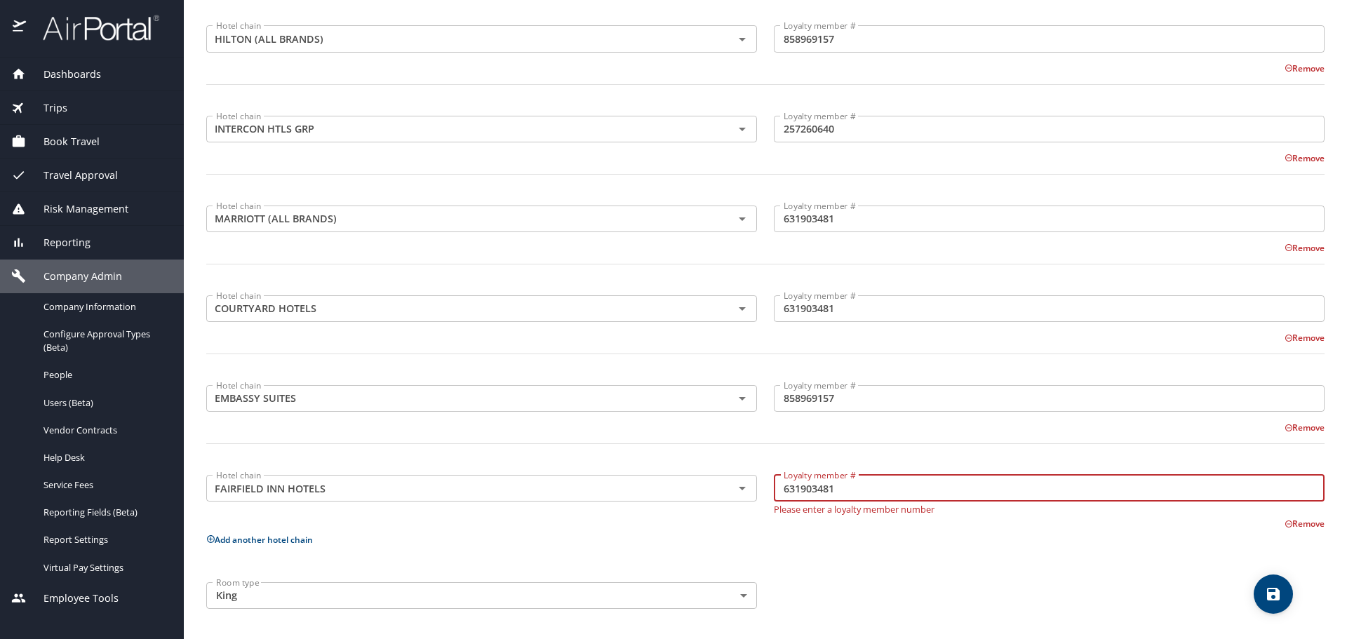
scroll to position [340, 0]
type input "631903481"
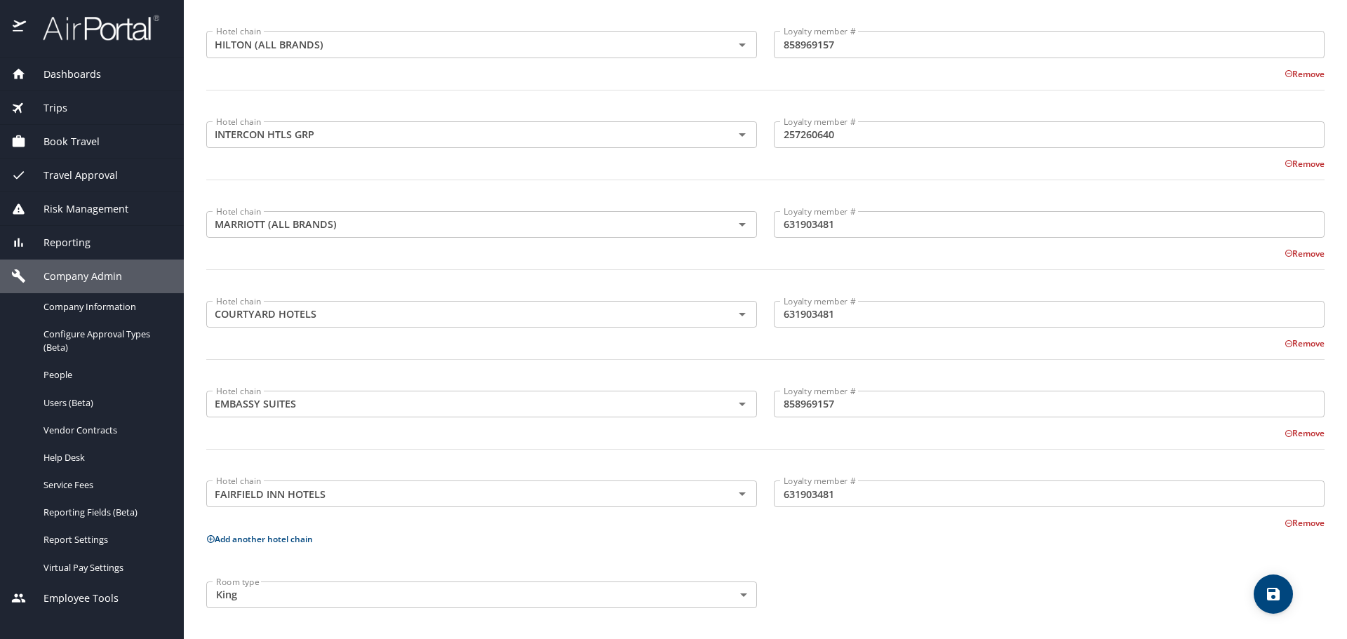
scroll to position [334, 0]
click at [212, 540] on icon at bounding box center [210, 538] width 9 height 9
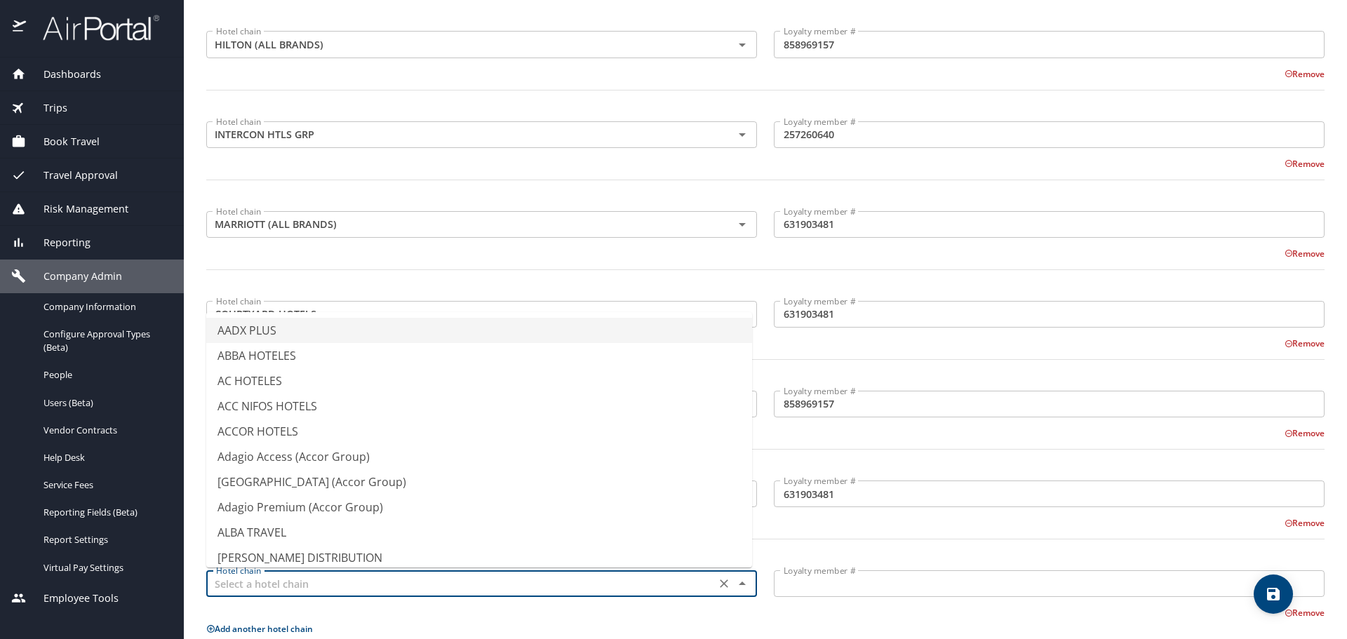
click at [260, 580] on input "text" at bounding box center [460, 583] width 501 height 18
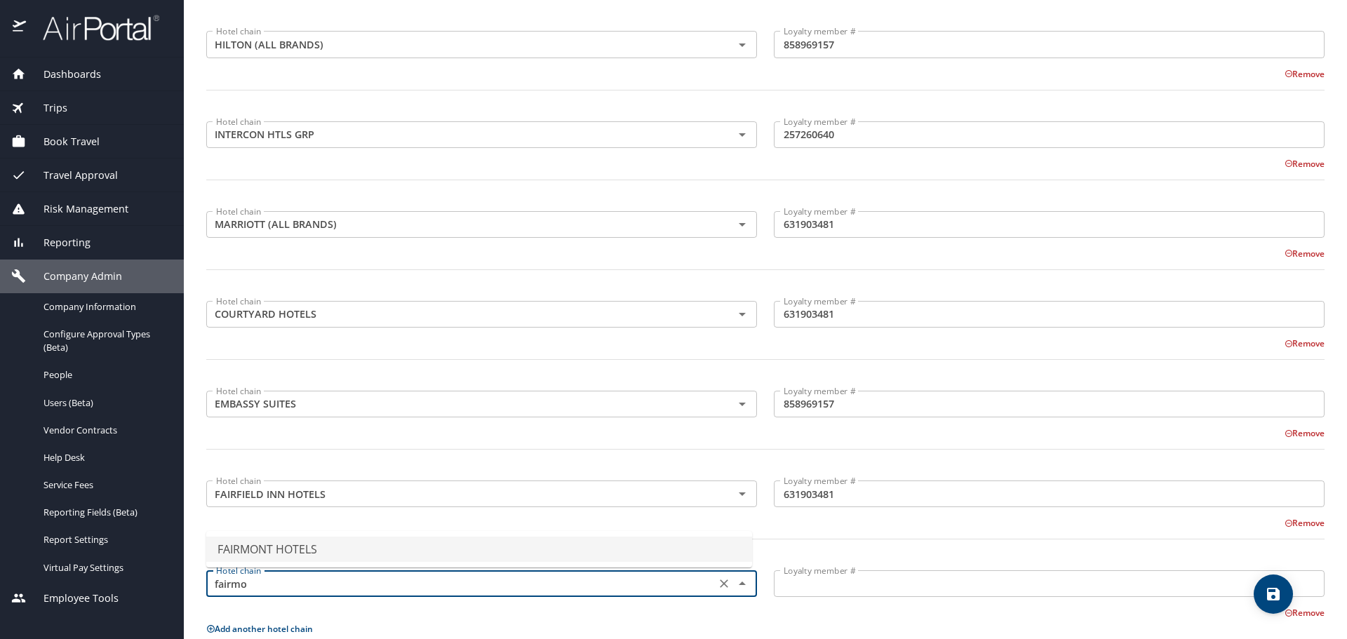
click at [285, 546] on li "FAIRMONT HOTELS" at bounding box center [479, 549] width 546 height 25
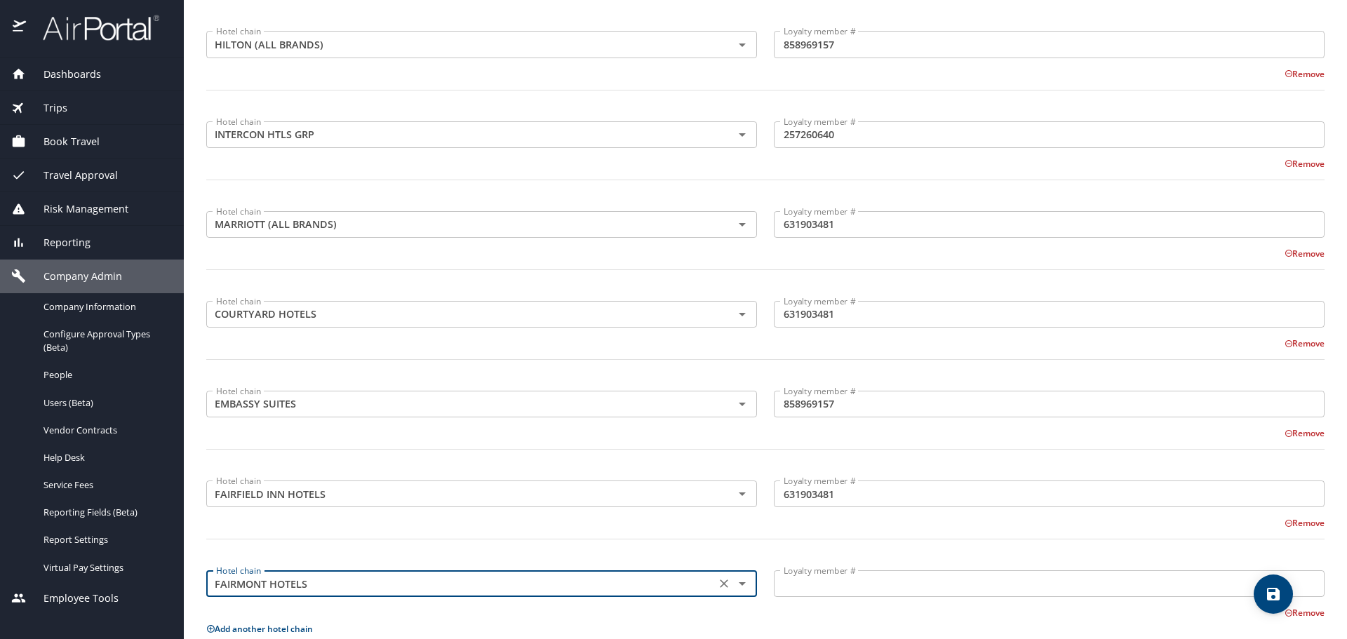
type input "FAIRMONT HOTELS"
click at [786, 586] on input "Loyalty member #" at bounding box center [1049, 583] width 551 height 27
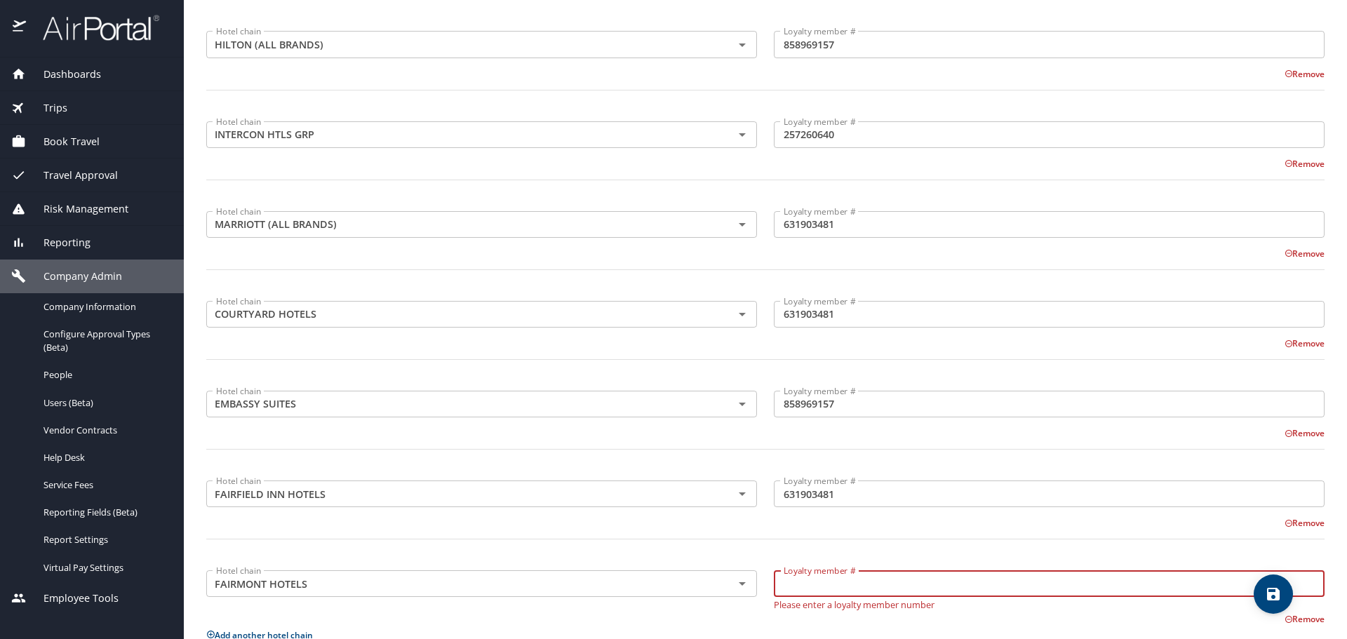
paste input "3081031420043532"
type input "3081031420043532"
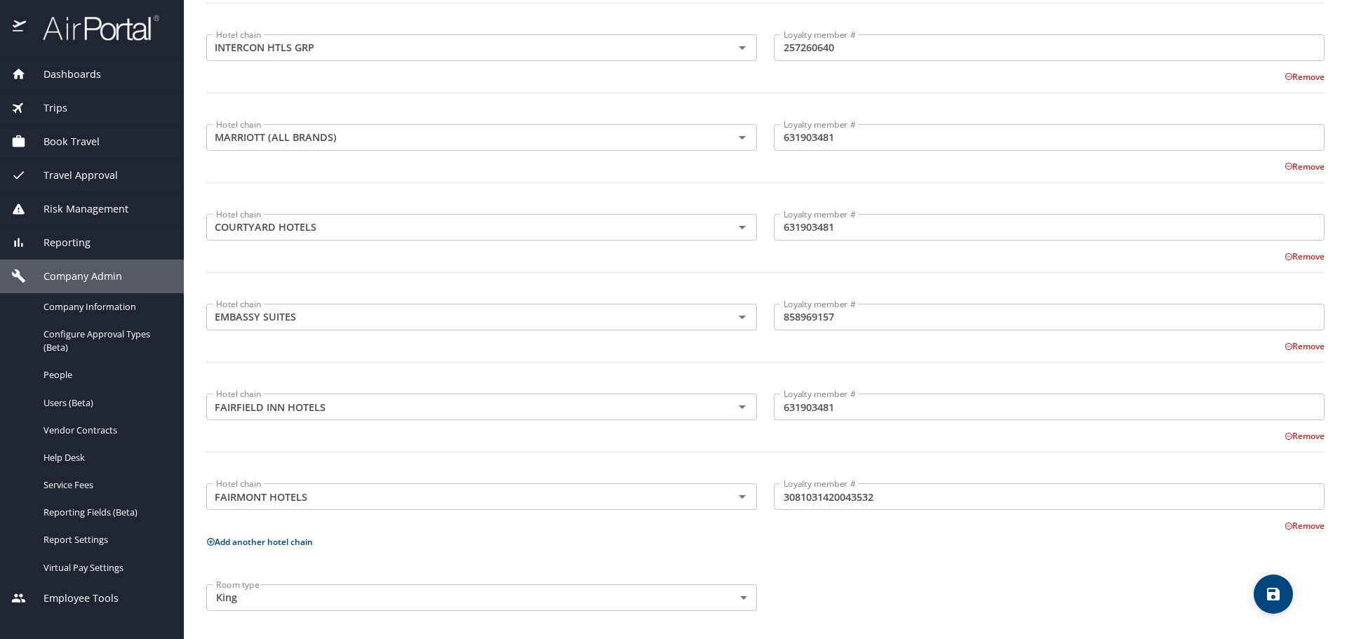
scroll to position [424, 0]
click at [210, 540] on icon at bounding box center [210, 538] width 9 height 9
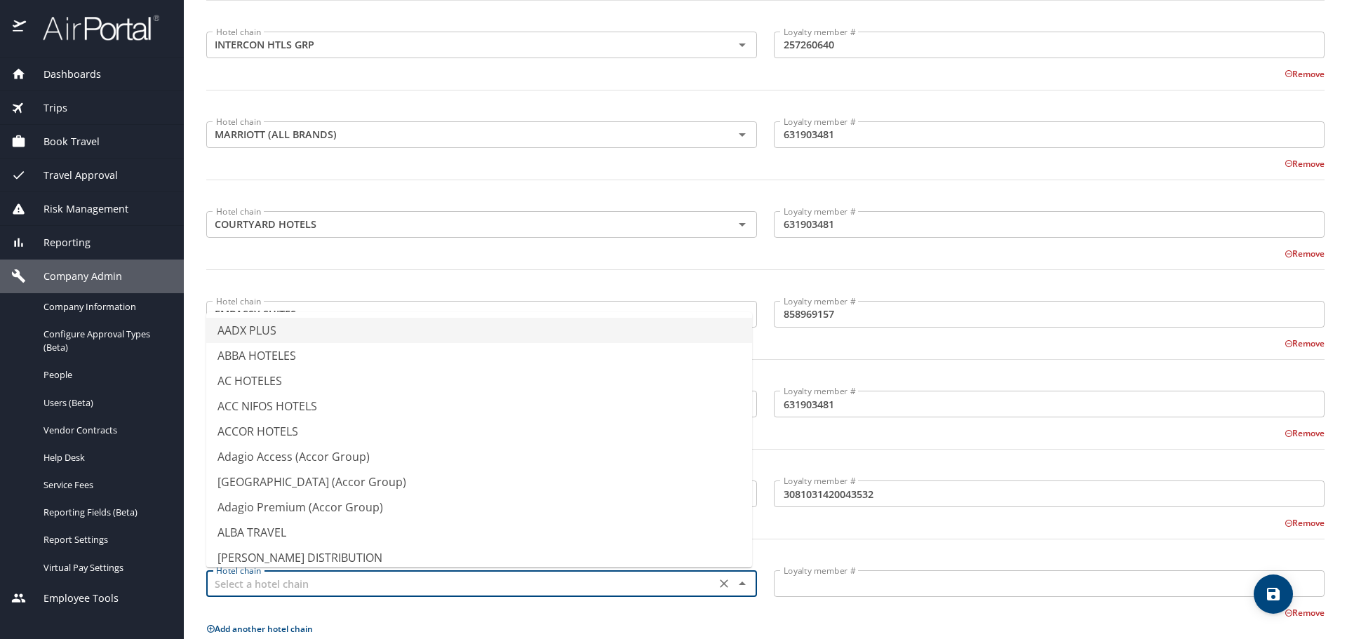
click at [255, 584] on input "text" at bounding box center [460, 583] width 501 height 18
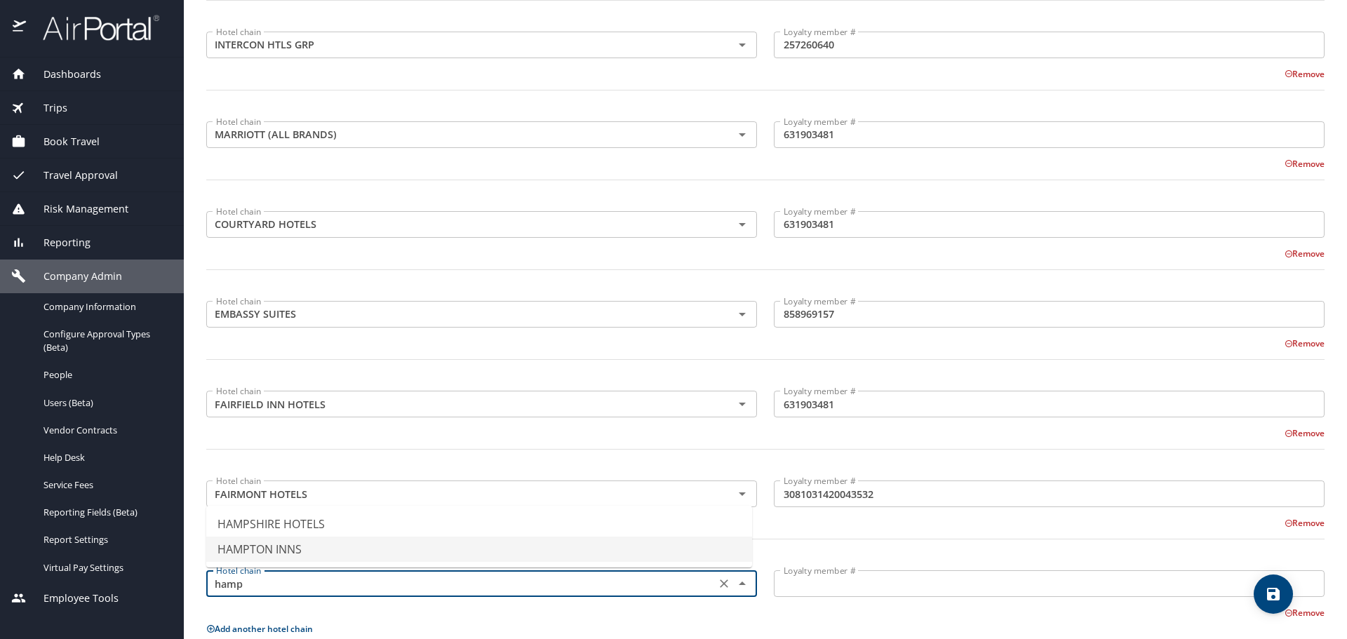
click at [325, 543] on li "HAMPTON INNS" at bounding box center [479, 549] width 546 height 25
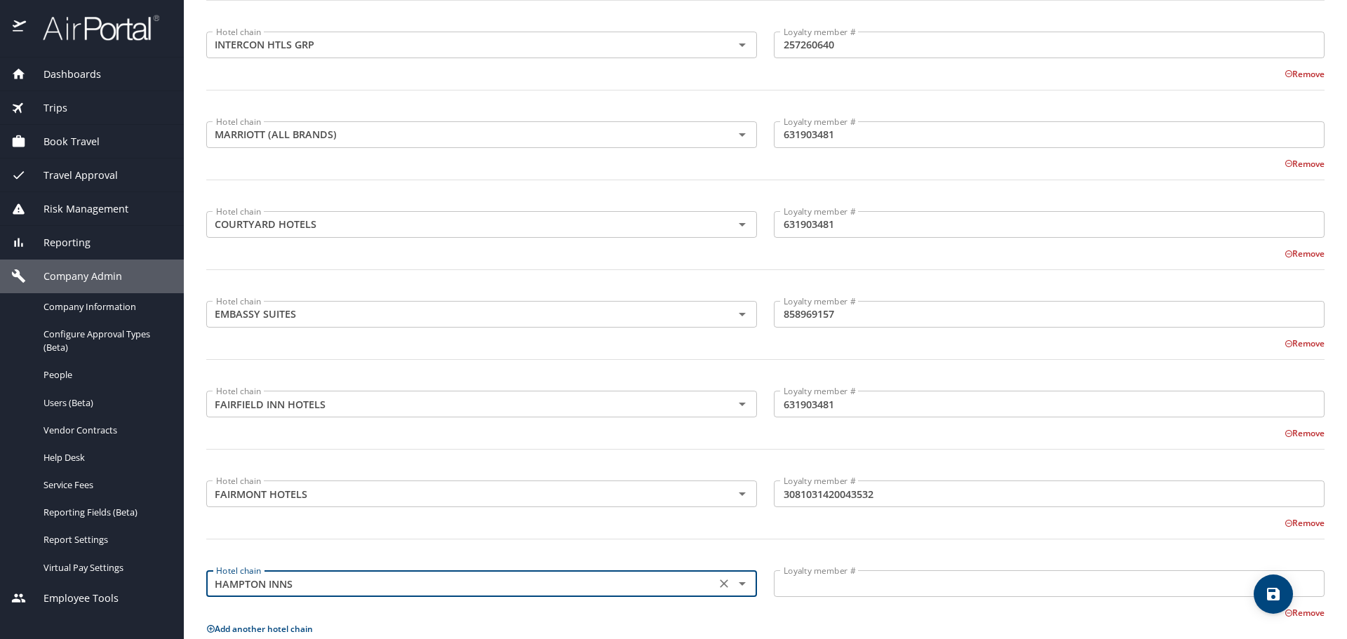
type input "HAMPTON INNS"
click at [884, 583] on input "Loyalty member #" at bounding box center [1049, 583] width 551 height 27
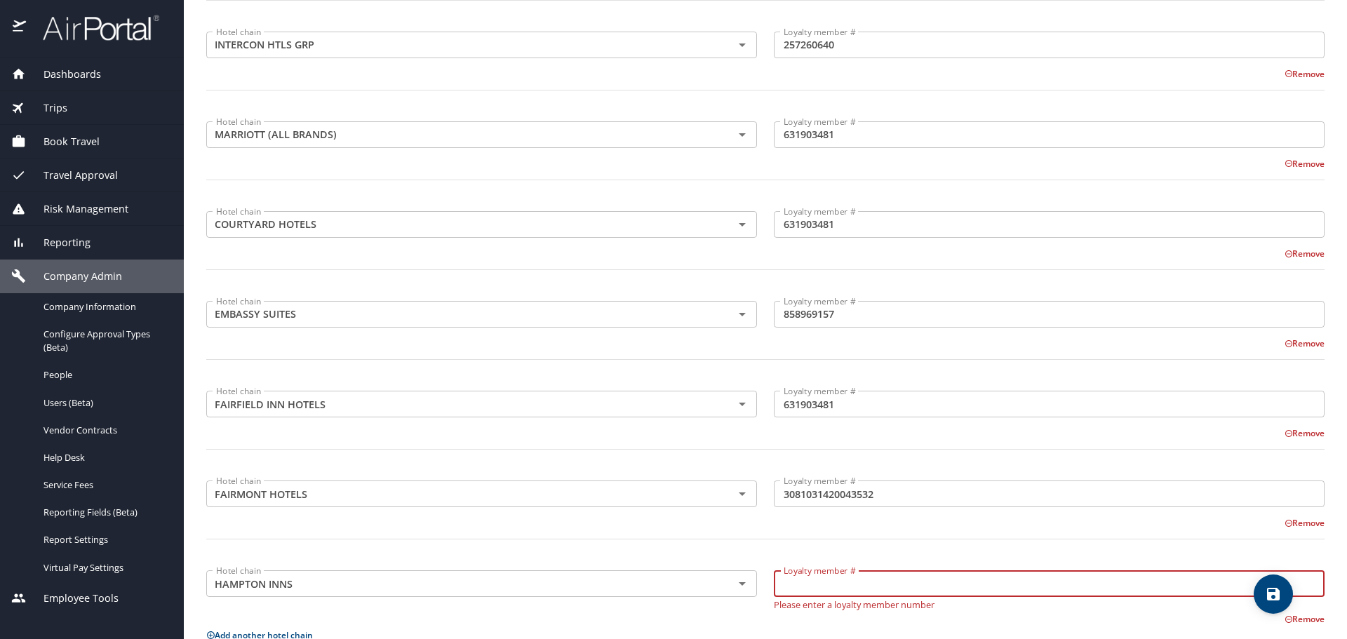
paste input "858969157"
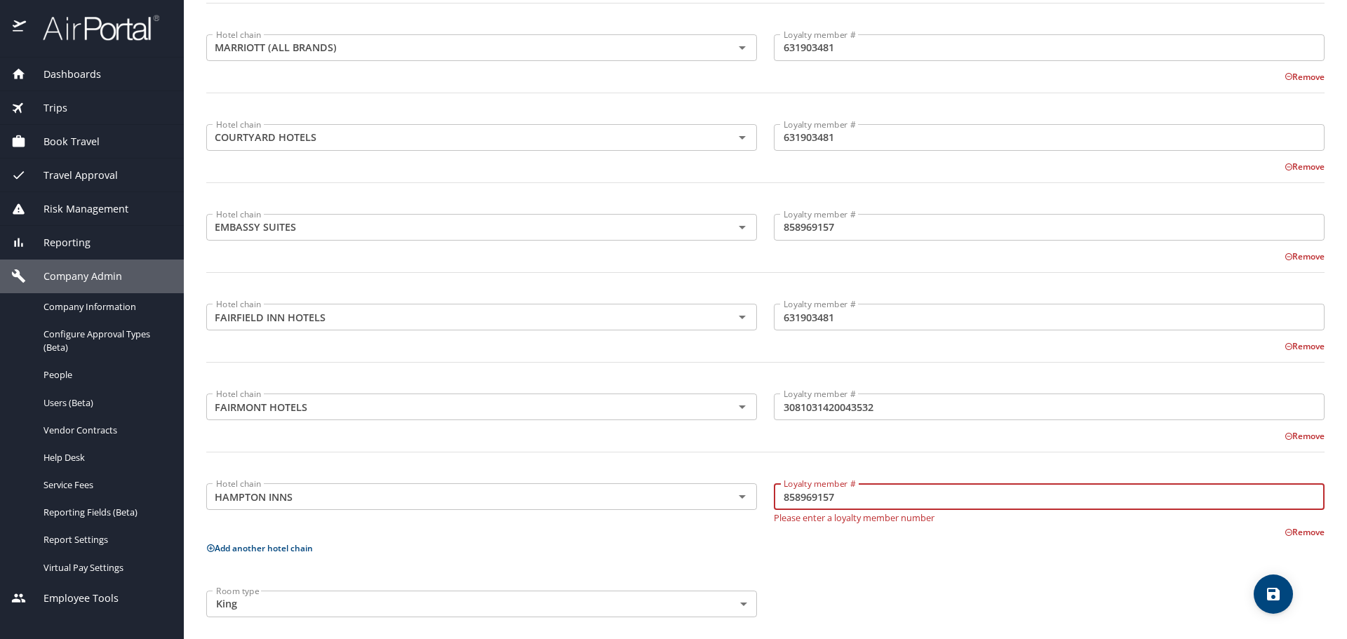
scroll to position [520, 0]
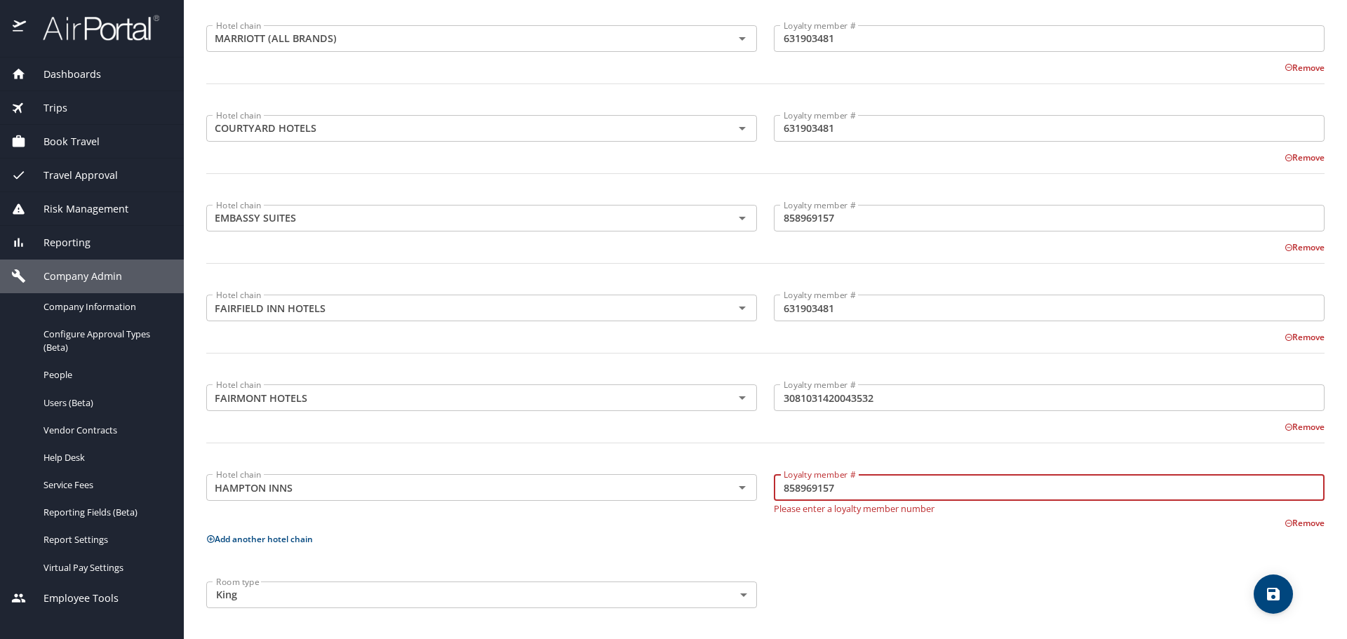
type input "858969157"
click at [1268, 589] on icon "save" at bounding box center [1273, 594] width 13 height 13
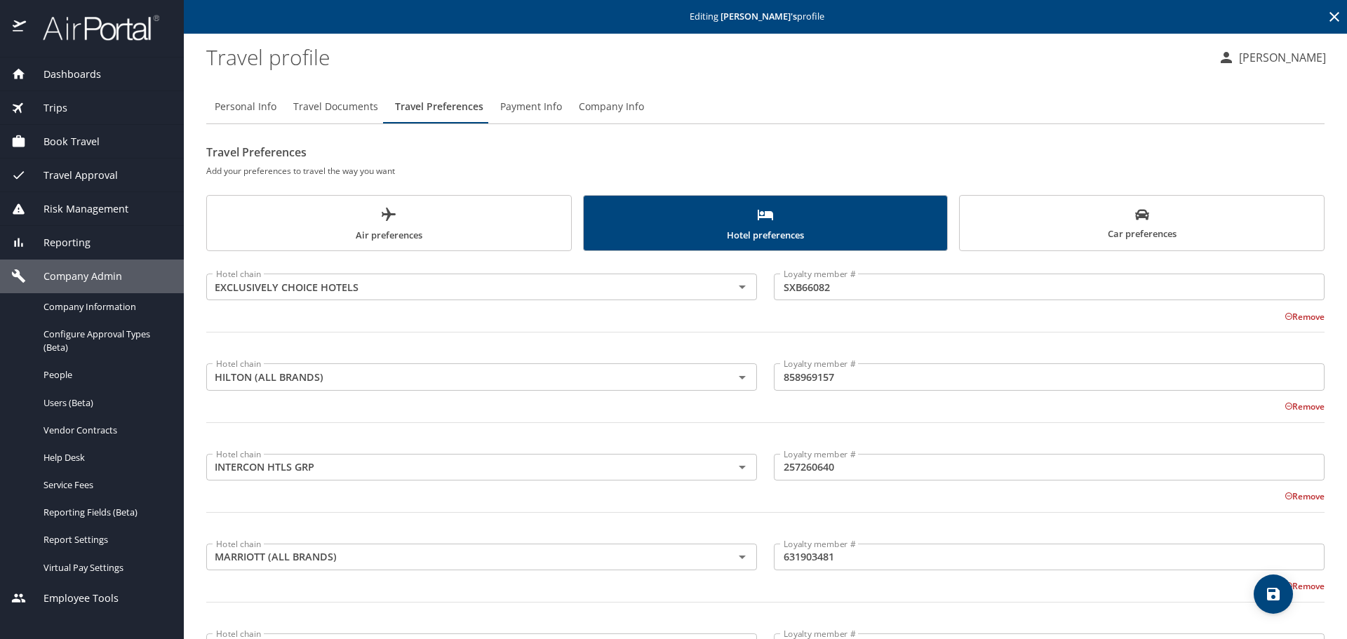
scroll to position [0, 0]
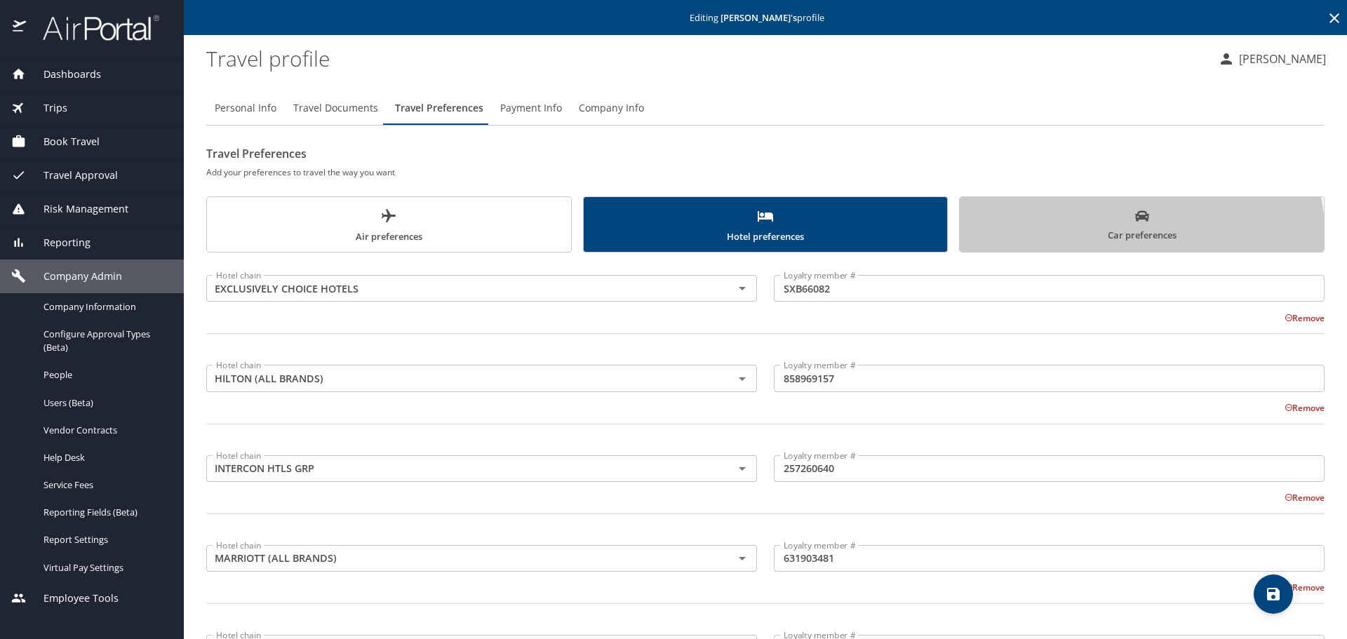
click at [1107, 238] on span "Car preferences" at bounding box center [1141, 226] width 347 height 34
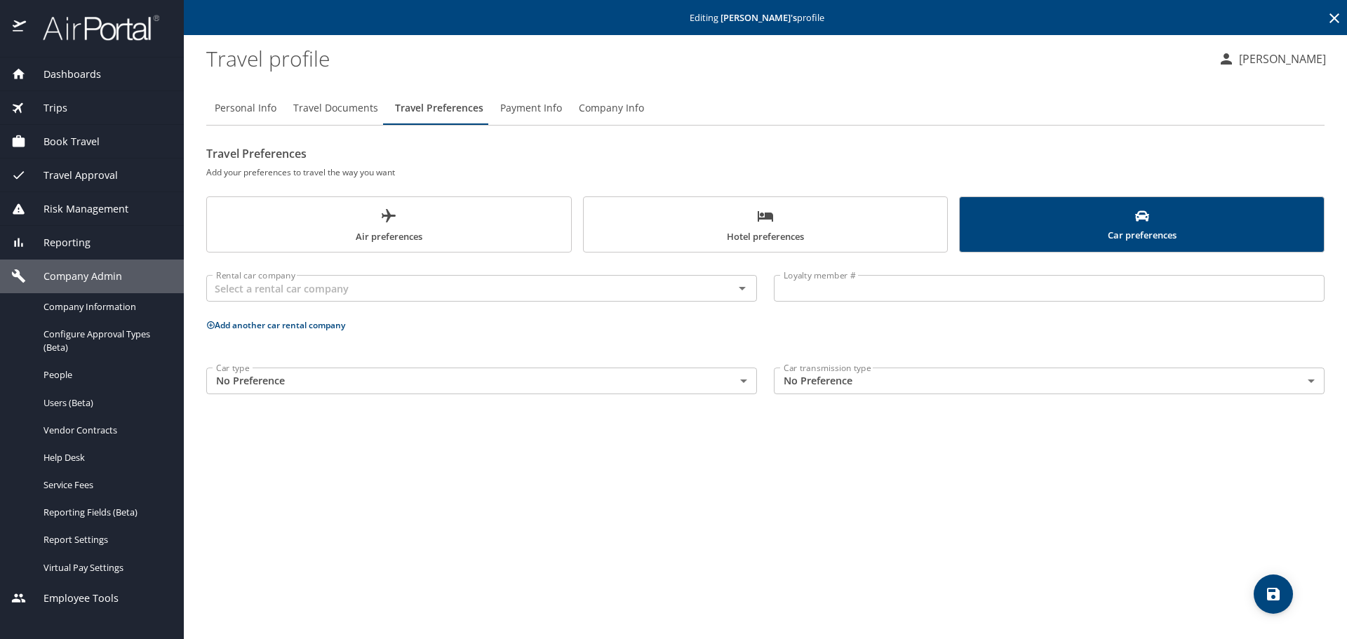
click at [1270, 589] on icon "save" at bounding box center [1273, 594] width 17 height 17
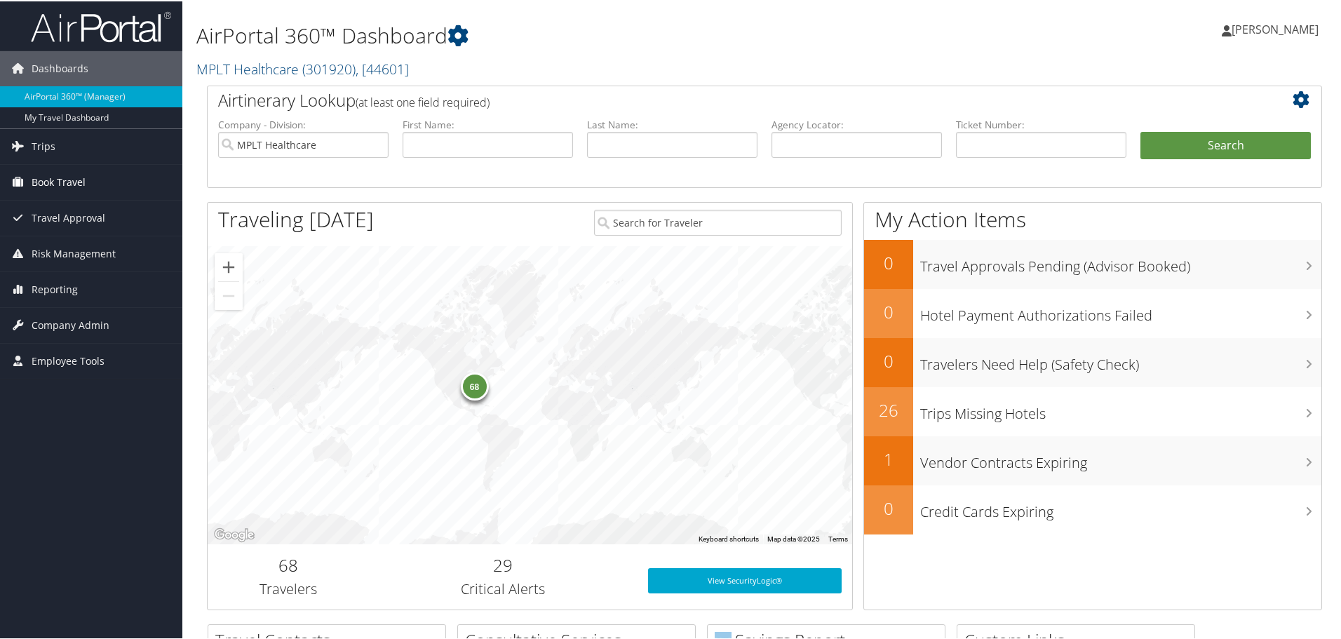
click at [72, 177] on span "Book Travel" at bounding box center [59, 180] width 54 height 35
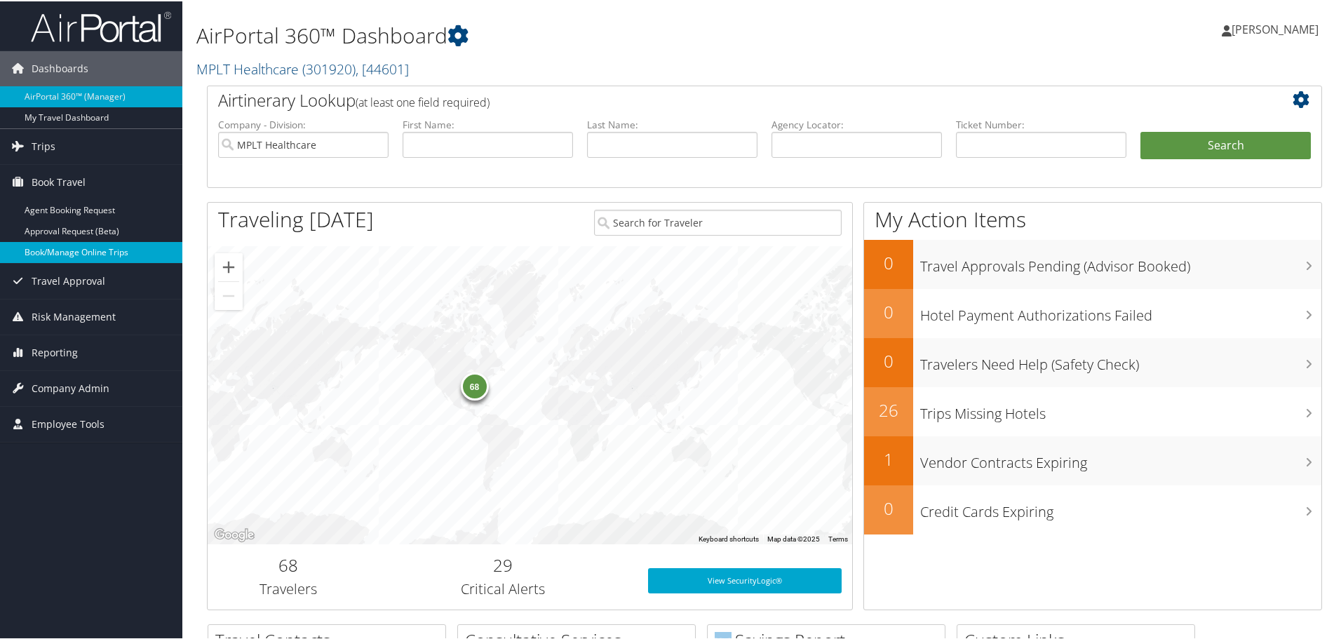
click at [97, 246] on link "Book/Manage Online Trips" at bounding box center [91, 251] width 182 height 21
